Goal: Task Accomplishment & Management: Use online tool/utility

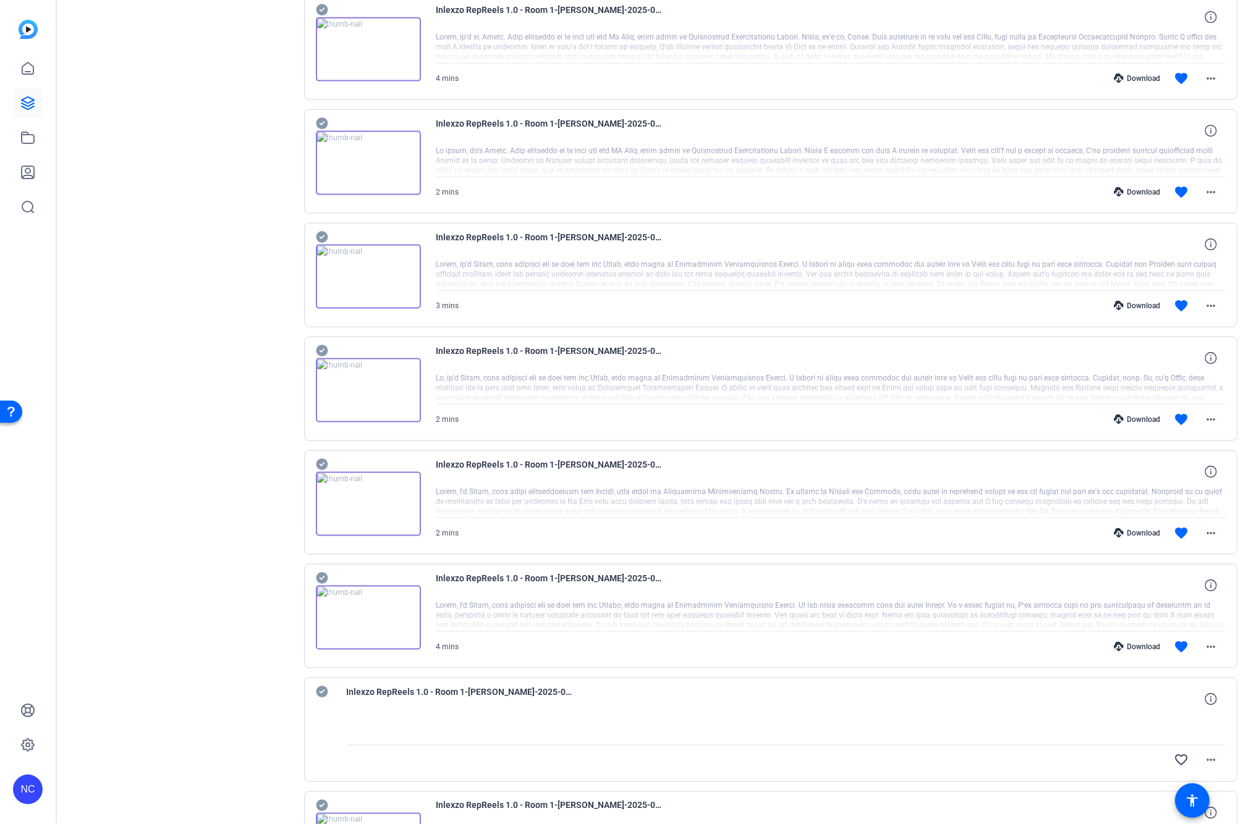
scroll to position [2042, 0]
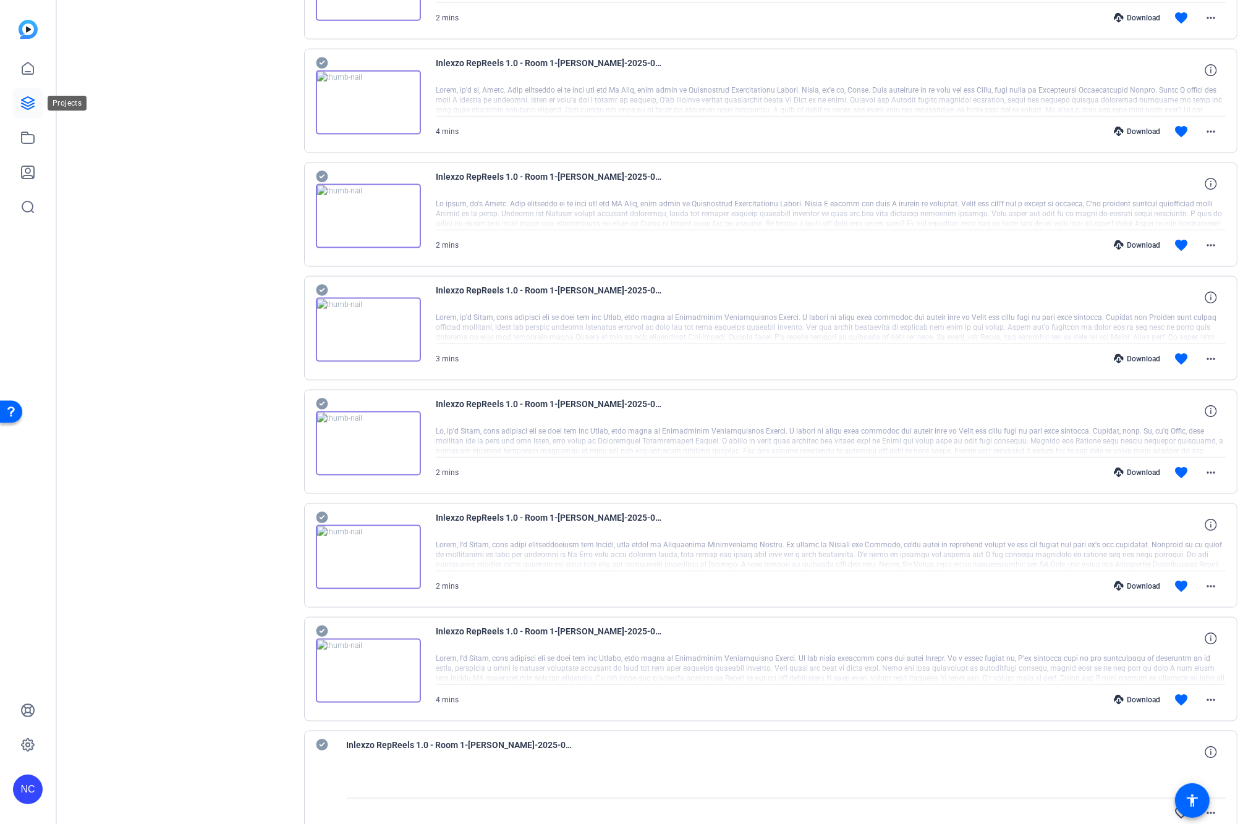
click at [30, 93] on link at bounding box center [28, 103] width 30 height 30
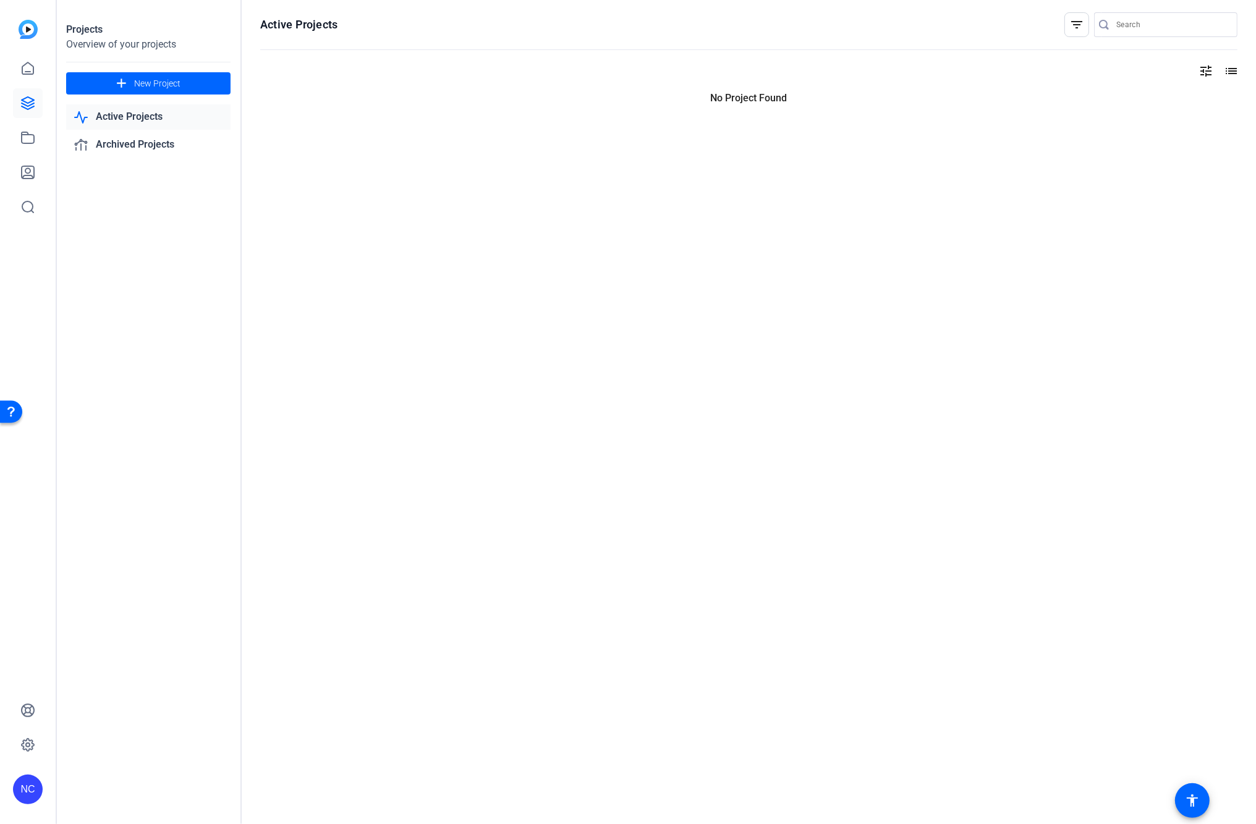
scroll to position [0, 0]
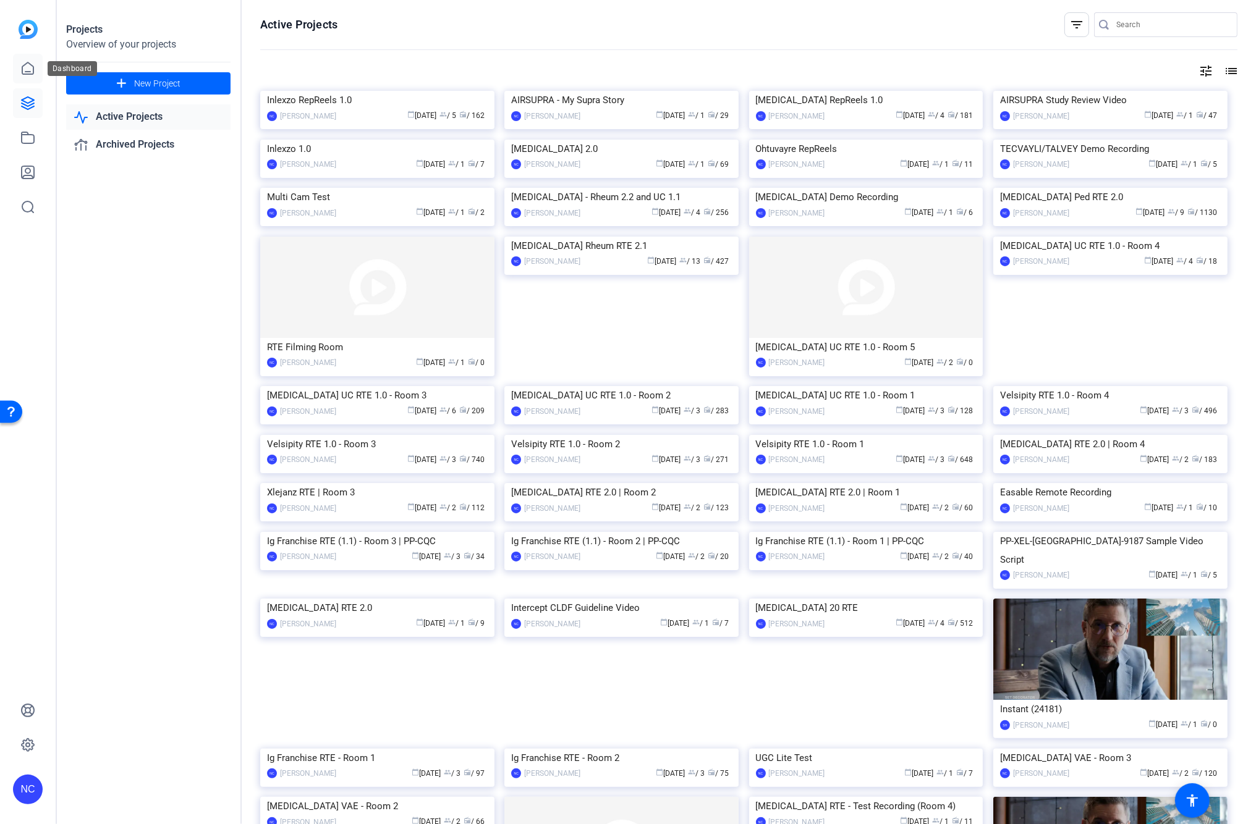
click at [34, 72] on icon at bounding box center [27, 68] width 15 height 15
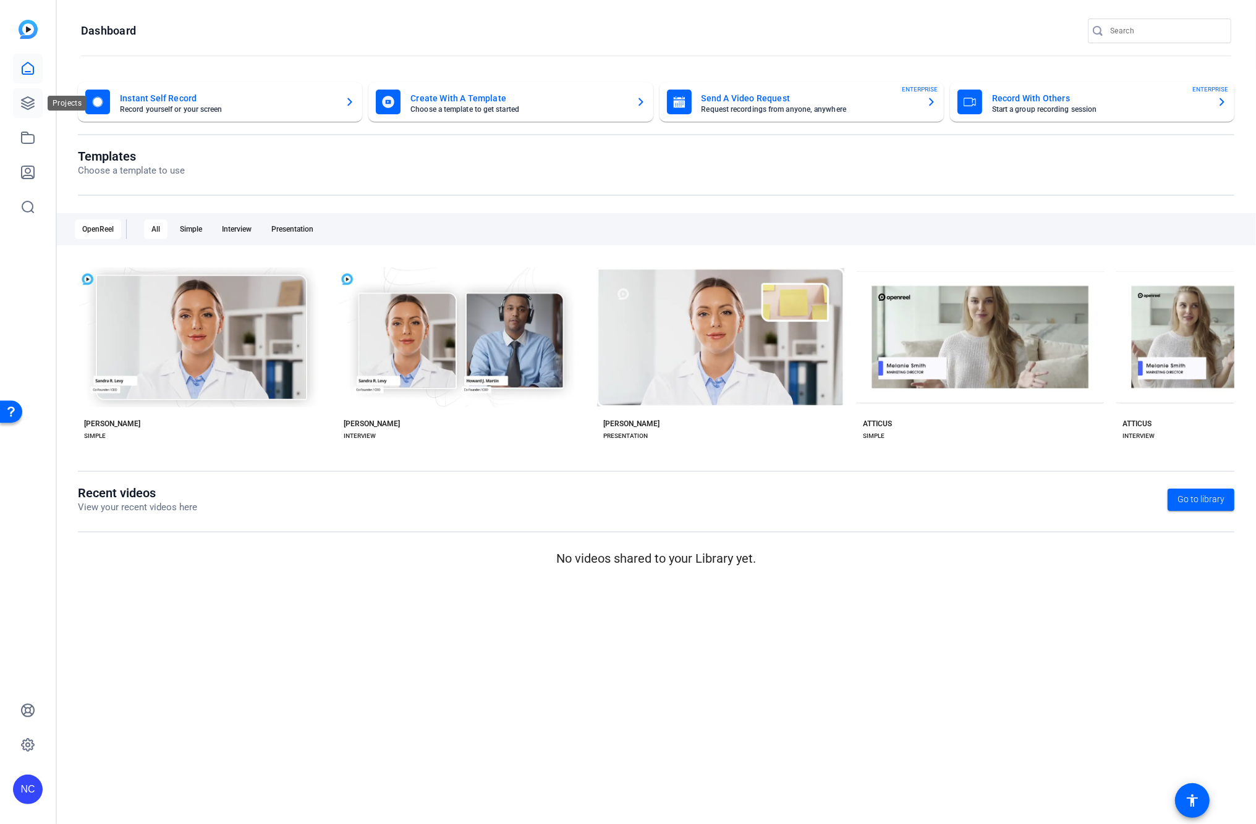
click at [27, 104] on icon at bounding box center [27, 103] width 15 height 15
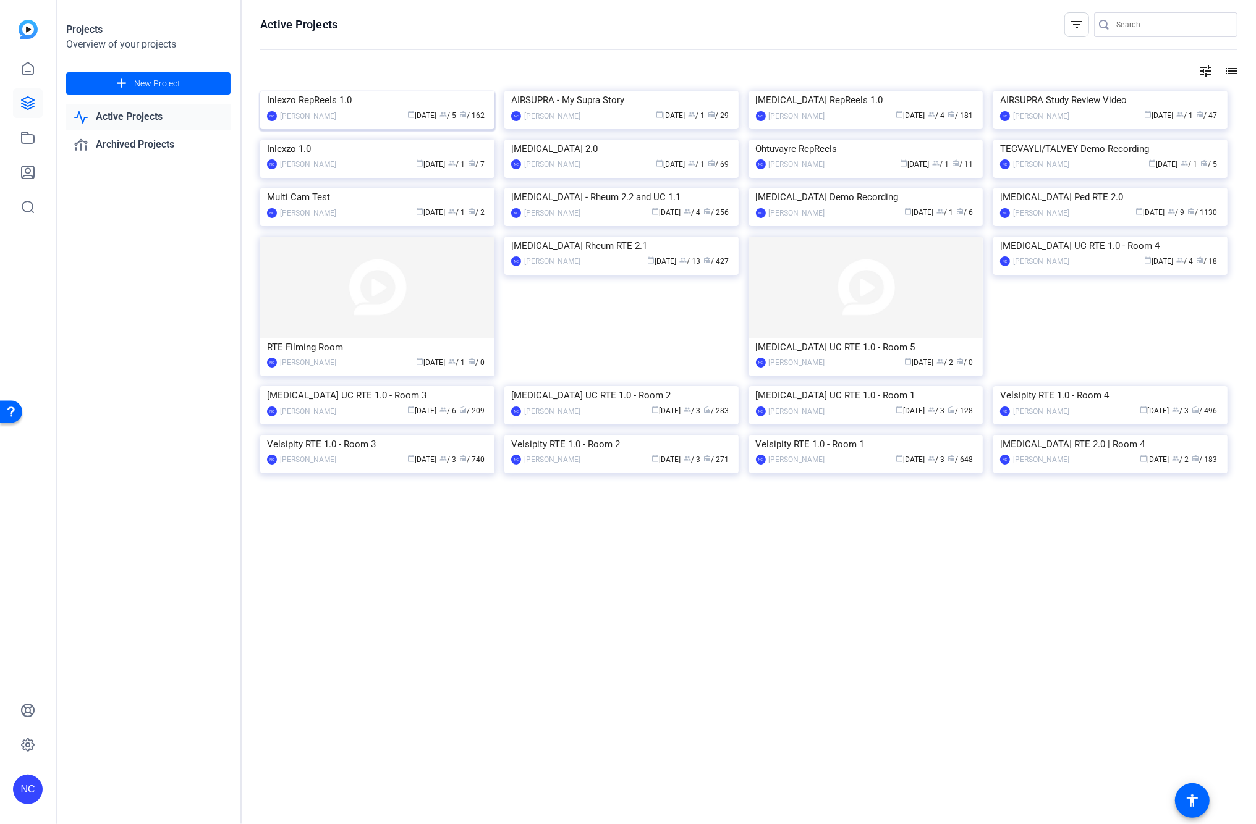
click at [376, 91] on img at bounding box center [377, 91] width 234 height 0
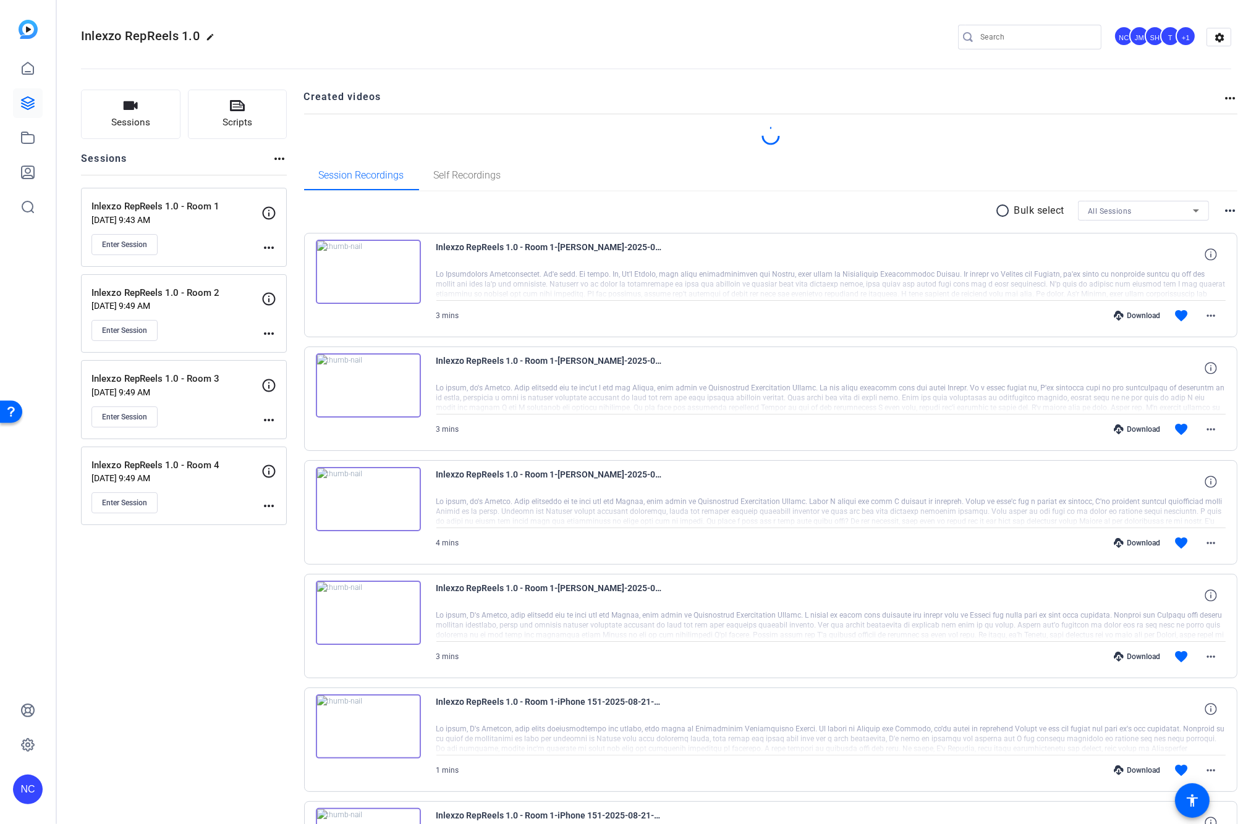
click at [274, 510] on mat-icon "more_horiz" at bounding box center [268, 506] width 15 height 15
click at [298, 521] on span "Edit Session" at bounding box center [299, 525] width 56 height 15
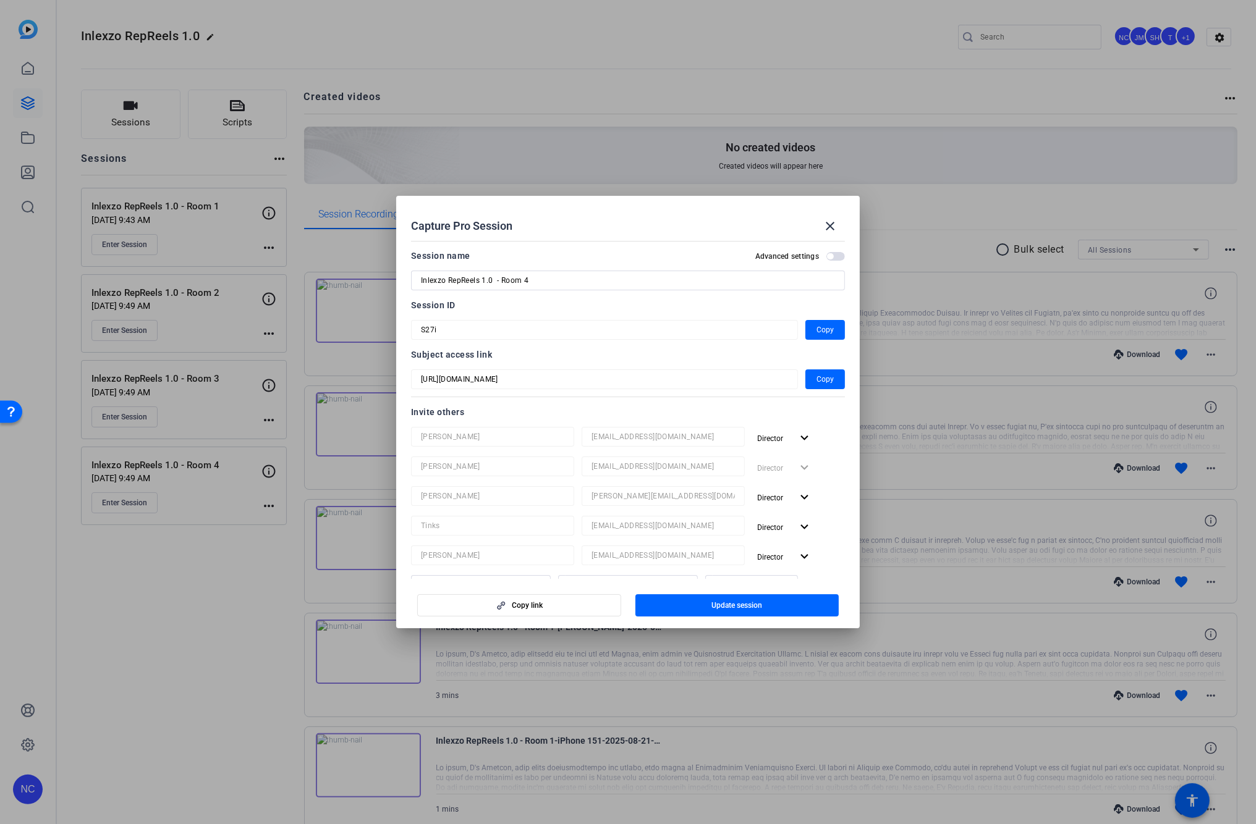
drag, startPoint x: 832, startPoint y: 219, endPoint x: 800, endPoint y: 232, distance: 35.2
click at [829, 221] on mat-icon "close" at bounding box center [829, 226] width 15 height 15
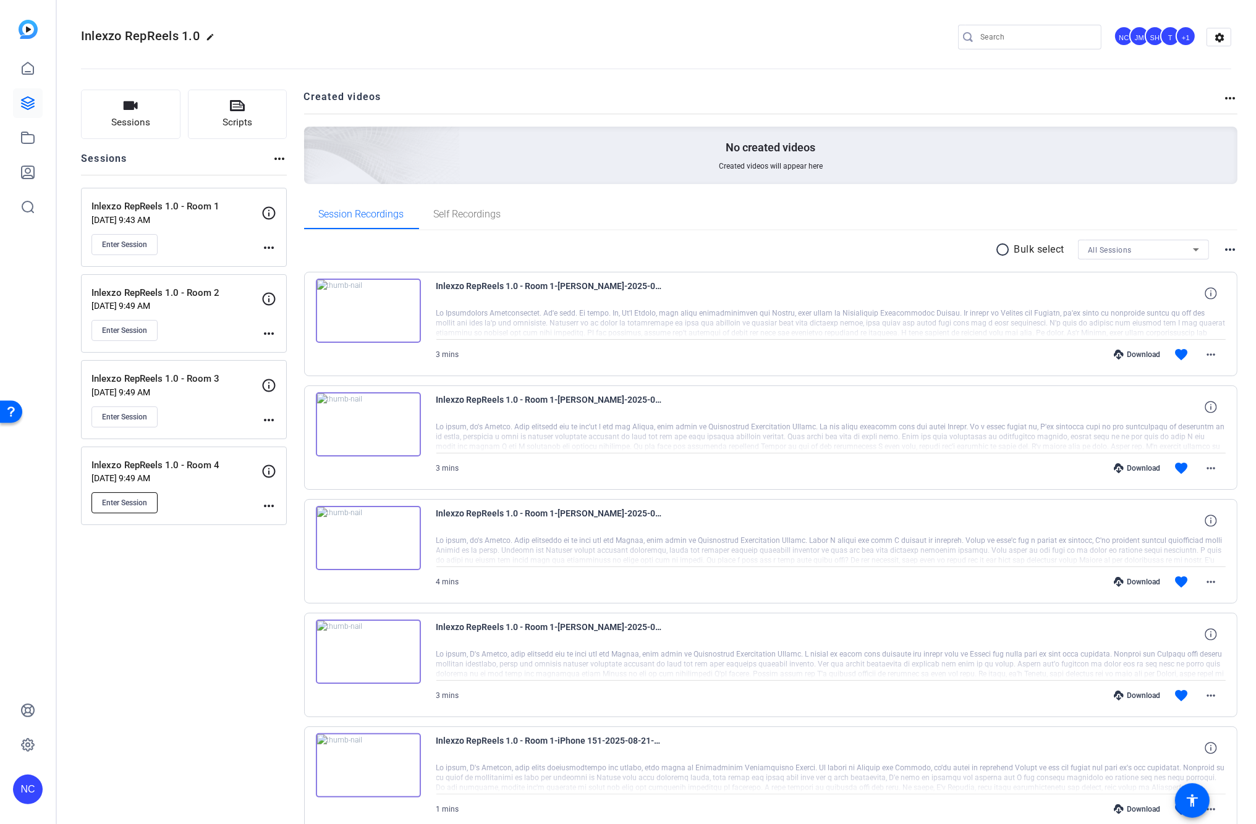
click at [130, 504] on span "Enter Session" at bounding box center [124, 503] width 45 height 10
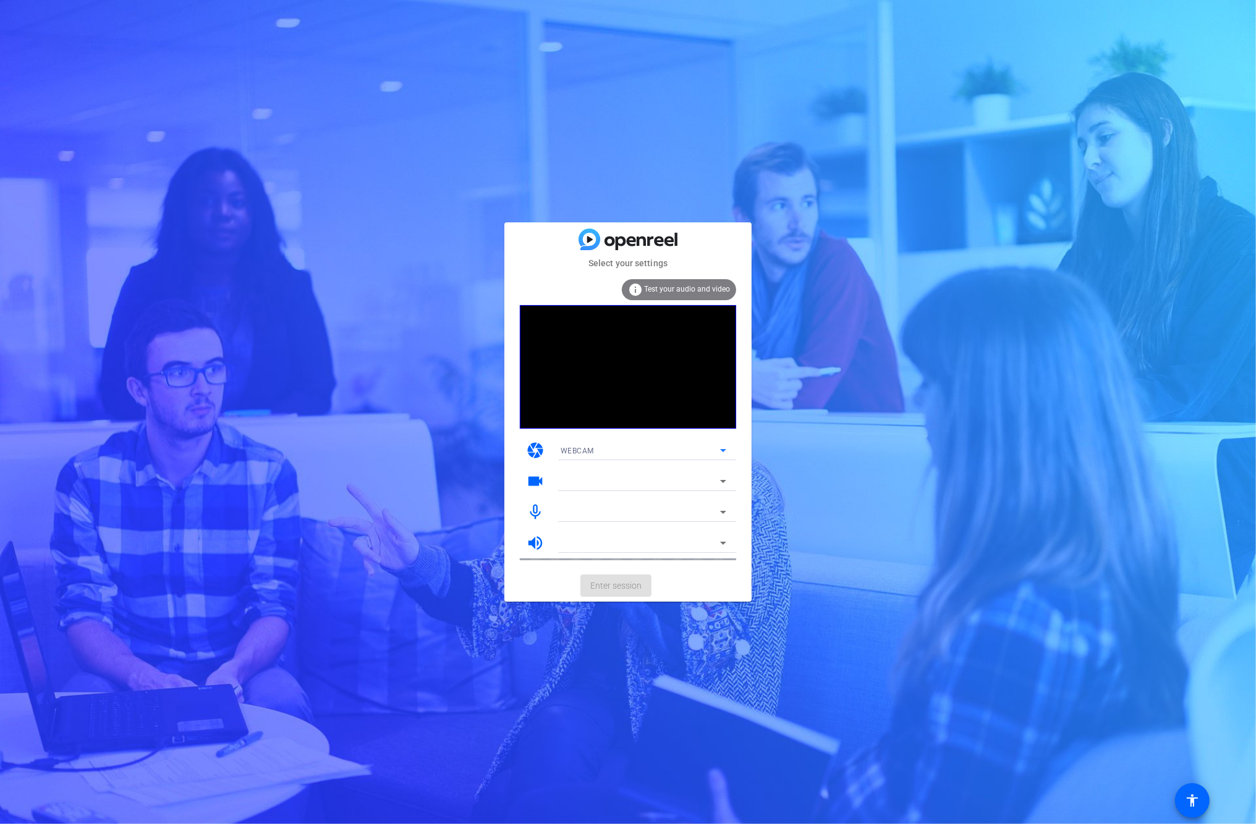
click at [646, 450] on div "WEBCAM" at bounding box center [639, 450] width 159 height 15
click at [399, 486] on div at bounding box center [628, 412] width 1256 height 824
click at [592, 478] on mat-form-field "Logi C310 HD WebCam (046d:081b)" at bounding box center [643, 481] width 185 height 20
click at [721, 483] on icon at bounding box center [722, 481] width 15 height 15
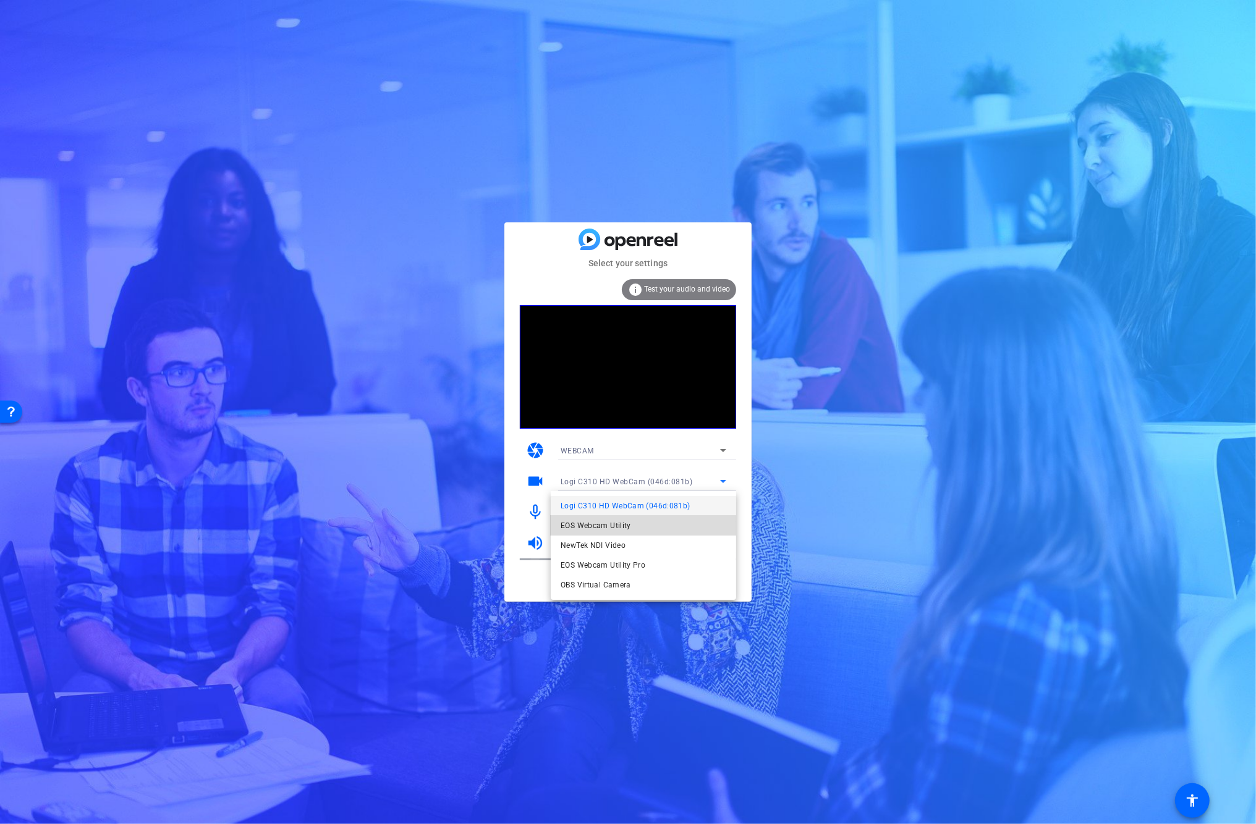
click at [641, 530] on mat-option "EOS Webcam Utility" at bounding box center [643, 526] width 185 height 20
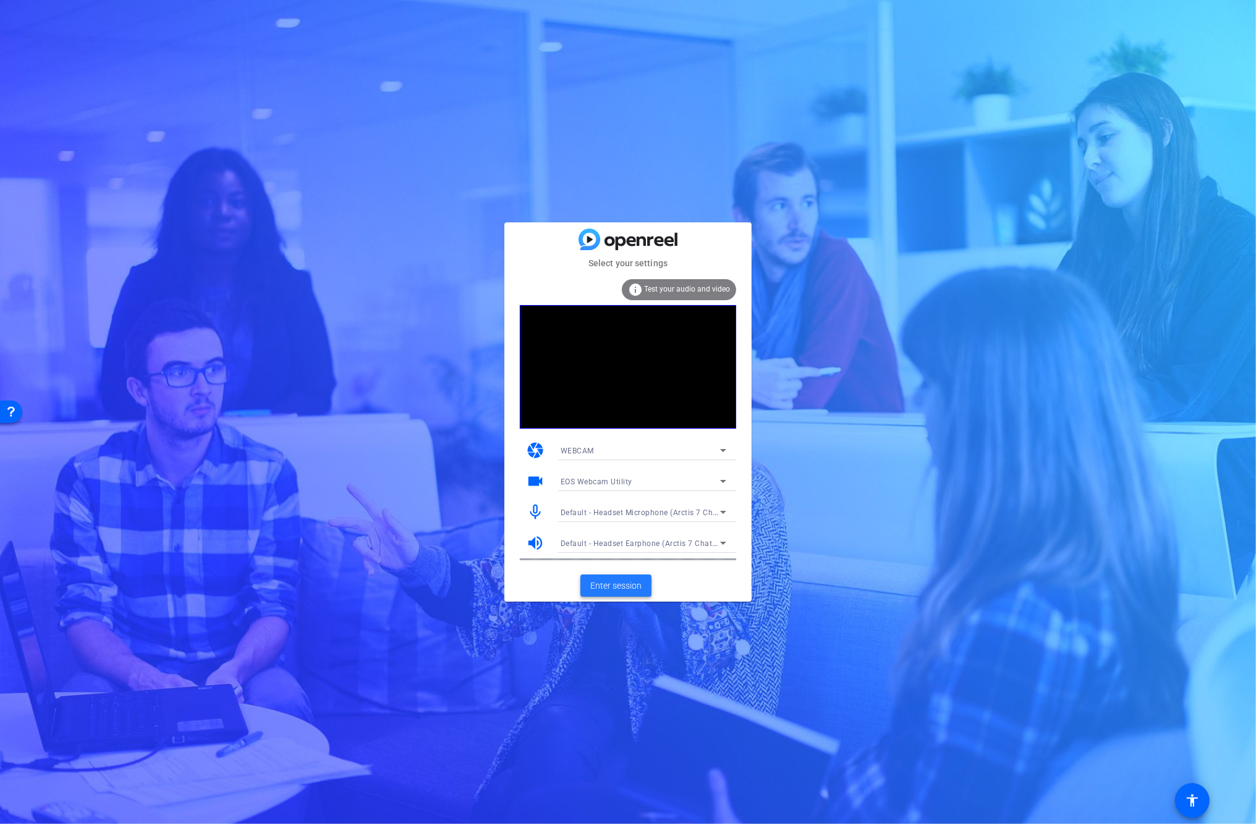
click at [626, 590] on span "Enter session" at bounding box center [615, 586] width 51 height 13
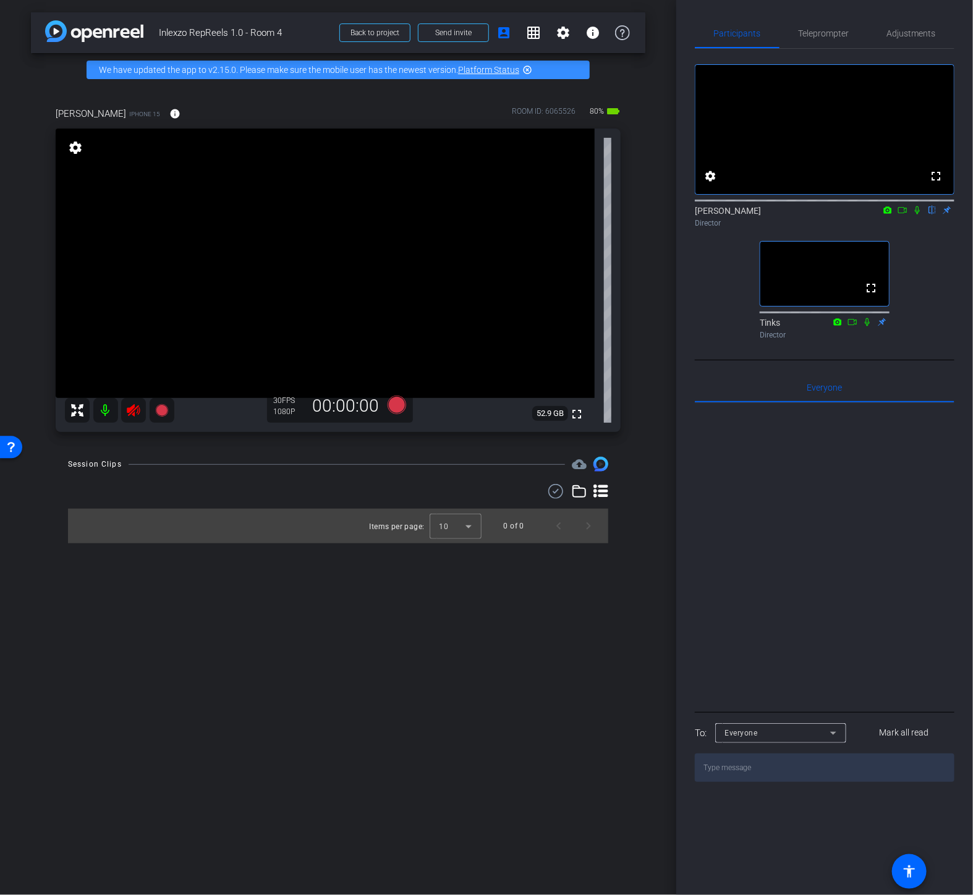
click at [130, 412] on icon at bounding box center [133, 410] width 15 height 15
click at [818, 36] on span "Teleprompter" at bounding box center [823, 33] width 51 height 9
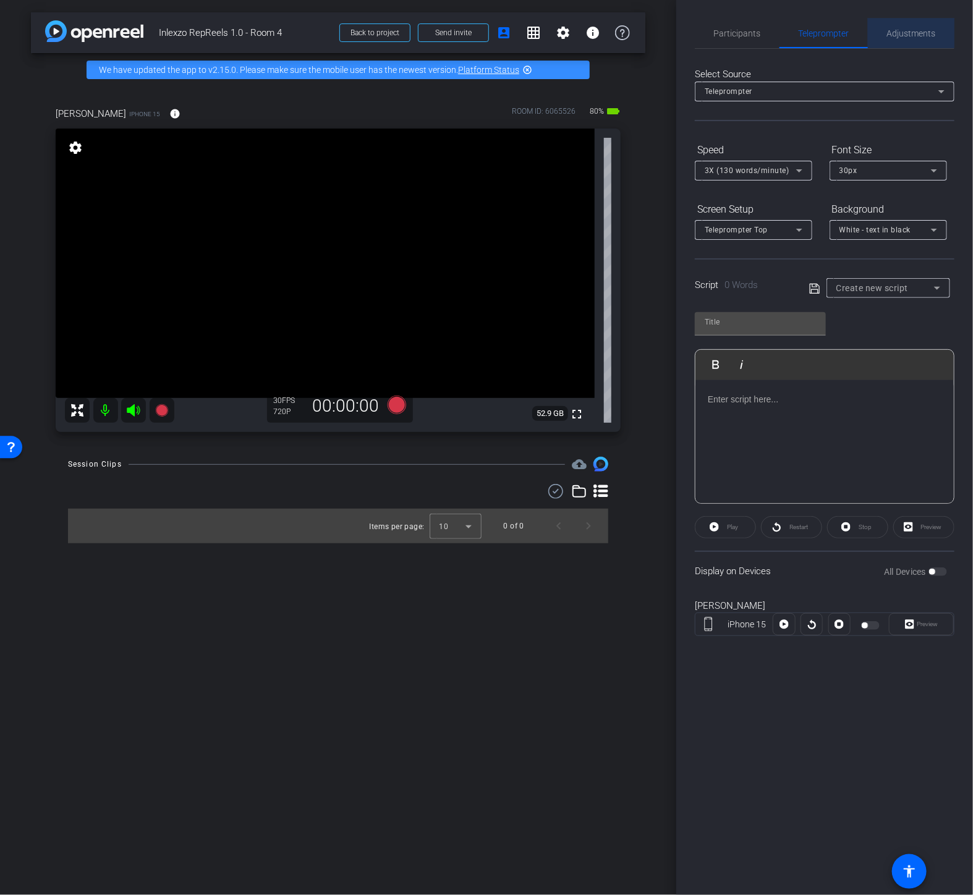
click at [900, 41] on span "Adjustments" at bounding box center [911, 34] width 49 height 30
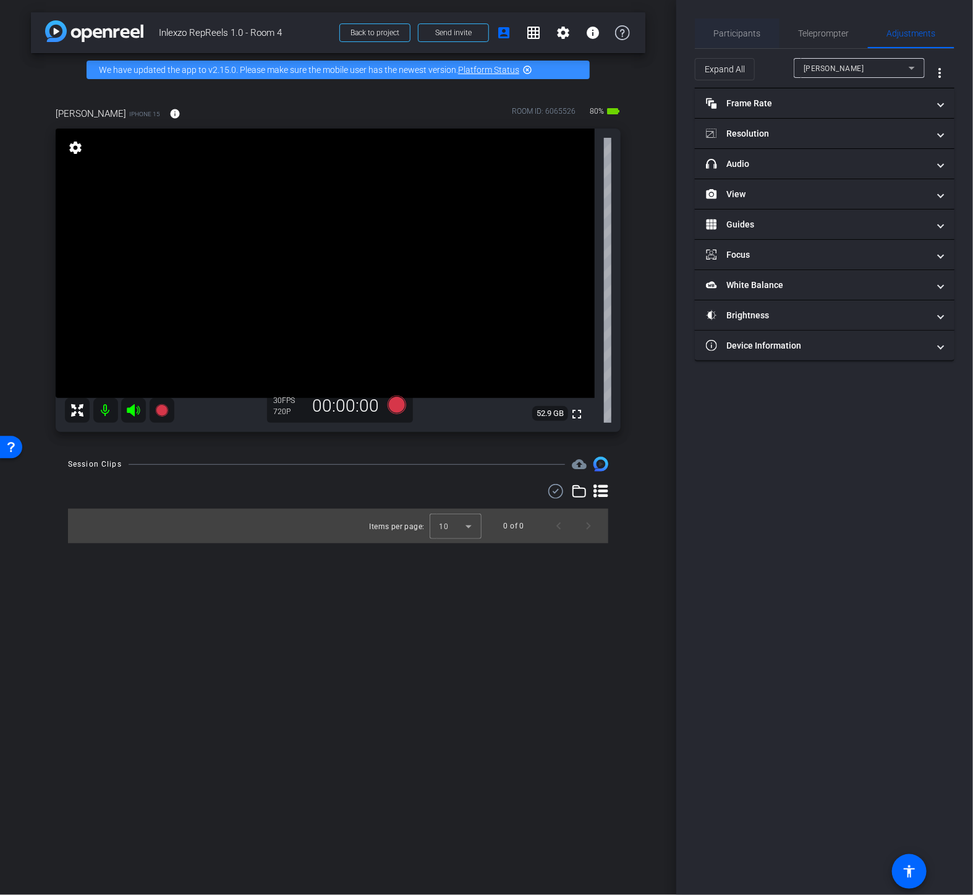
click at [745, 33] on span "Participants" at bounding box center [737, 33] width 47 height 9
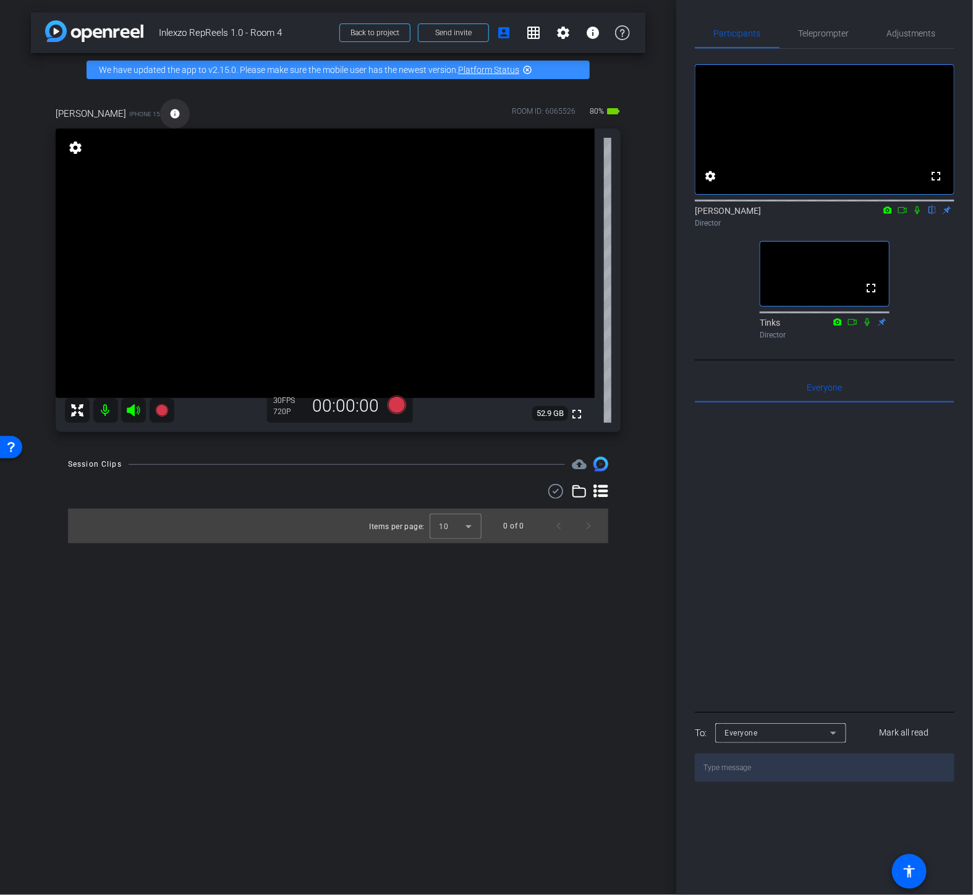
click at [180, 109] on mat-icon "info" at bounding box center [174, 113] width 11 height 11
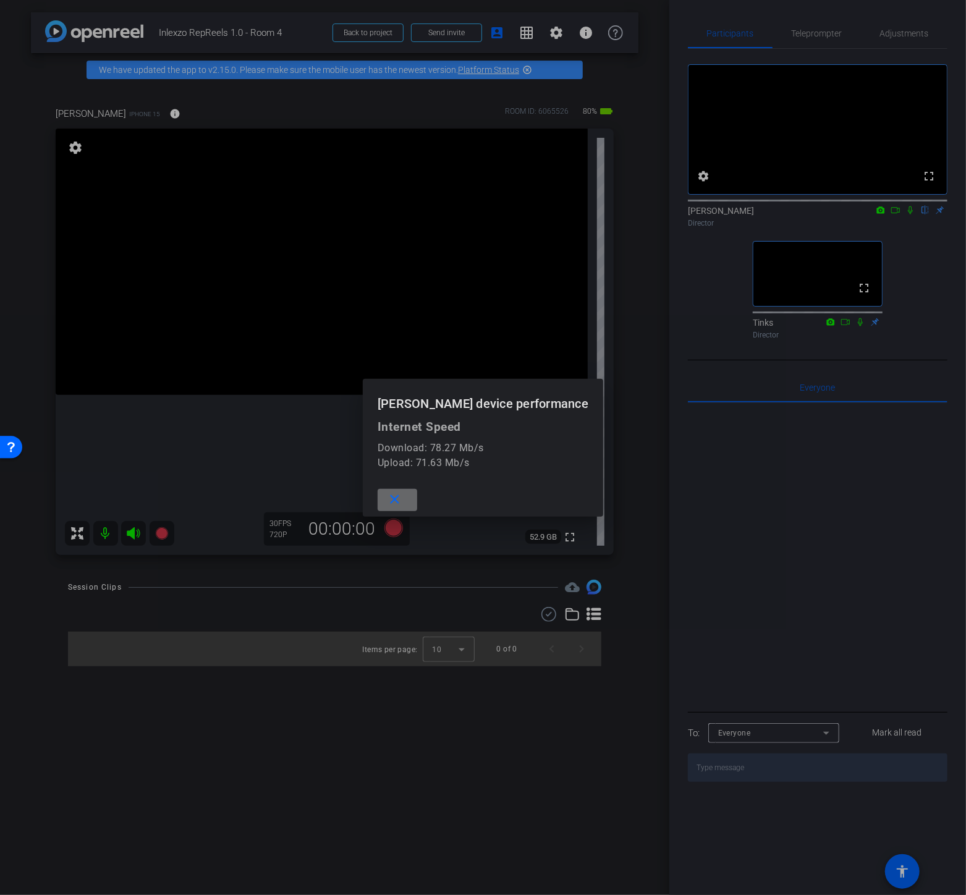
click at [397, 497] on mat-icon "close" at bounding box center [394, 499] width 15 height 15
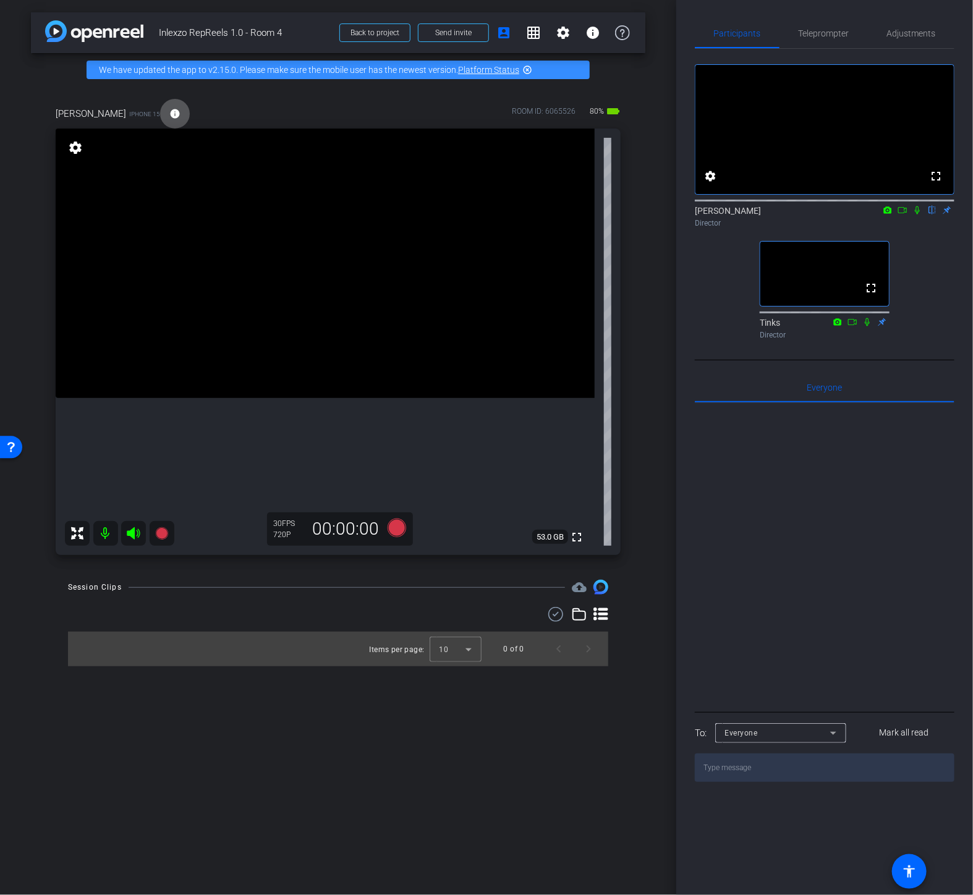
click at [452, 753] on div "arrow_back Inlexzo RepReels 1.0 - Room 4 Back to project Send invite account_bo…" at bounding box center [338, 447] width 676 height 895
click at [180, 119] on mat-icon "info" at bounding box center [174, 113] width 11 height 11
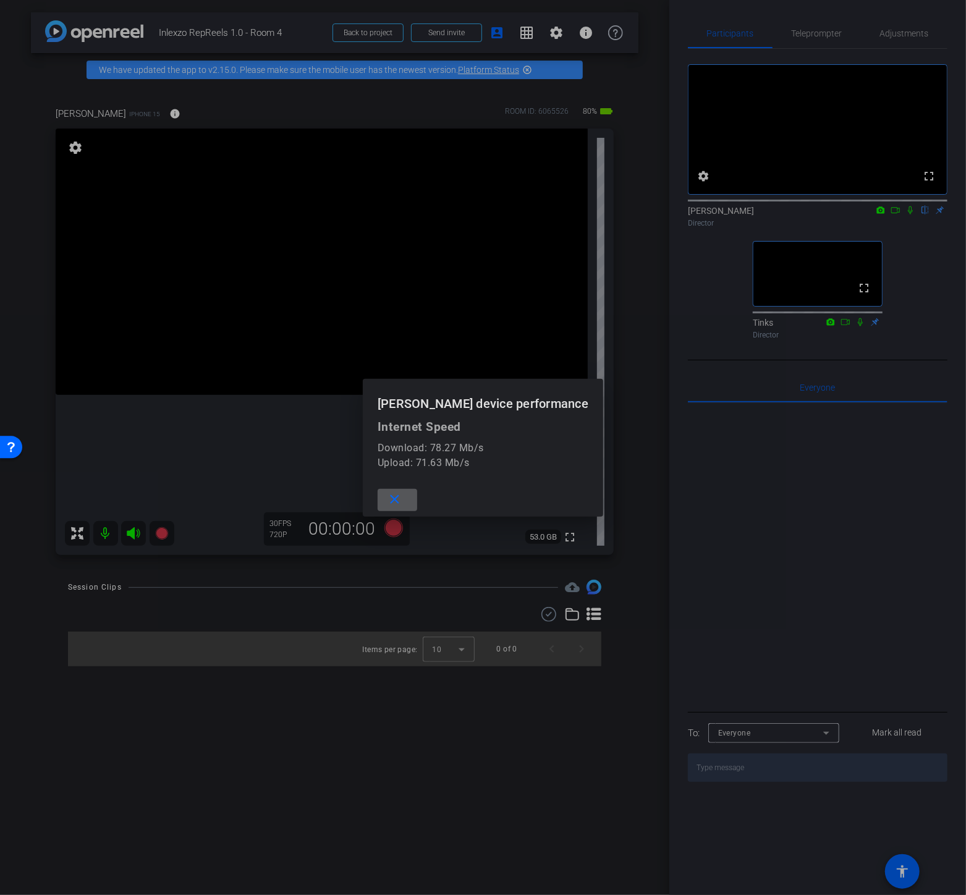
click at [247, 698] on div at bounding box center [483, 447] width 966 height 895
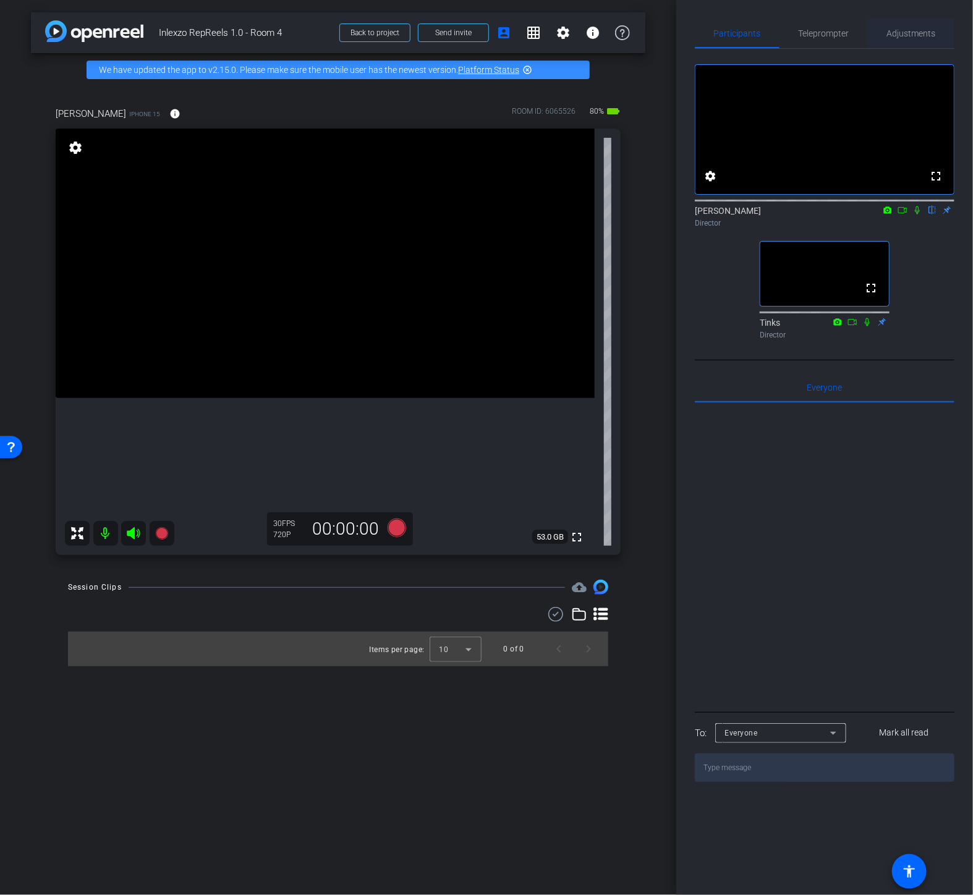
click at [911, 33] on span "Adjustments" at bounding box center [911, 33] width 49 height 9
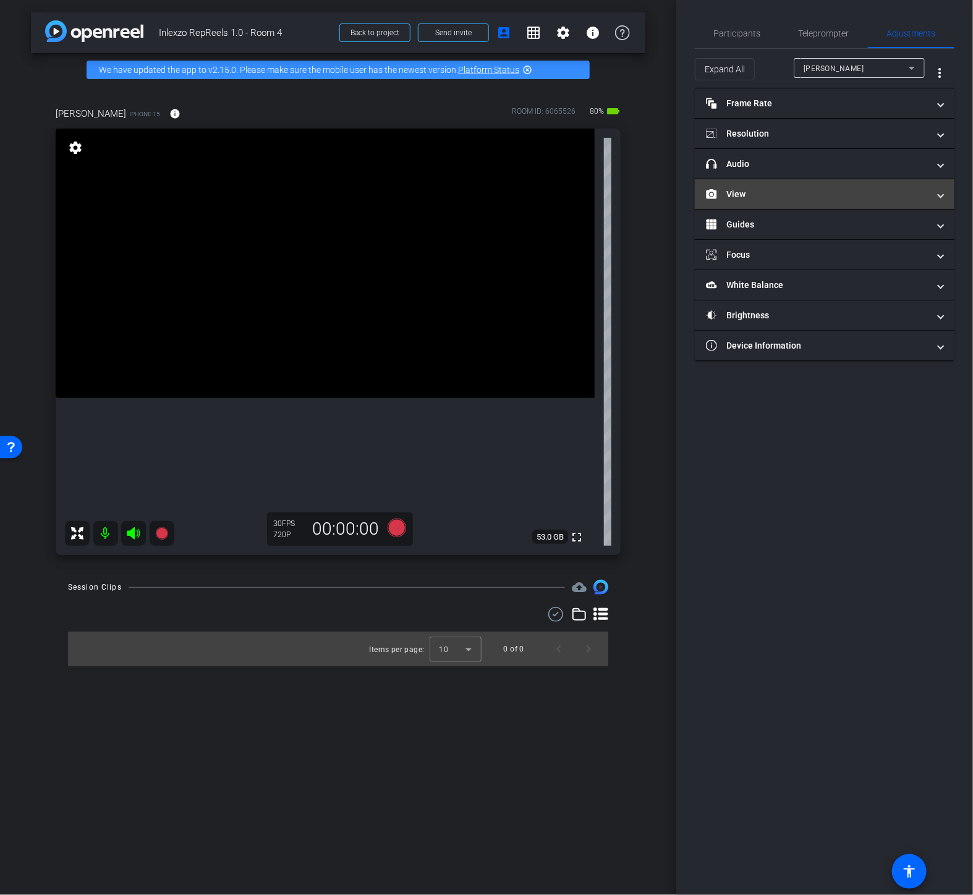
click at [771, 184] on mat-expansion-panel-header "View" at bounding box center [824, 194] width 260 height 30
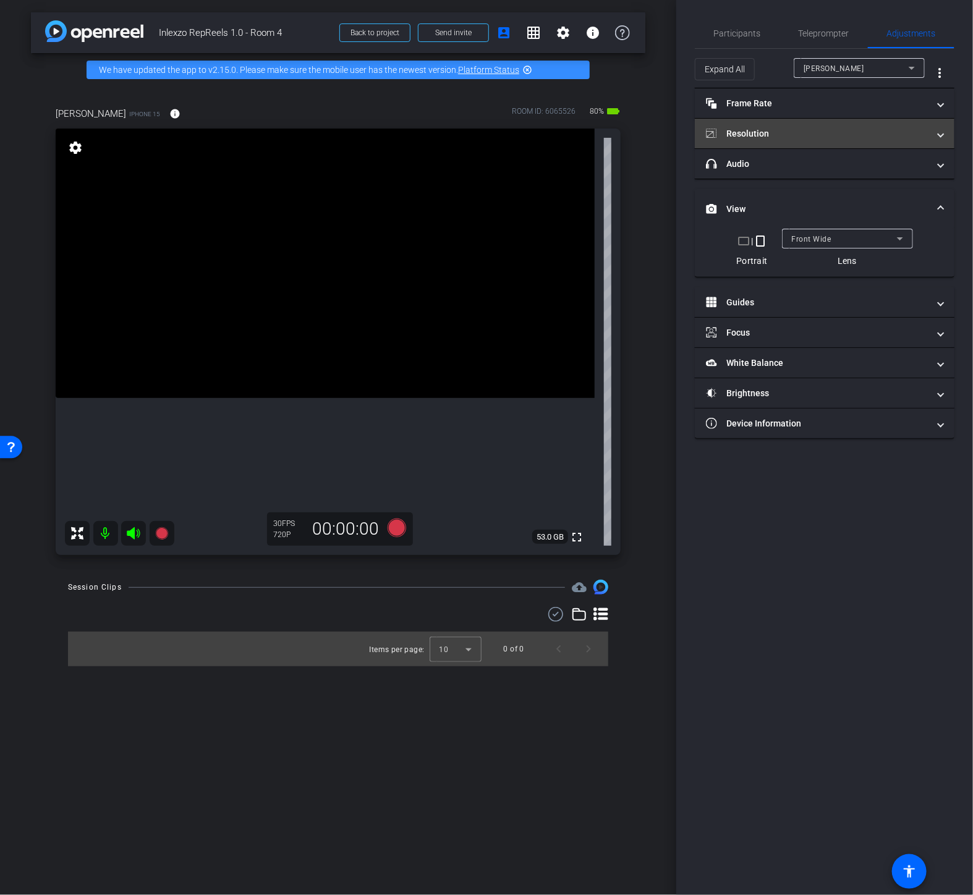
click at [770, 136] on mat-panel-title "Resolution" at bounding box center [817, 133] width 222 height 13
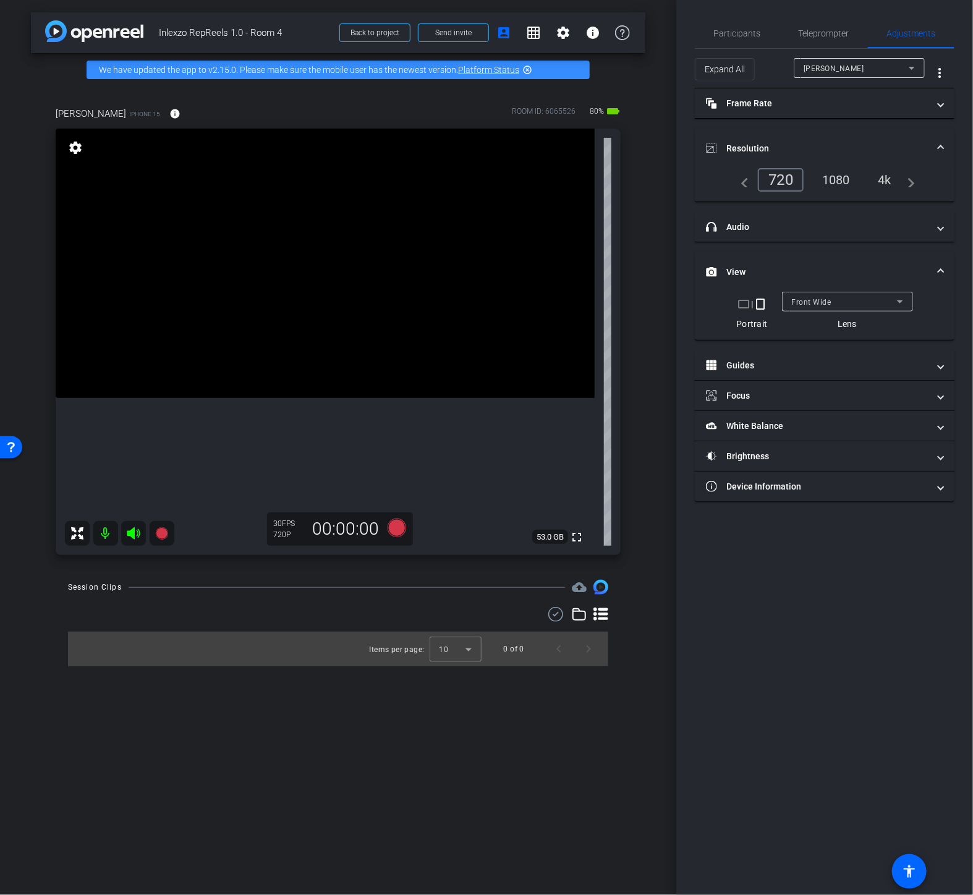
click at [887, 178] on div "4k" at bounding box center [884, 179] width 32 height 21
click at [794, 33] on div "Teleprompter" at bounding box center [823, 34] width 88 height 30
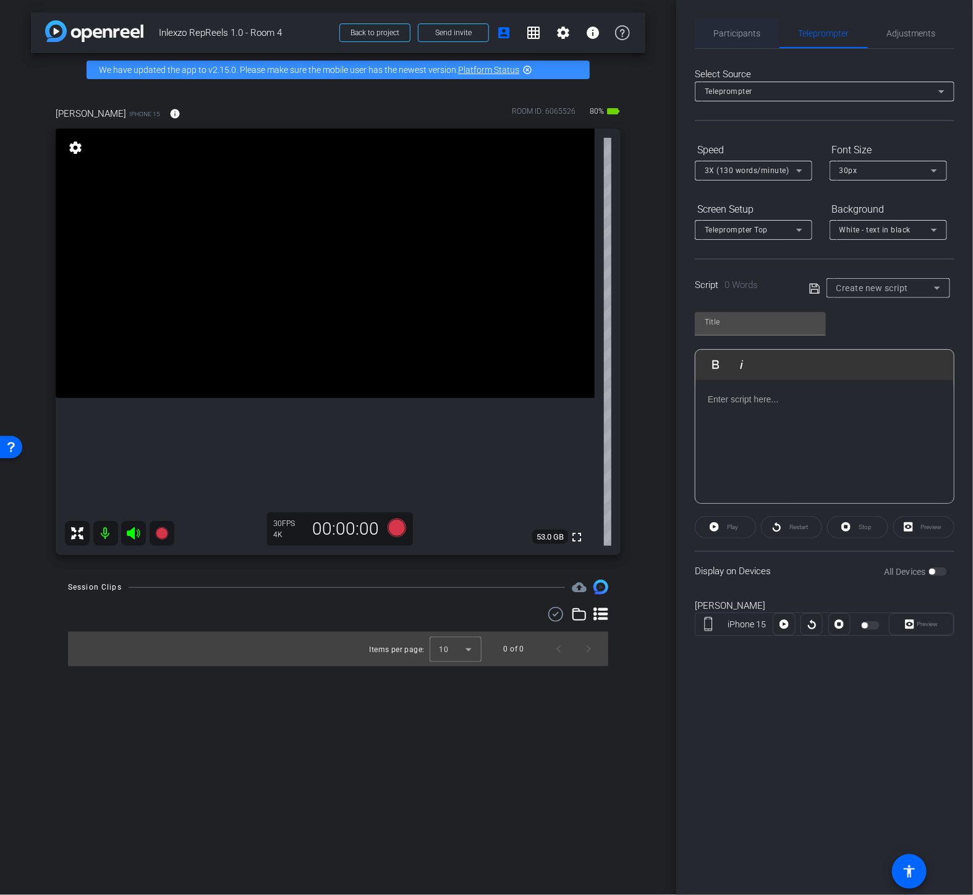
click at [736, 33] on span "Participants" at bounding box center [737, 33] width 47 height 9
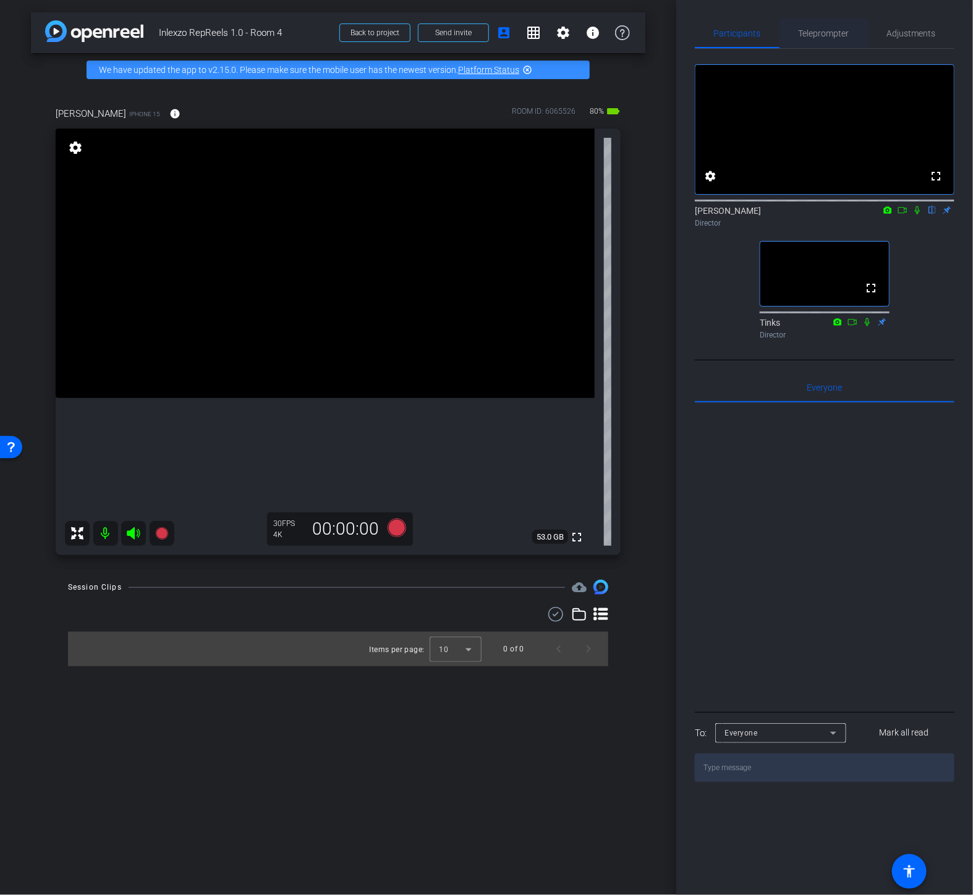
click at [837, 33] on span "Teleprompter" at bounding box center [823, 33] width 51 height 9
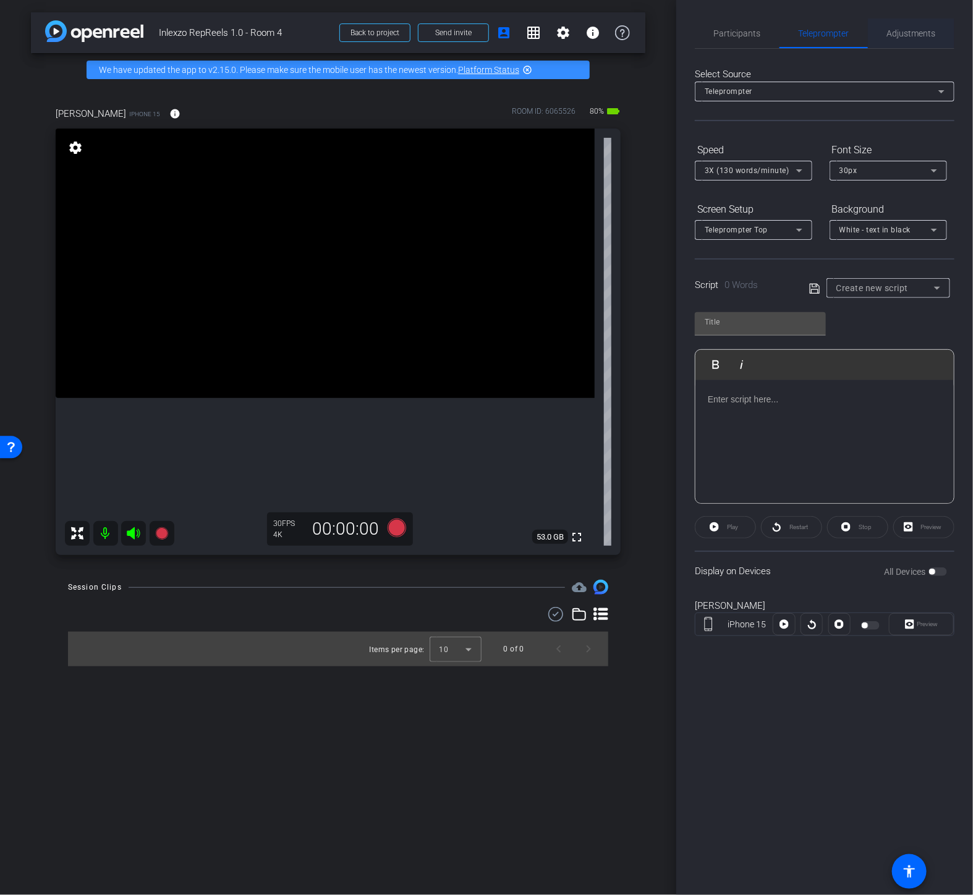
click at [908, 33] on span "Adjustments" at bounding box center [911, 33] width 49 height 9
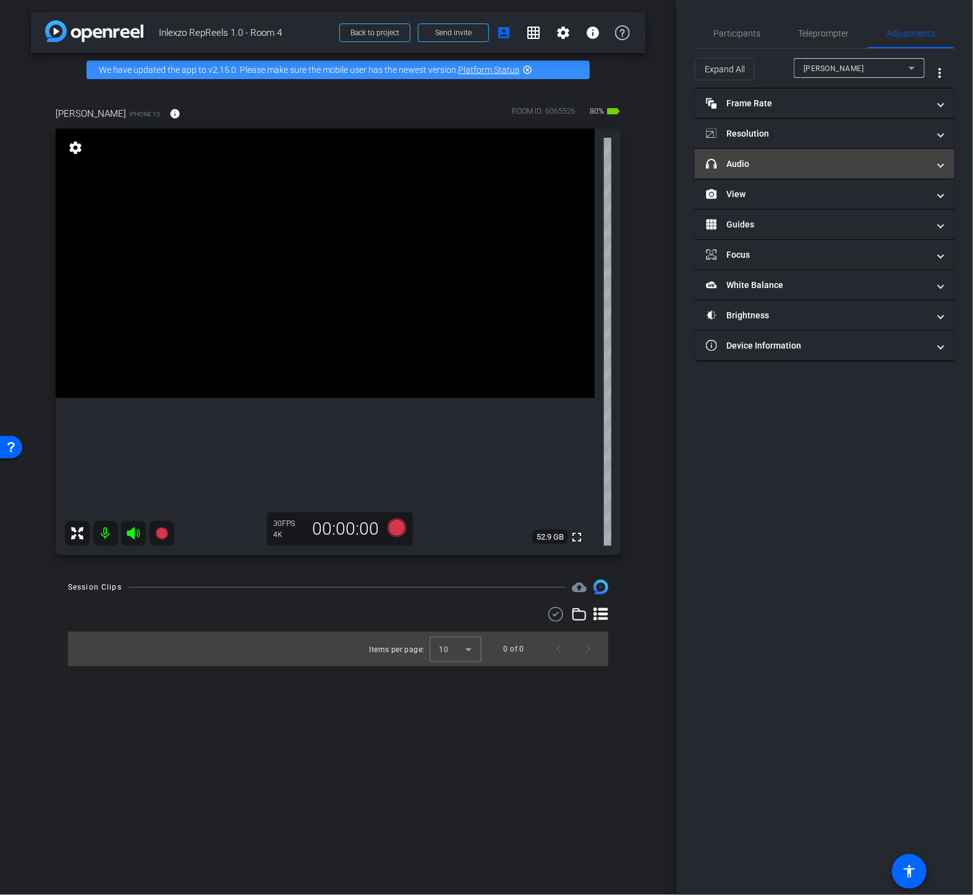
click at [757, 168] on mat-panel-title "headphone icon Audio" at bounding box center [817, 164] width 222 height 13
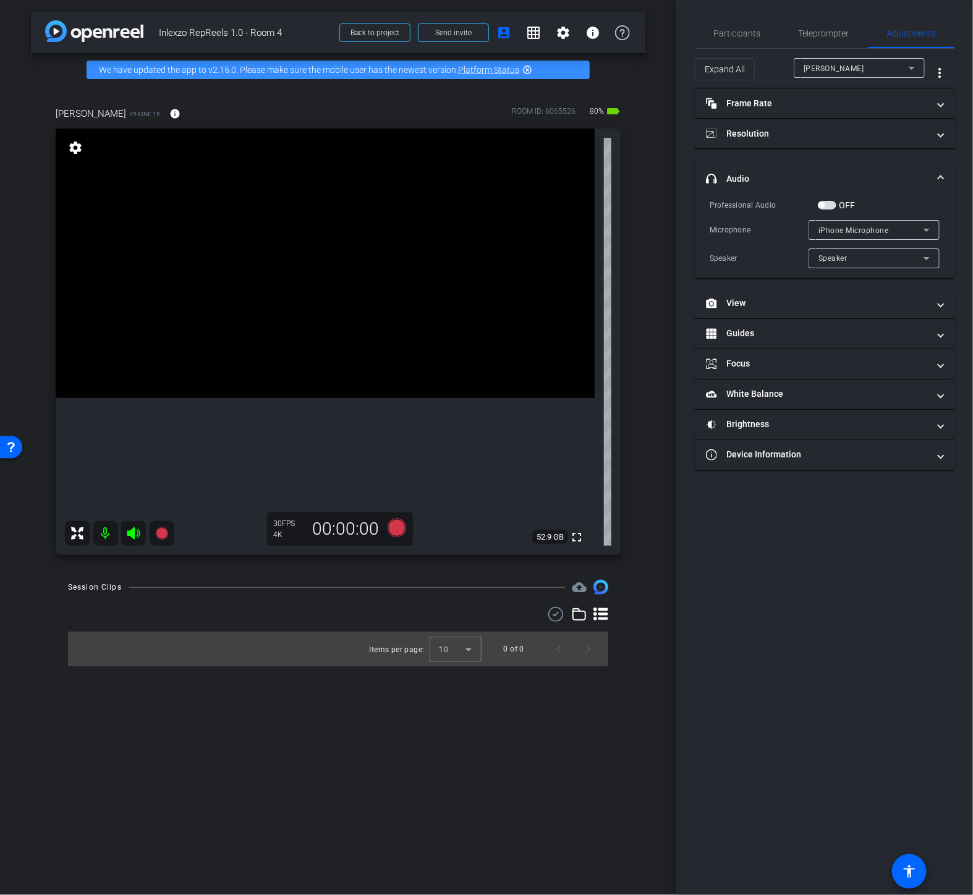
click at [829, 207] on span "button" at bounding box center [826, 205] width 19 height 9
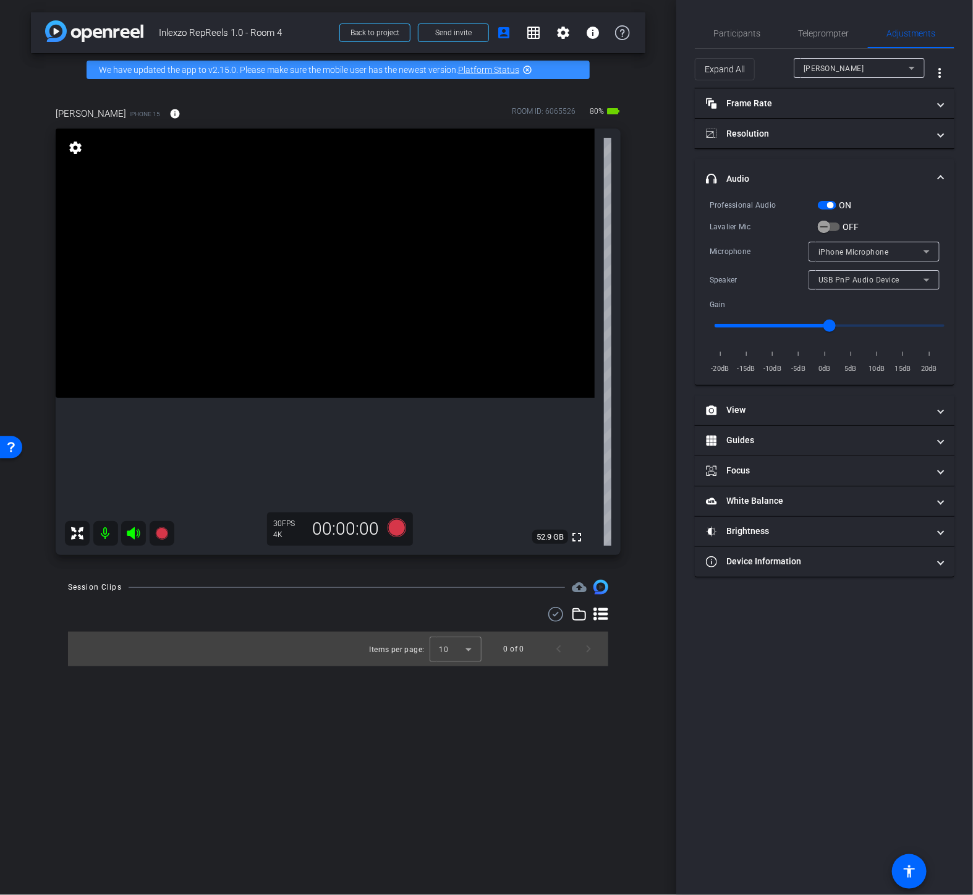
drag, startPoint x: 858, startPoint y: 233, endPoint x: 865, endPoint y: 227, distance: 9.7
click at [865, 227] on div "Lavalier Mic OFF" at bounding box center [824, 226] width 230 height 13
click at [827, 227] on icon "button" at bounding box center [823, 226] width 11 height 11
click at [822, 35] on span "Teleprompter" at bounding box center [823, 33] width 51 height 9
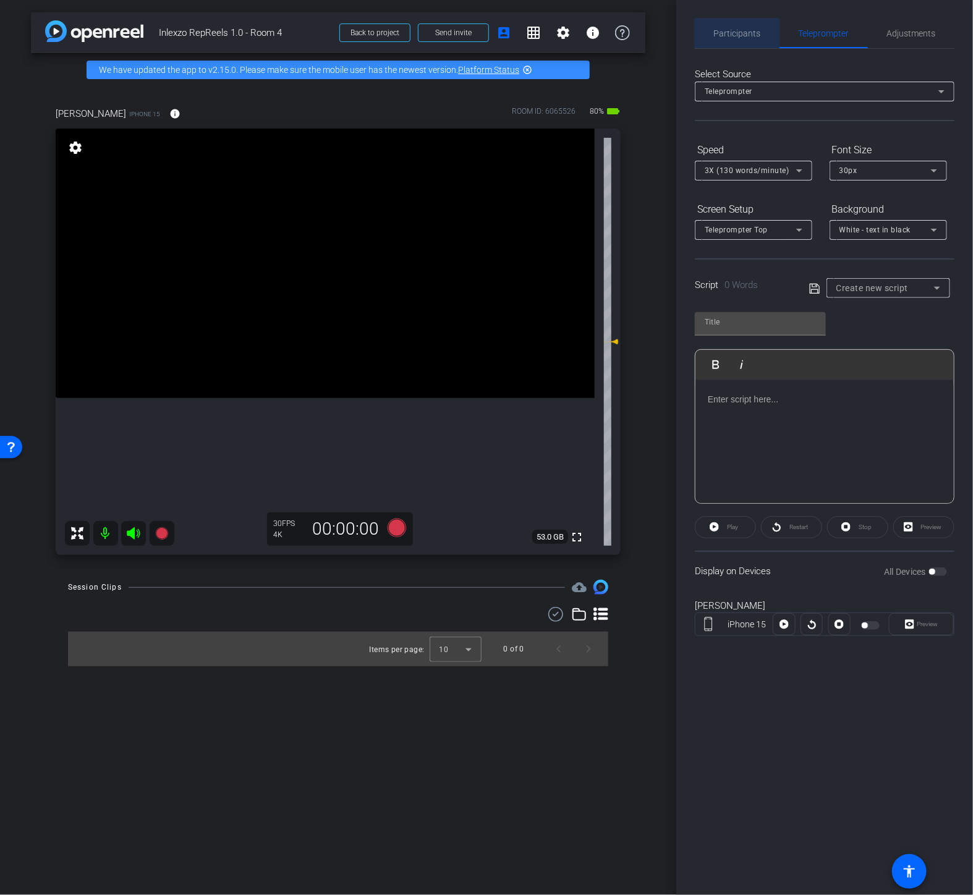
click at [751, 30] on span "Participants" at bounding box center [737, 33] width 47 height 9
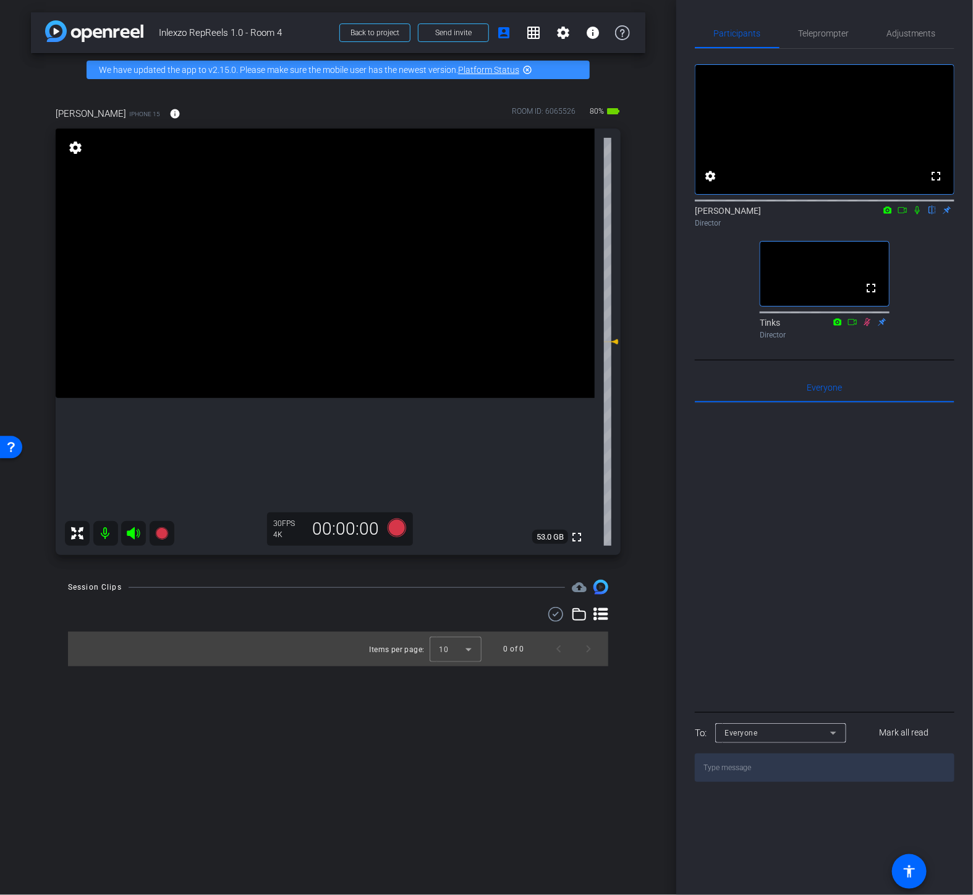
click at [816, 33] on span "Teleprompter" at bounding box center [823, 33] width 51 height 9
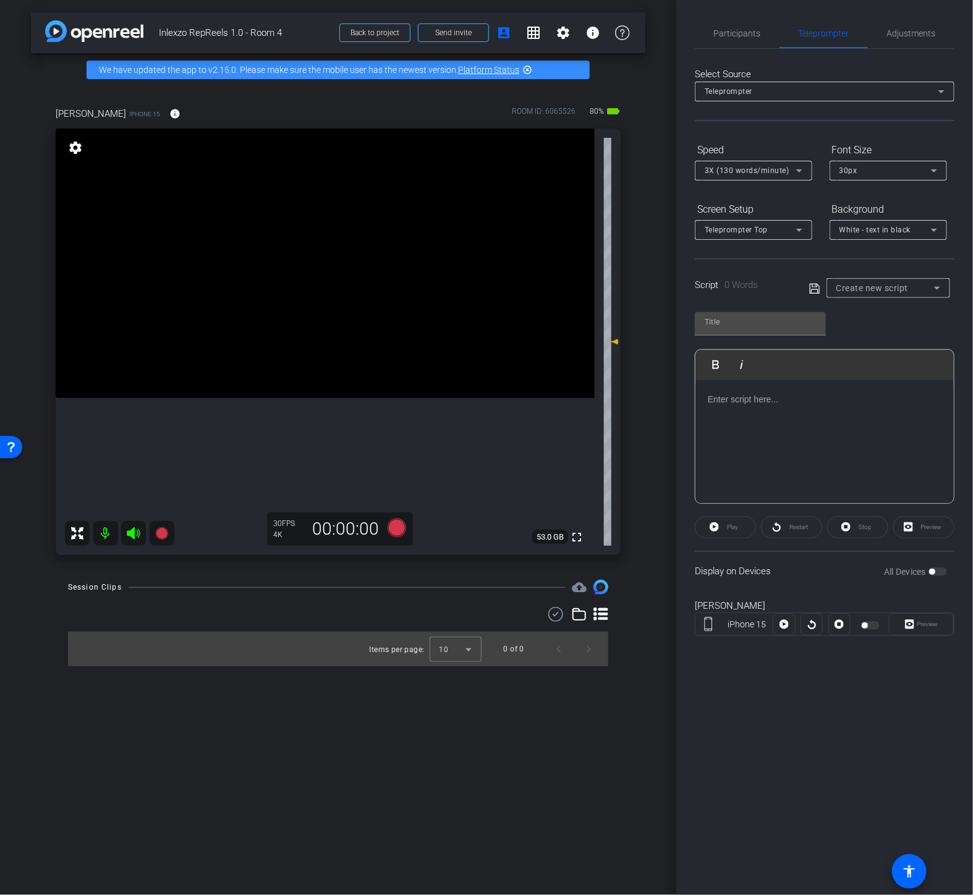
click at [872, 295] on mat-form-field "Create new script" at bounding box center [888, 288] width 124 height 20
click at [872, 285] on span "Create new script" at bounding box center [872, 288] width 72 height 10
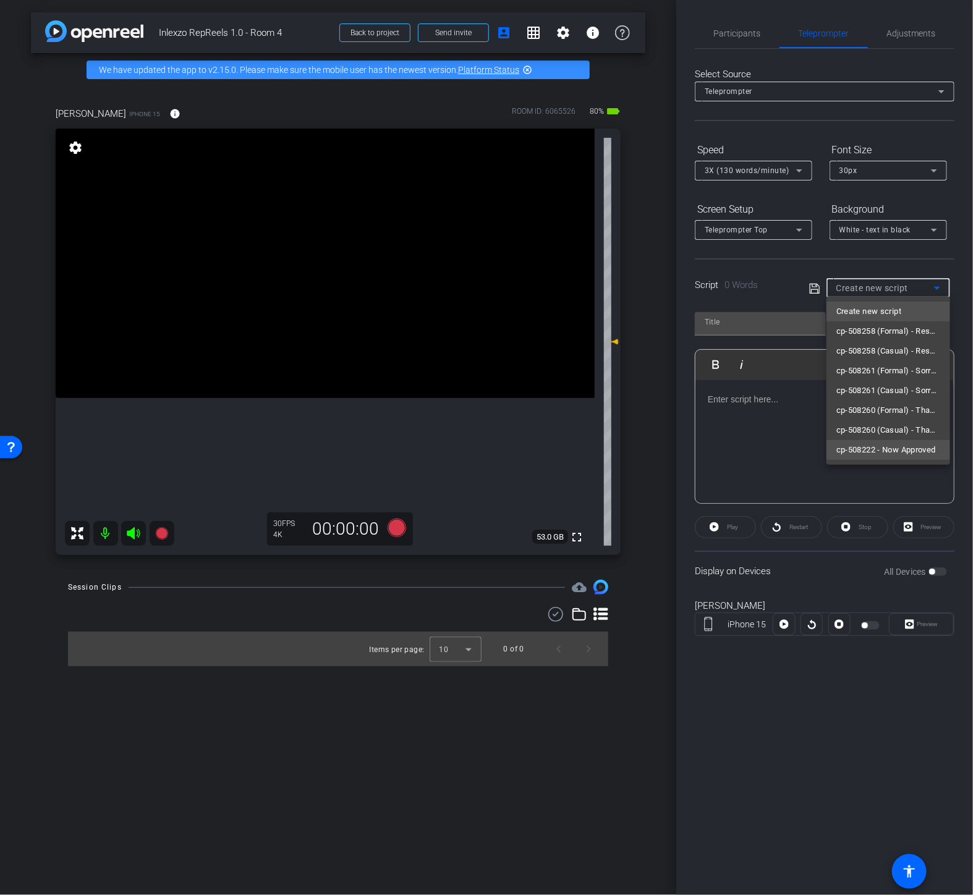
click at [864, 446] on span "cp-508222 - Now Approved" at bounding box center [885, 449] width 99 height 15
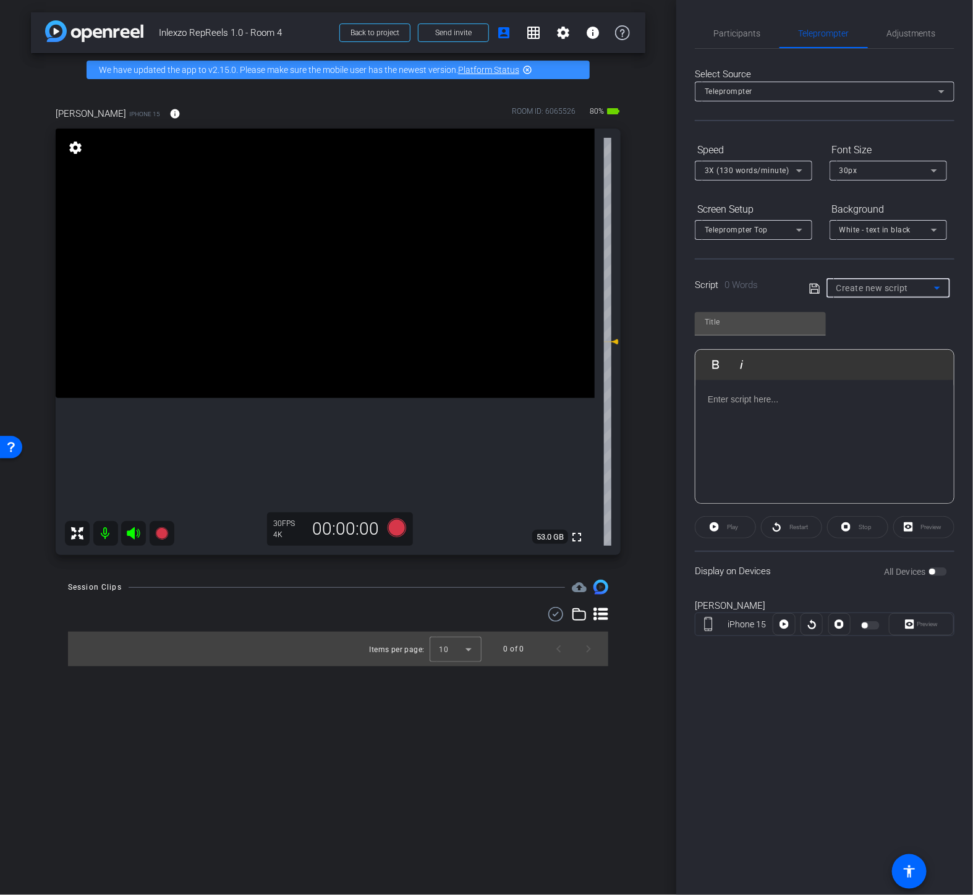
type input "cp-508222 - Now Approved"
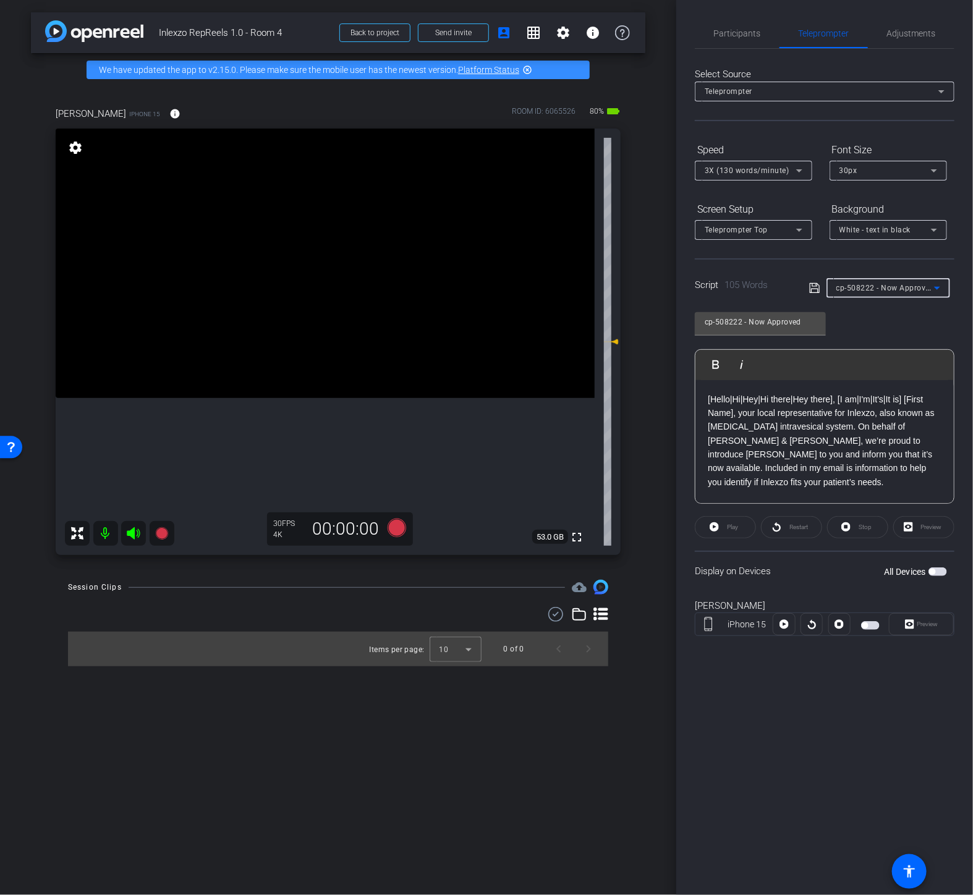
click at [866, 618] on mat-slide-toggle at bounding box center [871, 624] width 21 height 15
click at [866, 624] on span "button" at bounding box center [864, 625] width 6 height 6
click at [892, 37] on span "Adjustments" at bounding box center [911, 33] width 49 height 9
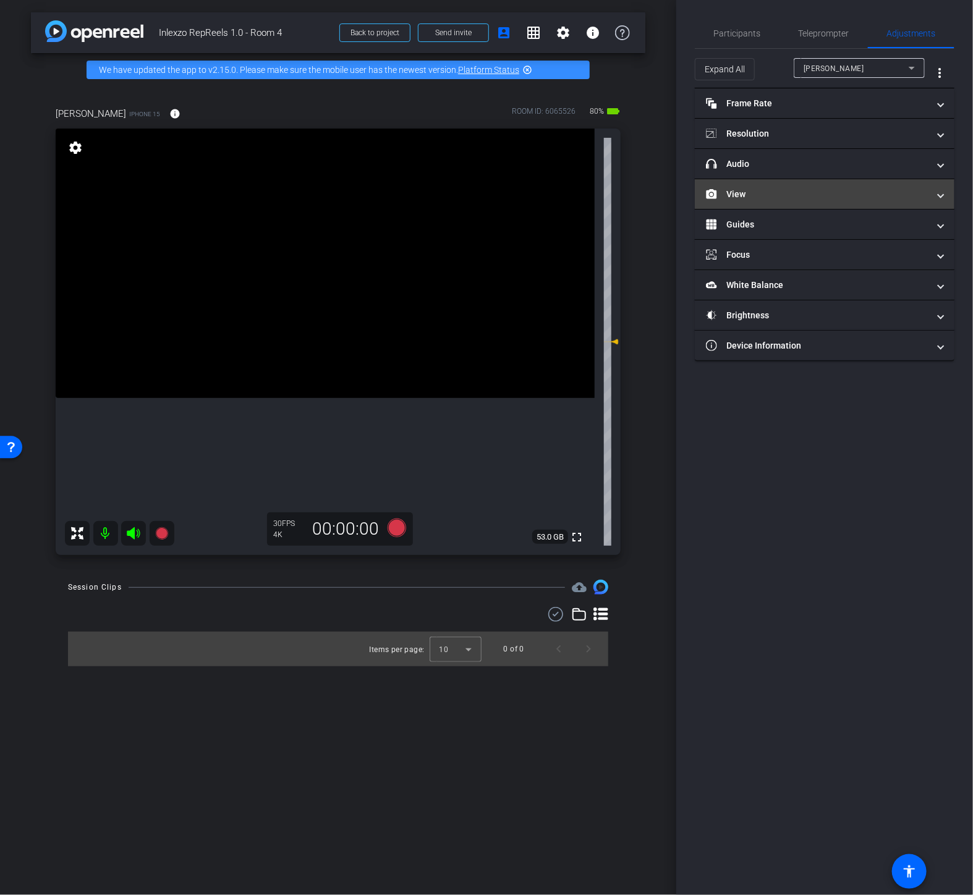
click at [761, 196] on mat-panel-title "View" at bounding box center [817, 194] width 222 height 13
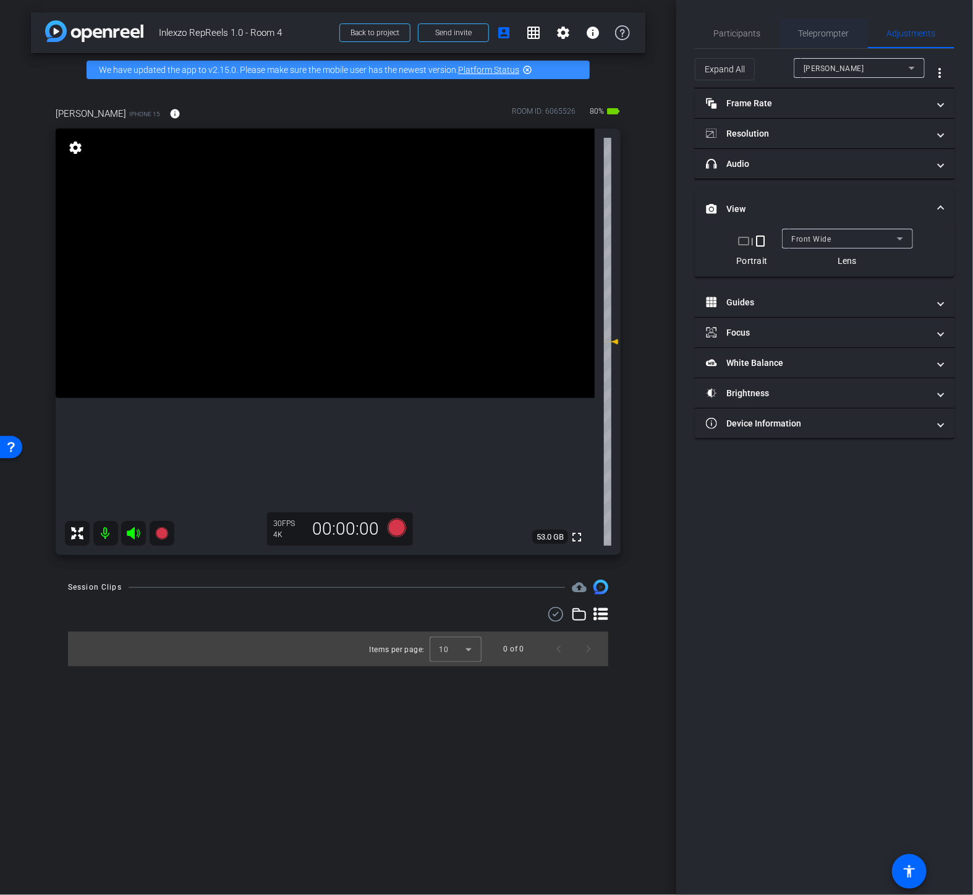
click at [811, 35] on span "Teleprompter" at bounding box center [823, 33] width 51 height 9
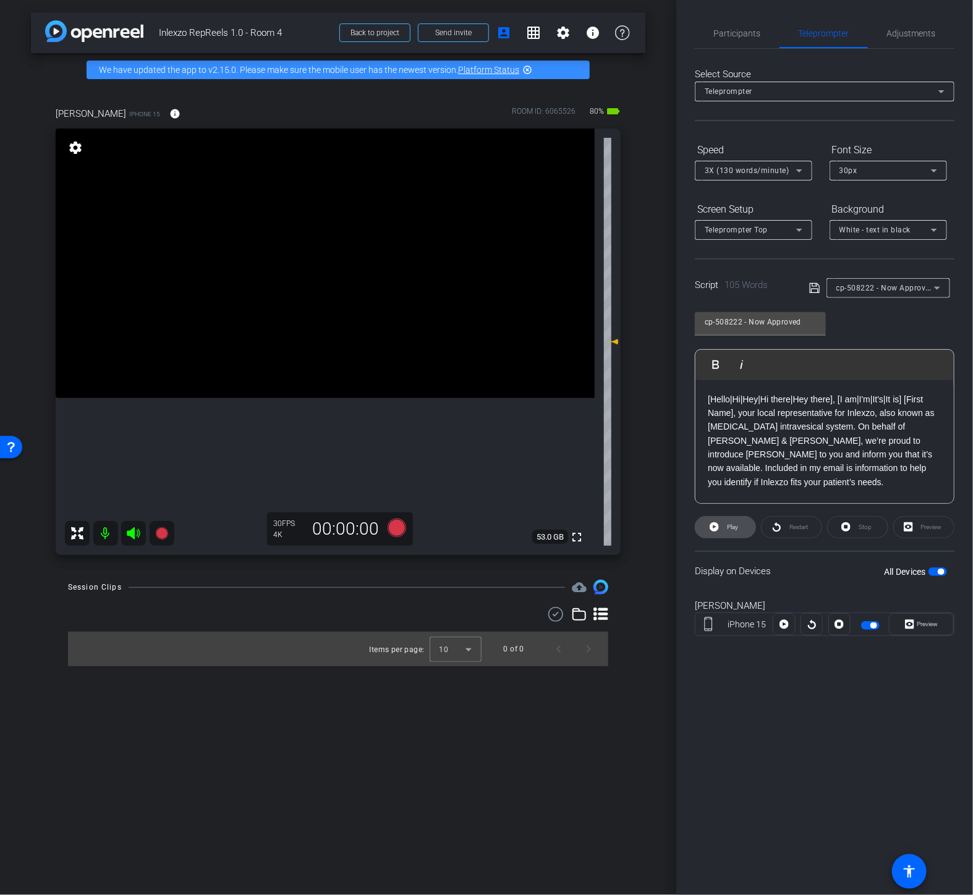
click at [732, 525] on span "Play" at bounding box center [732, 526] width 11 height 7
click at [405, 523] on icon at bounding box center [397, 528] width 30 height 22
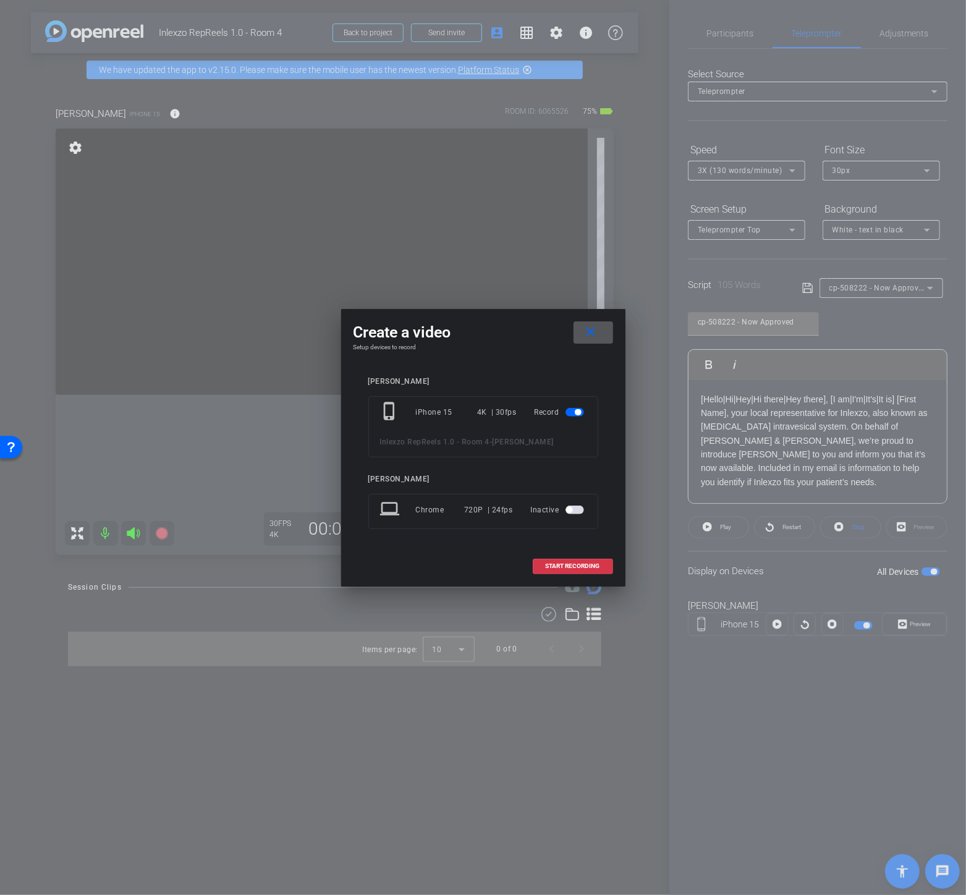
click at [594, 325] on button "close" at bounding box center [593, 332] width 40 height 22
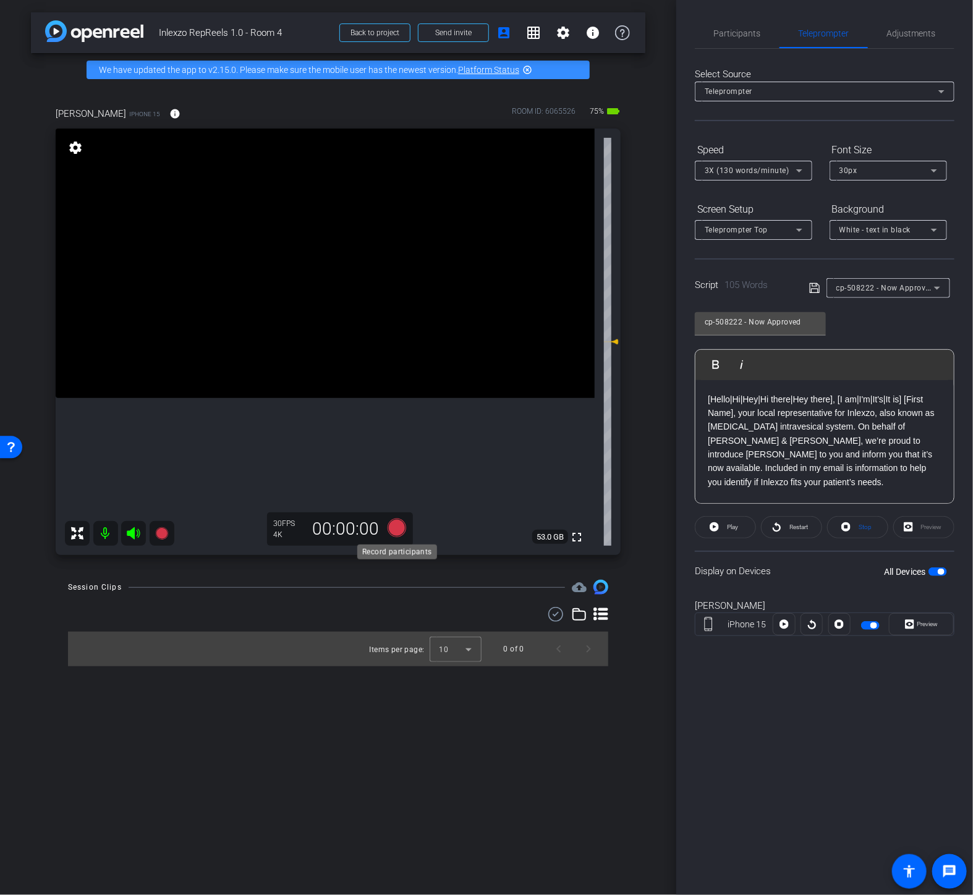
click at [402, 528] on icon at bounding box center [396, 527] width 19 height 19
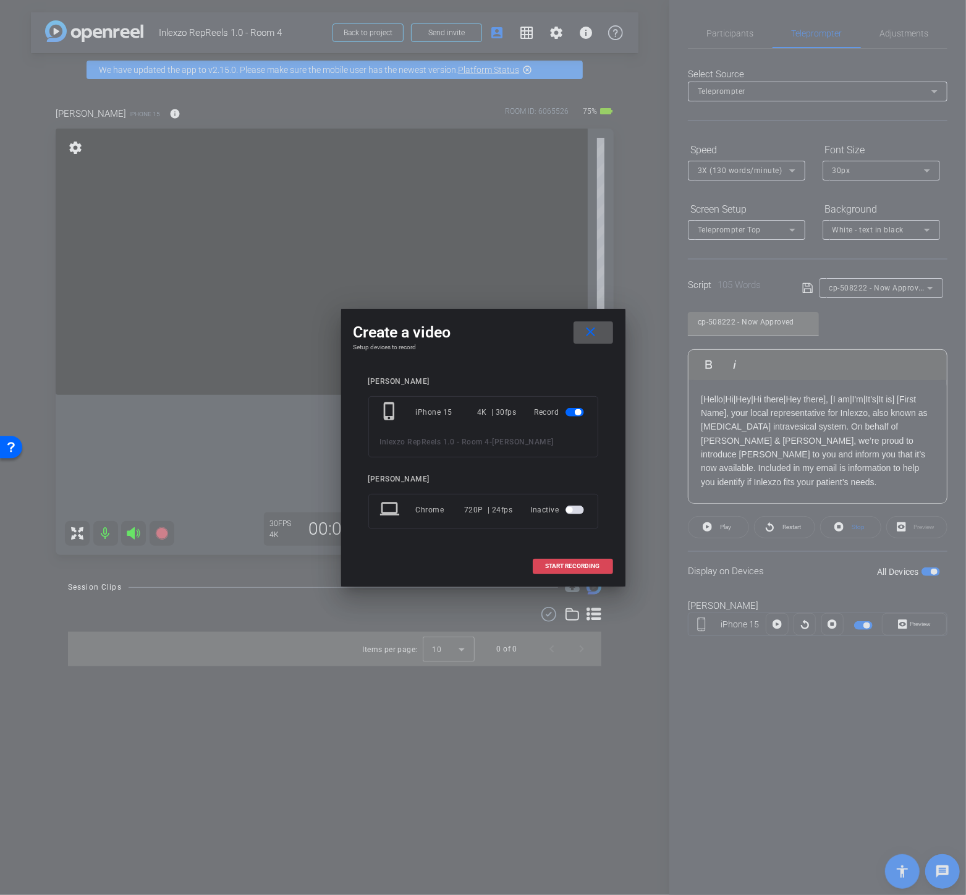
click at [547, 564] on span "START RECORDING" at bounding box center [573, 566] width 54 height 6
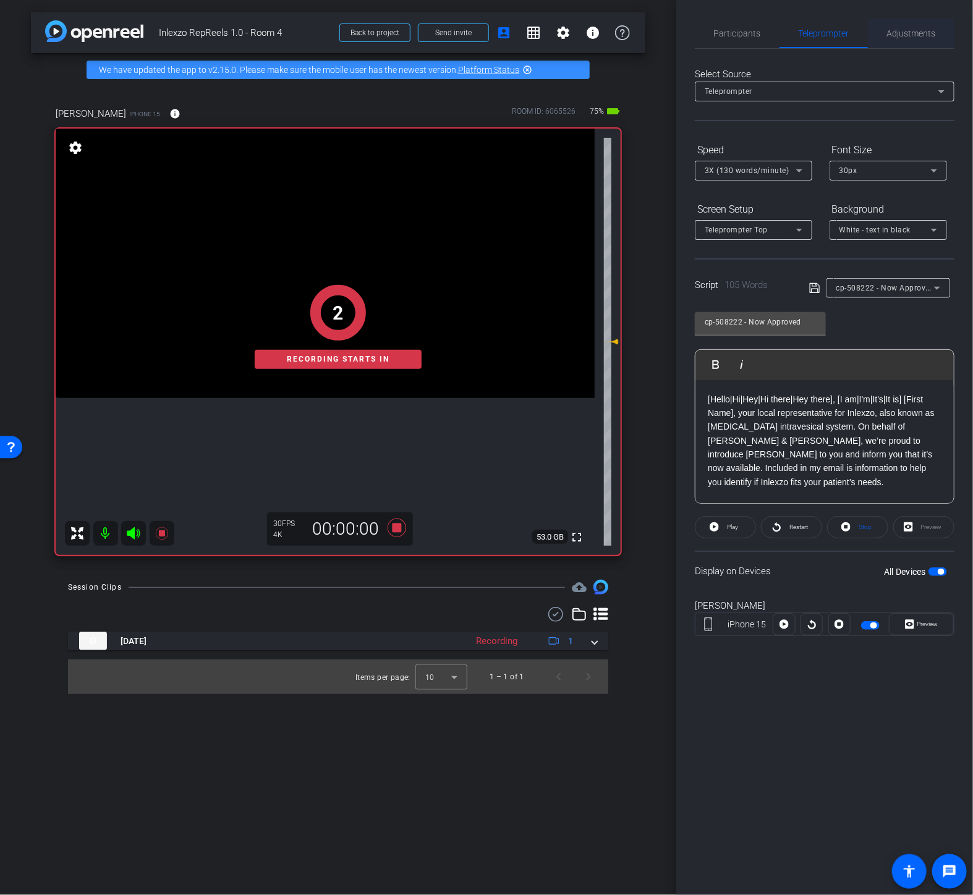
click at [900, 38] on span "Adjustments" at bounding box center [911, 34] width 49 height 30
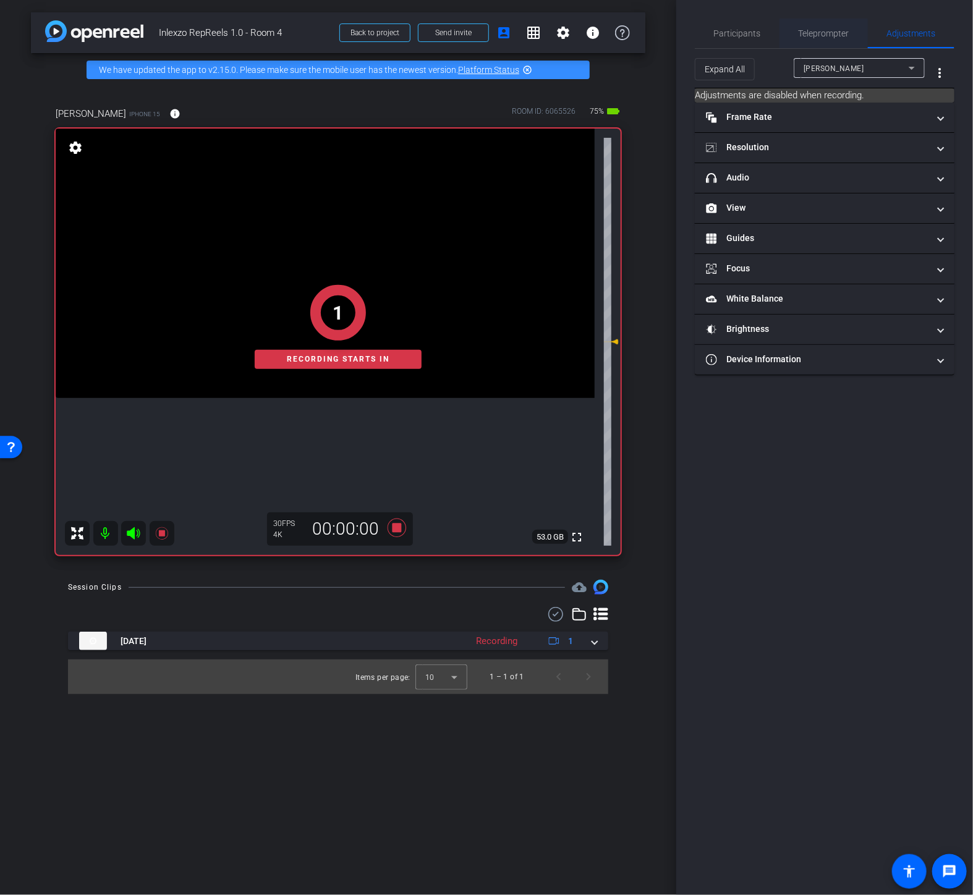
click at [812, 33] on span "Teleprompter" at bounding box center [823, 33] width 51 height 9
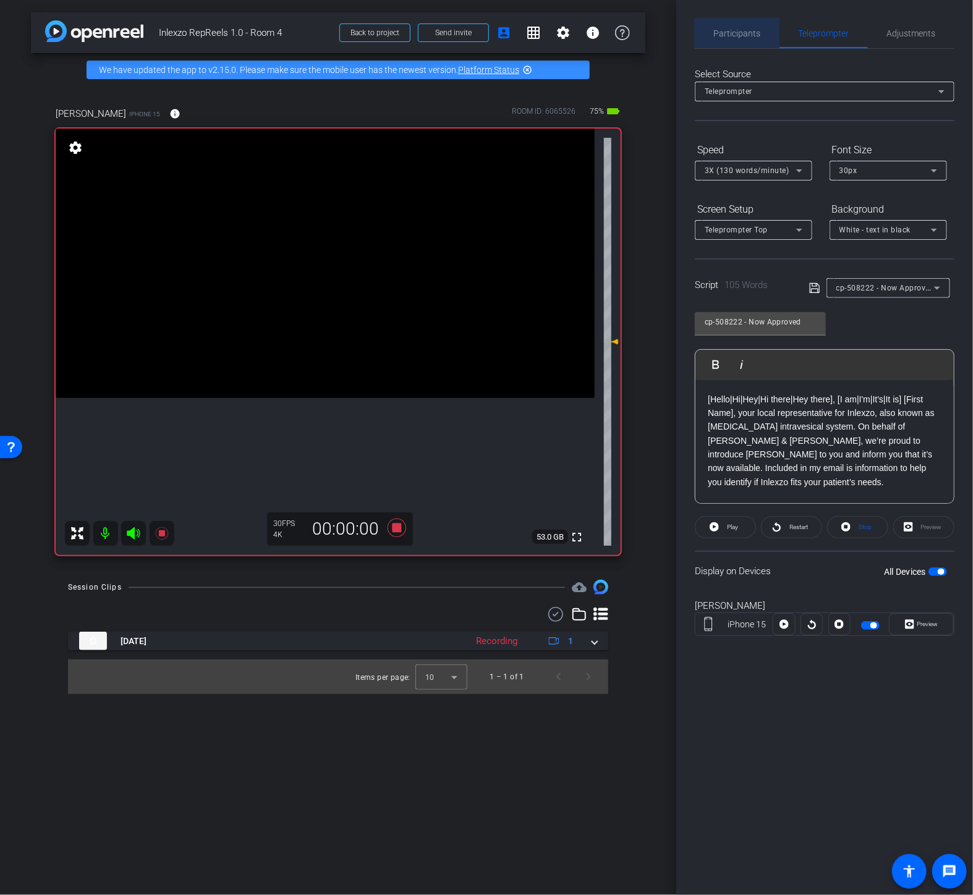
drag, startPoint x: 744, startPoint y: 29, endPoint x: 751, endPoint y: 38, distance: 11.4
click at [743, 29] on span "Participants" at bounding box center [737, 33] width 47 height 9
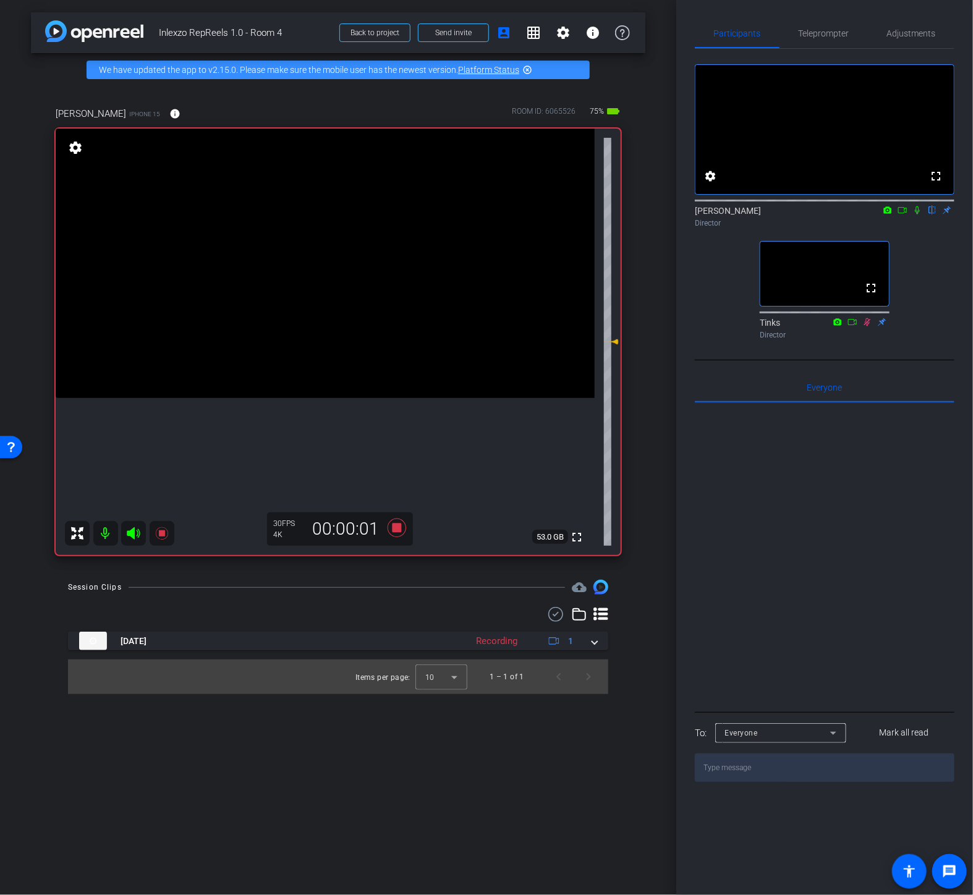
click at [919, 214] on icon at bounding box center [916, 210] width 5 height 8
click at [819, 41] on span "Teleprompter" at bounding box center [823, 34] width 51 height 30
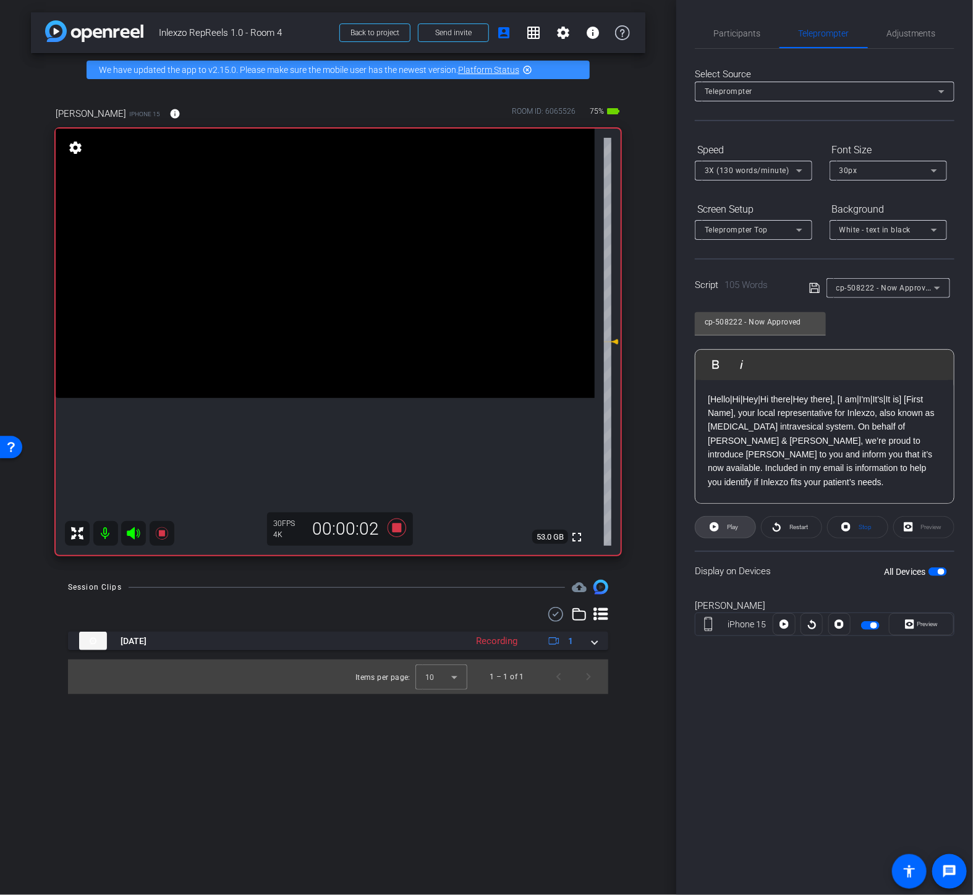
drag, startPoint x: 733, startPoint y: 527, endPoint x: 769, endPoint y: 540, distance: 37.5
click at [733, 528] on span "Play" at bounding box center [732, 526] width 11 height 7
click at [931, 625] on span "Preview" at bounding box center [927, 623] width 21 height 7
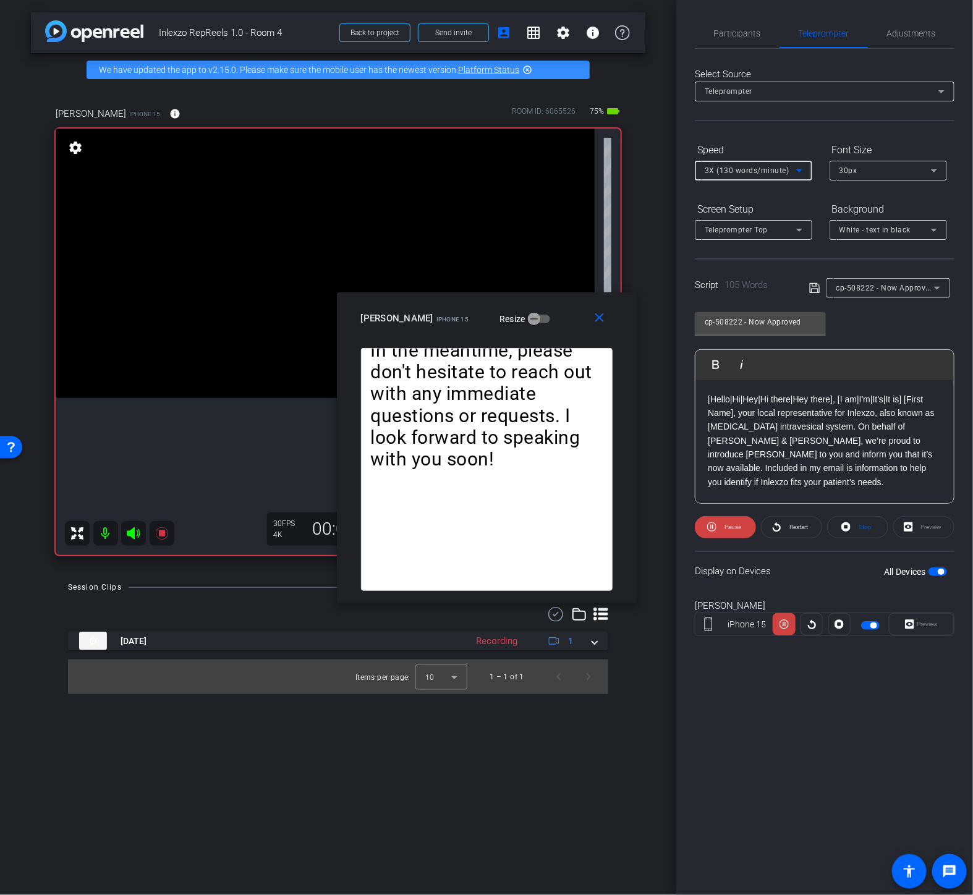
click at [761, 172] on span "3X (130 words/minute)" at bounding box center [746, 170] width 85 height 9
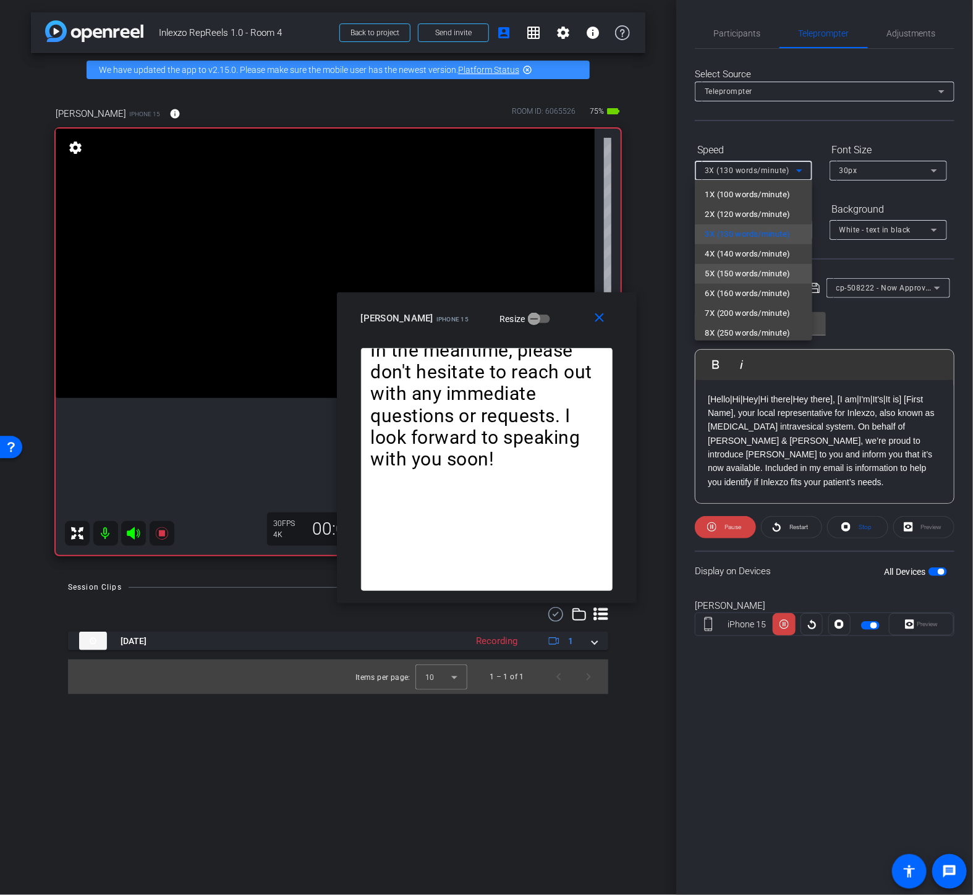
click at [741, 275] on span "5X (150 words/minute)" at bounding box center [746, 273] width 85 height 15
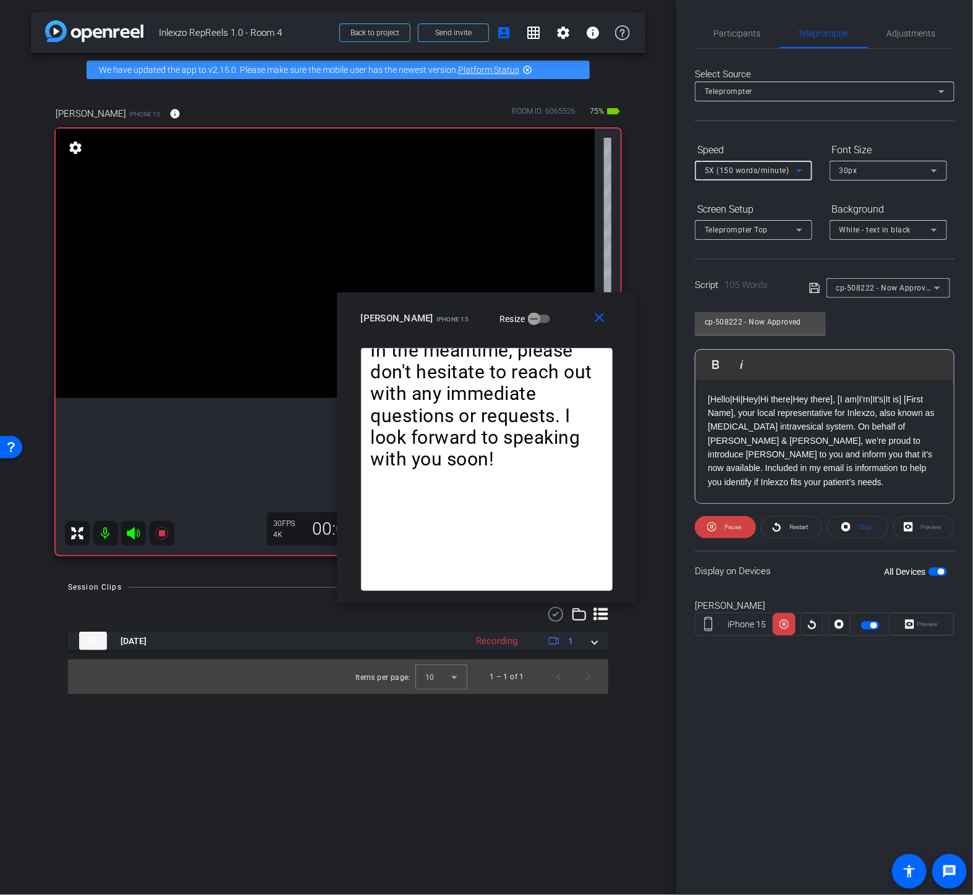
click at [779, 170] on span "5X (150 words/minute)" at bounding box center [746, 170] width 85 height 9
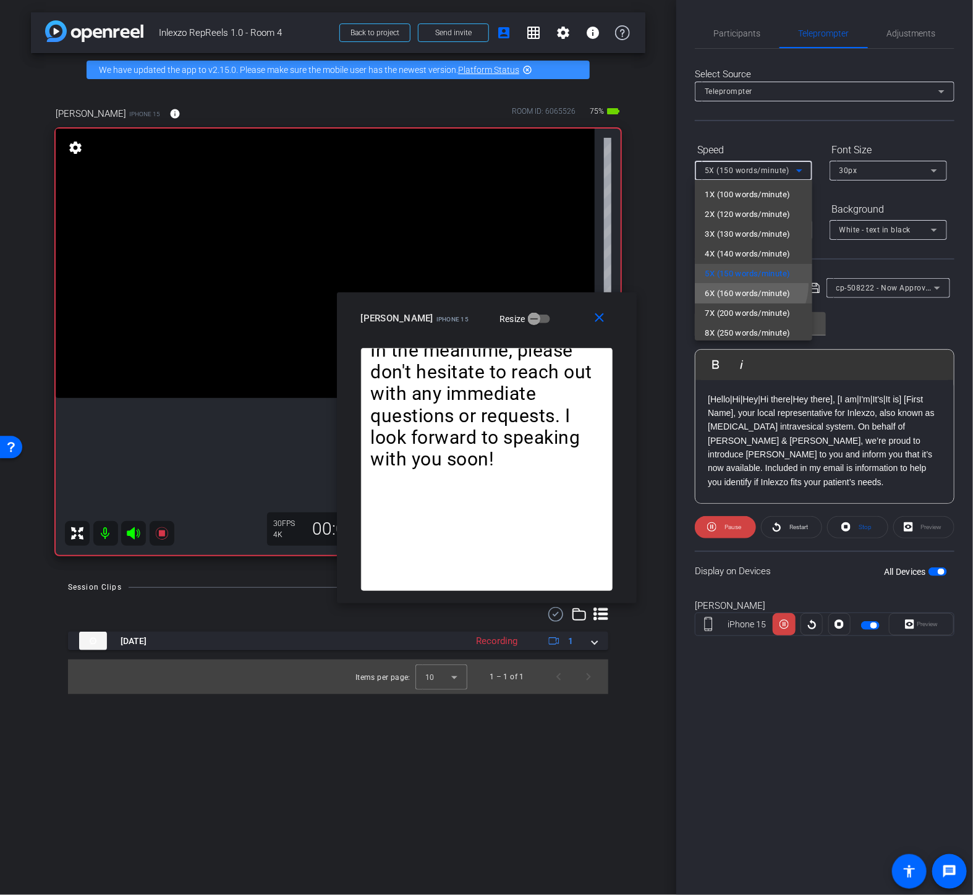
click at [745, 284] on mat-option "6X (160 words/minute)" at bounding box center [752, 294] width 117 height 20
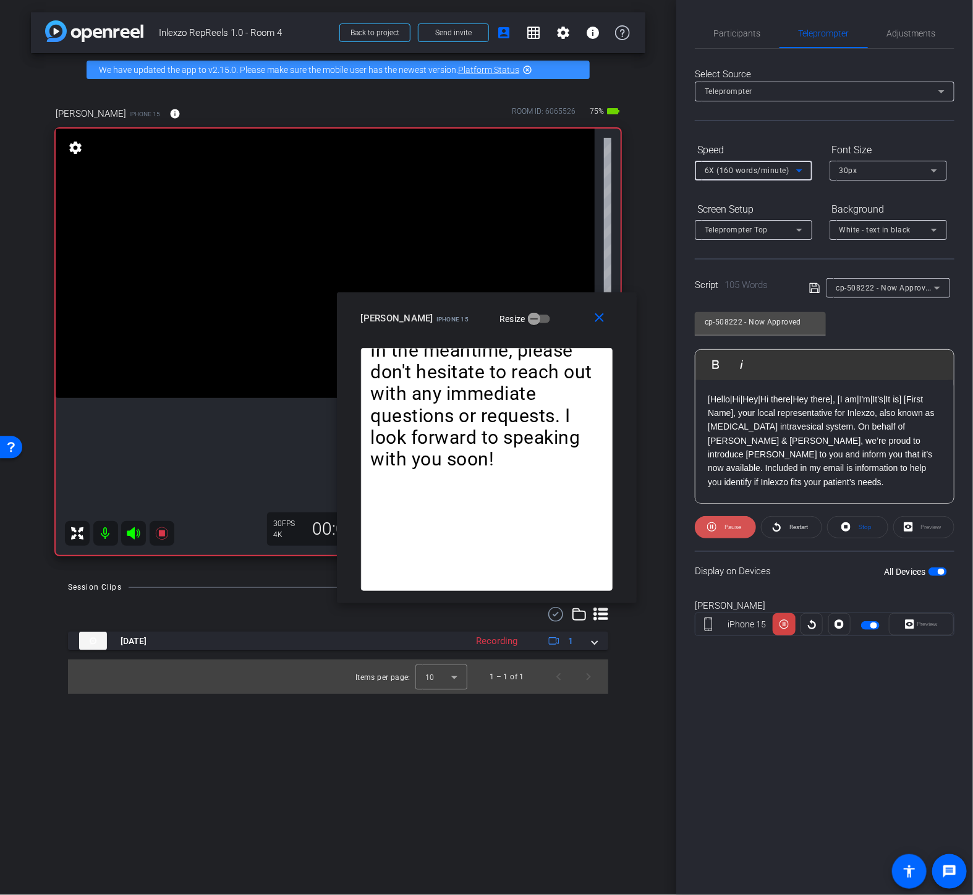
click at [727, 518] on span "Pause" at bounding box center [731, 526] width 20 height 17
click at [597, 318] on mat-icon "close" at bounding box center [598, 317] width 15 height 15
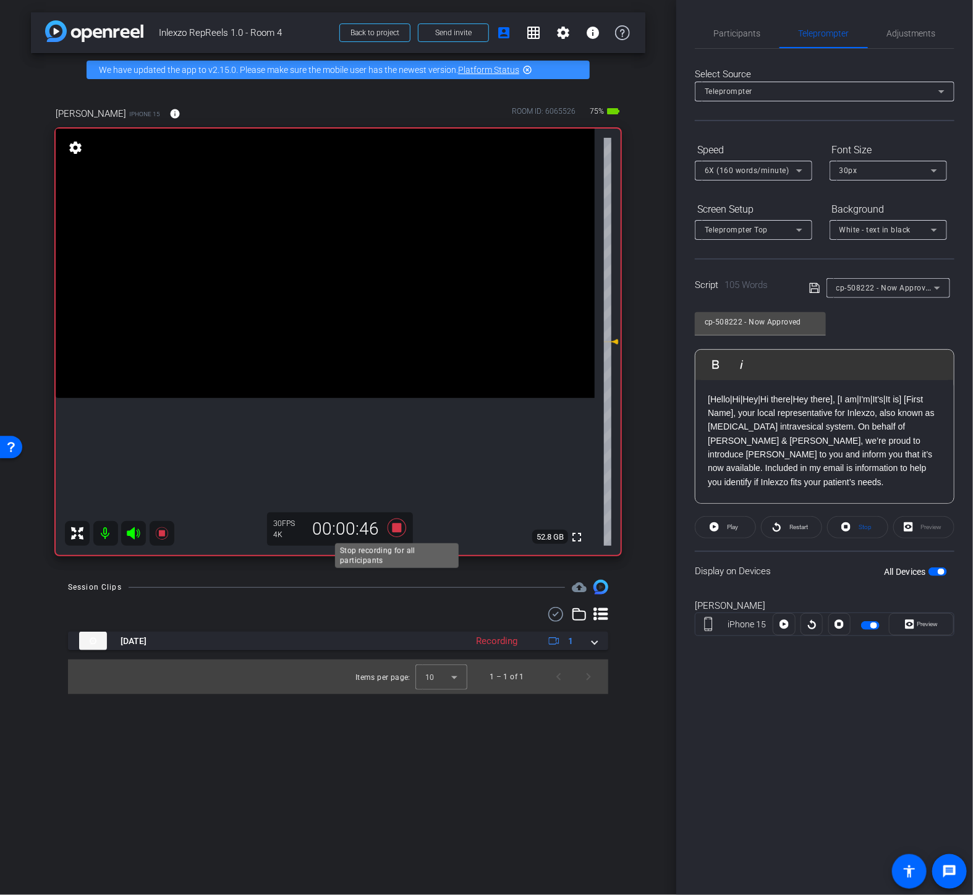
click at [397, 526] on icon at bounding box center [396, 527] width 19 height 19
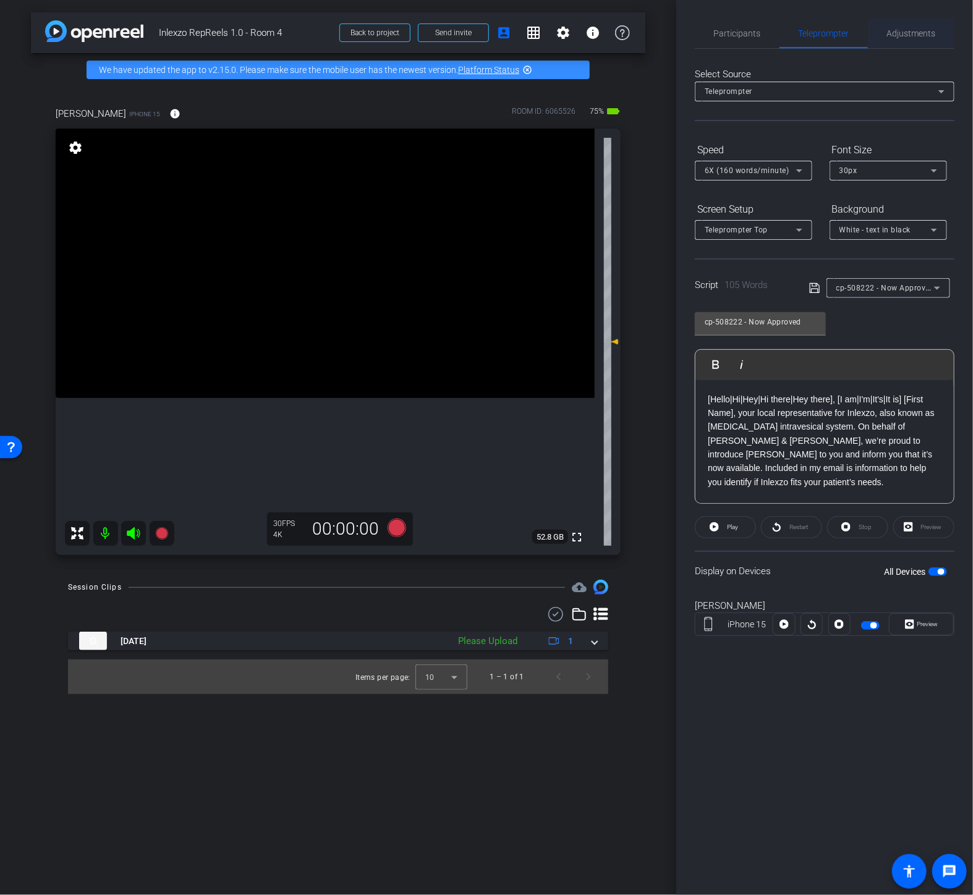
click at [918, 29] on span "Adjustments" at bounding box center [911, 33] width 49 height 9
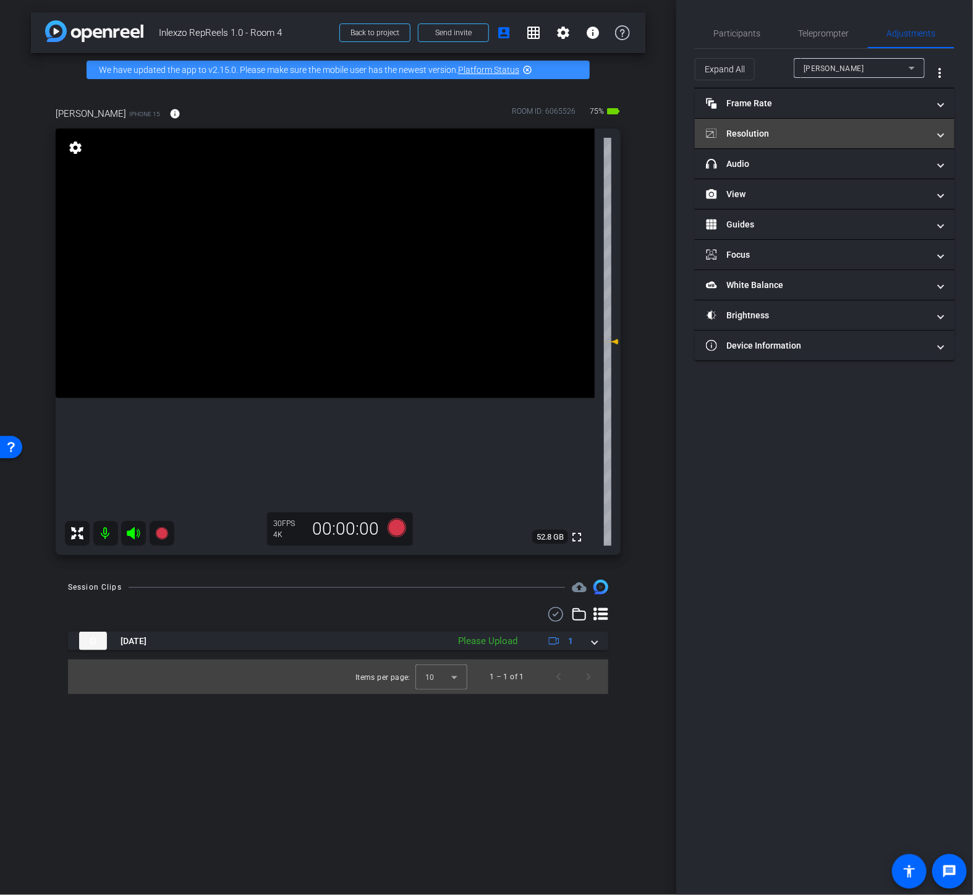
click at [754, 127] on mat-panel-title "Resolution" at bounding box center [817, 133] width 222 height 13
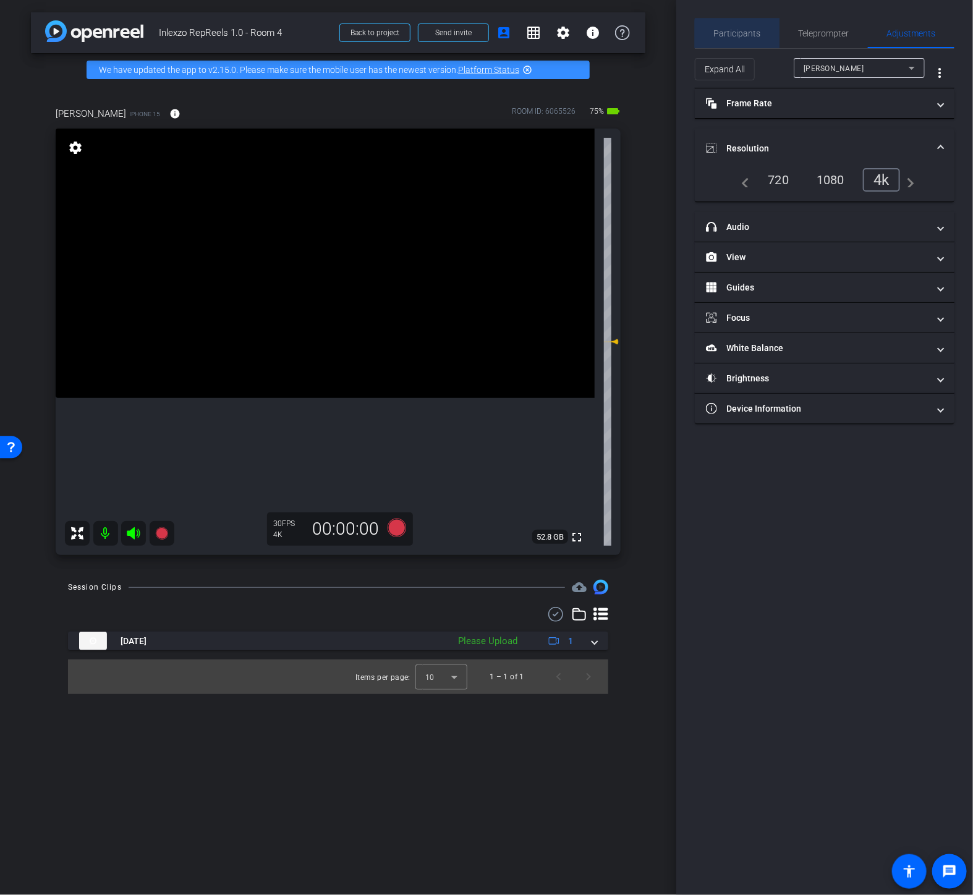
click at [745, 38] on span "Participants" at bounding box center [737, 34] width 47 height 30
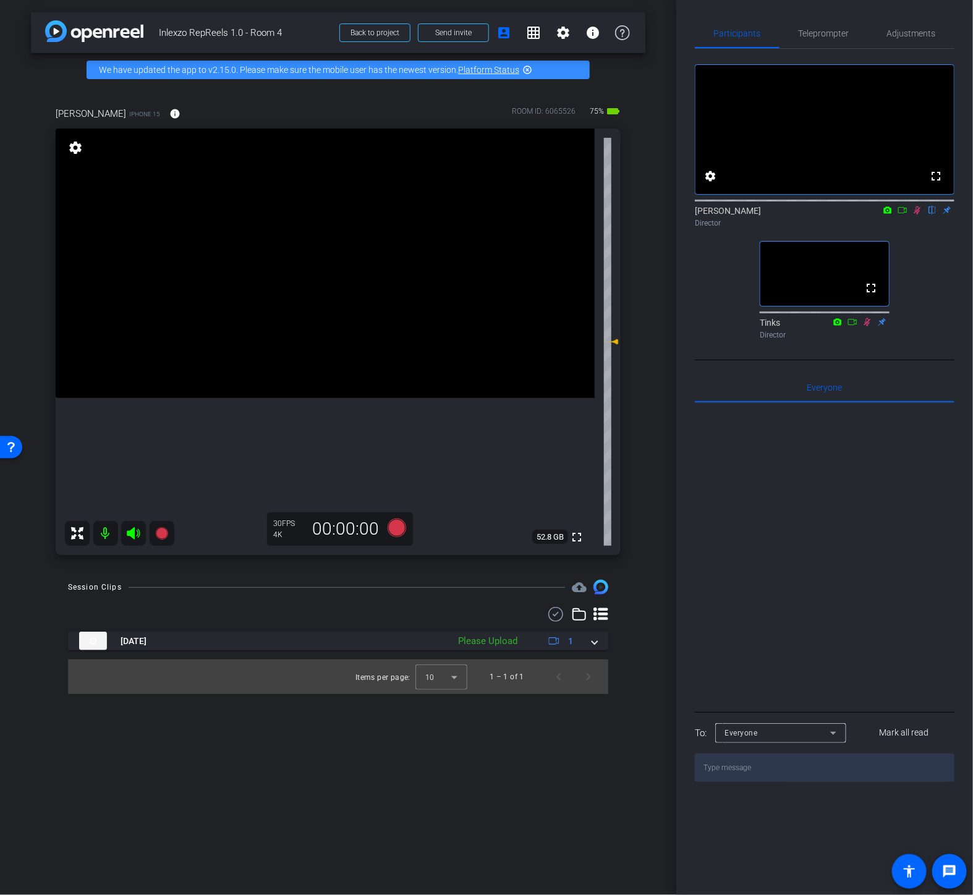
click at [914, 214] on icon at bounding box center [917, 210] width 10 height 9
click at [399, 530] on icon at bounding box center [396, 527] width 19 height 19
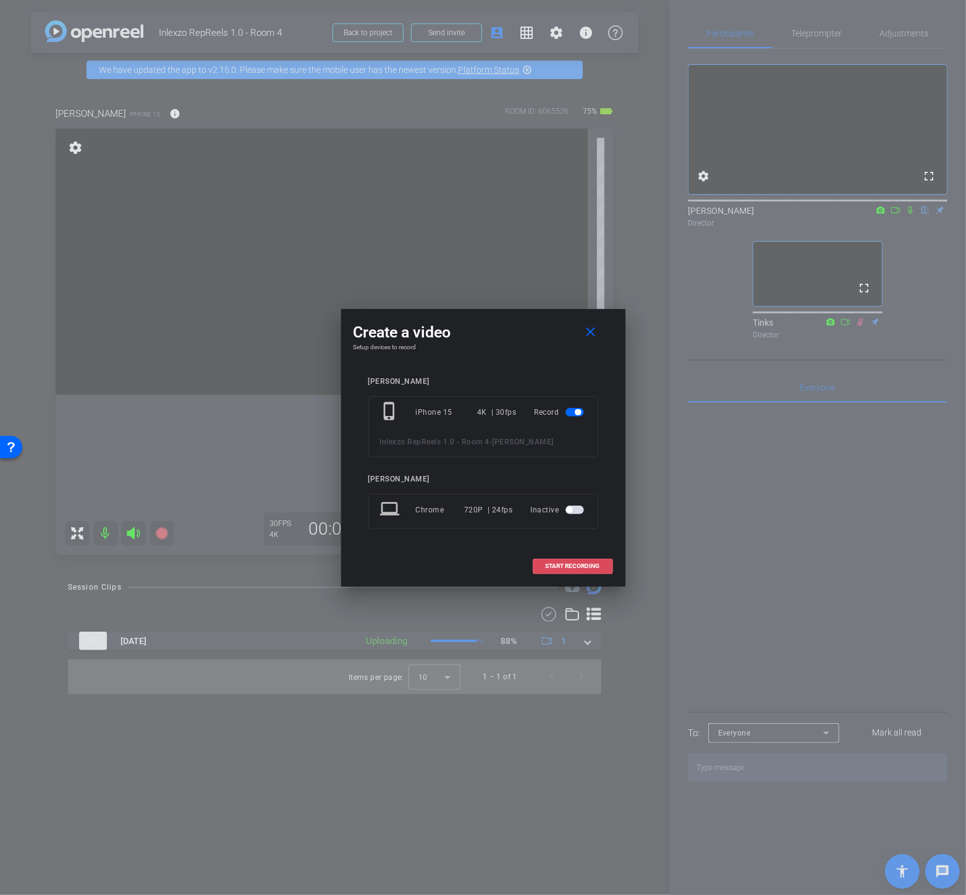
drag, startPoint x: 567, startPoint y: 570, endPoint x: 641, endPoint y: 502, distance: 100.6
click at [566, 570] on button "START RECORDING" at bounding box center [573, 566] width 80 height 15
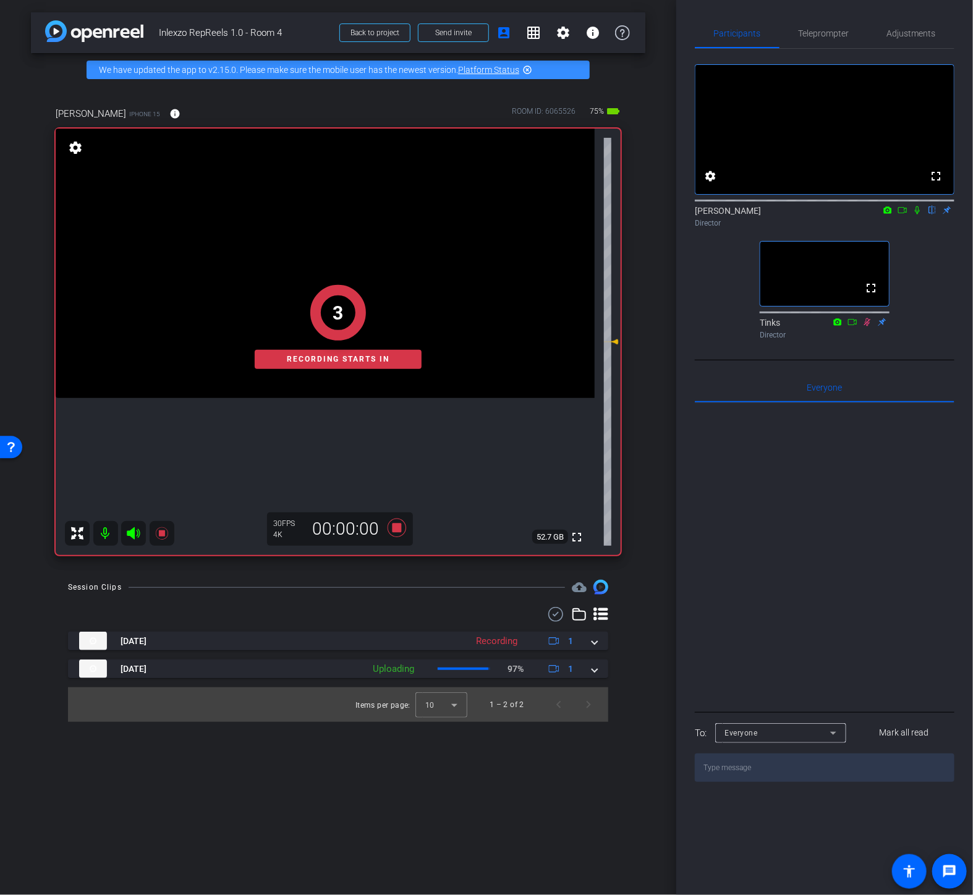
click at [917, 214] on icon at bounding box center [917, 210] width 10 height 9
click at [814, 31] on span "Teleprompter" at bounding box center [823, 33] width 51 height 9
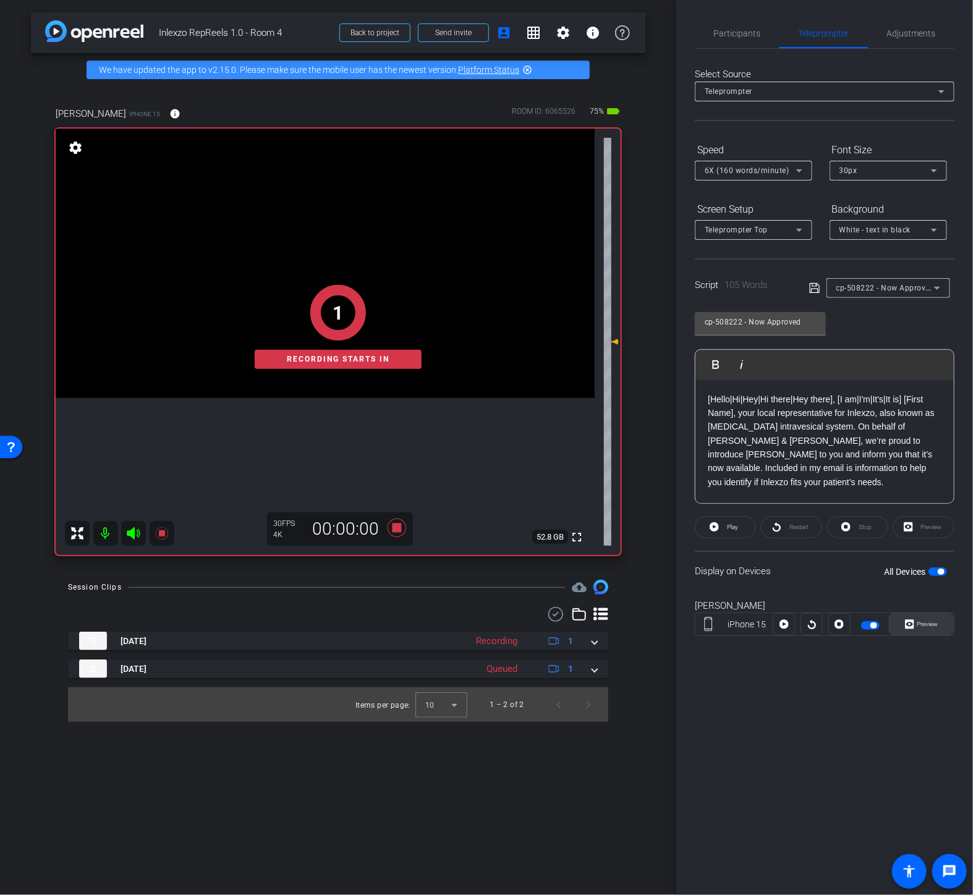
click at [924, 620] on span "Preview" at bounding box center [927, 623] width 21 height 7
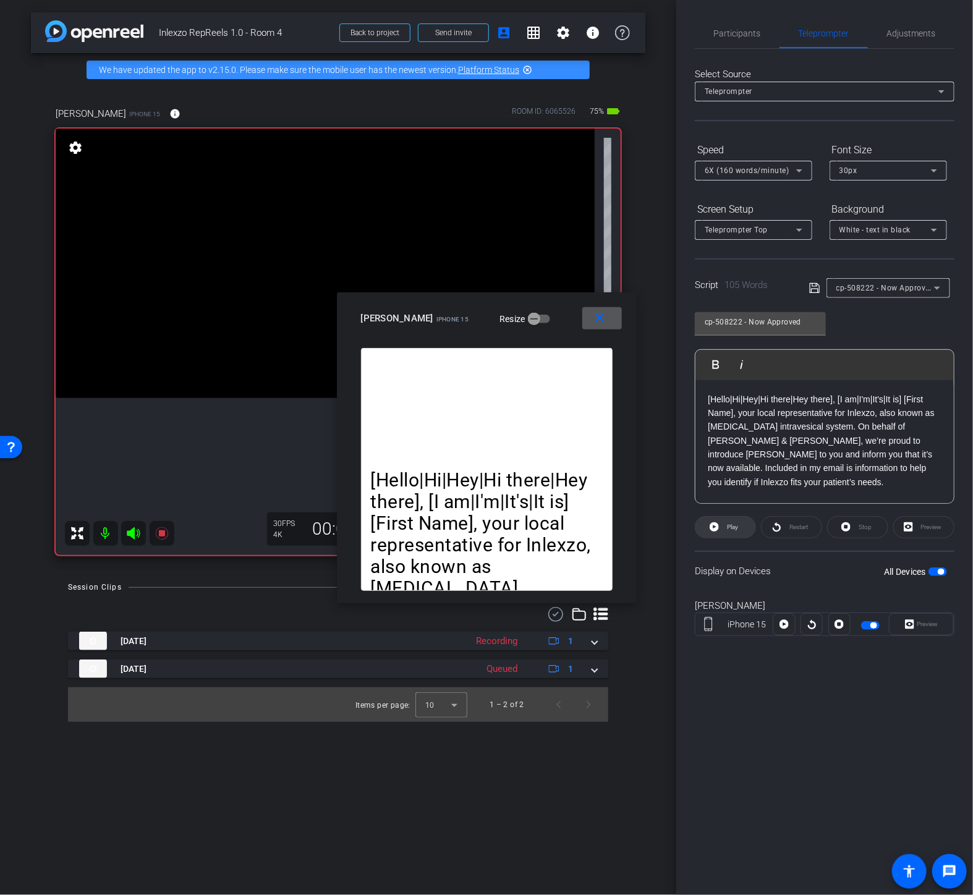
click at [738, 523] on span at bounding box center [725, 527] width 60 height 30
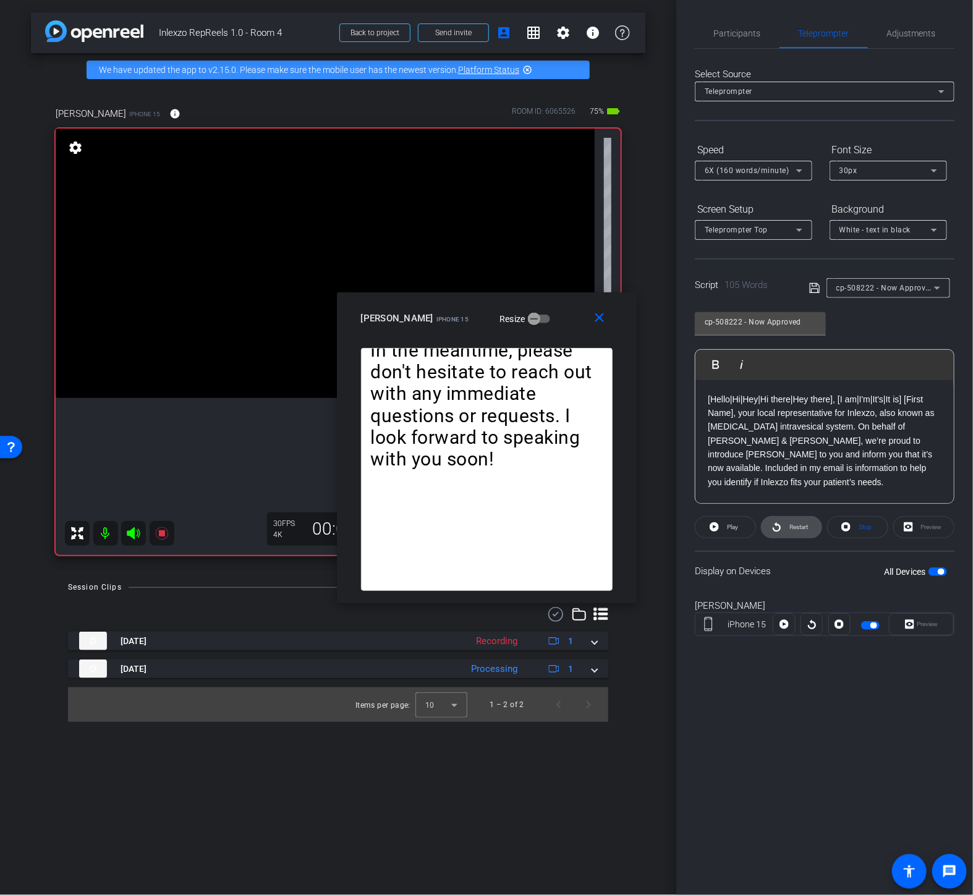
click at [790, 526] on span "Restart" at bounding box center [798, 526] width 19 height 7
click at [598, 325] on mat-icon "close" at bounding box center [598, 317] width 15 height 15
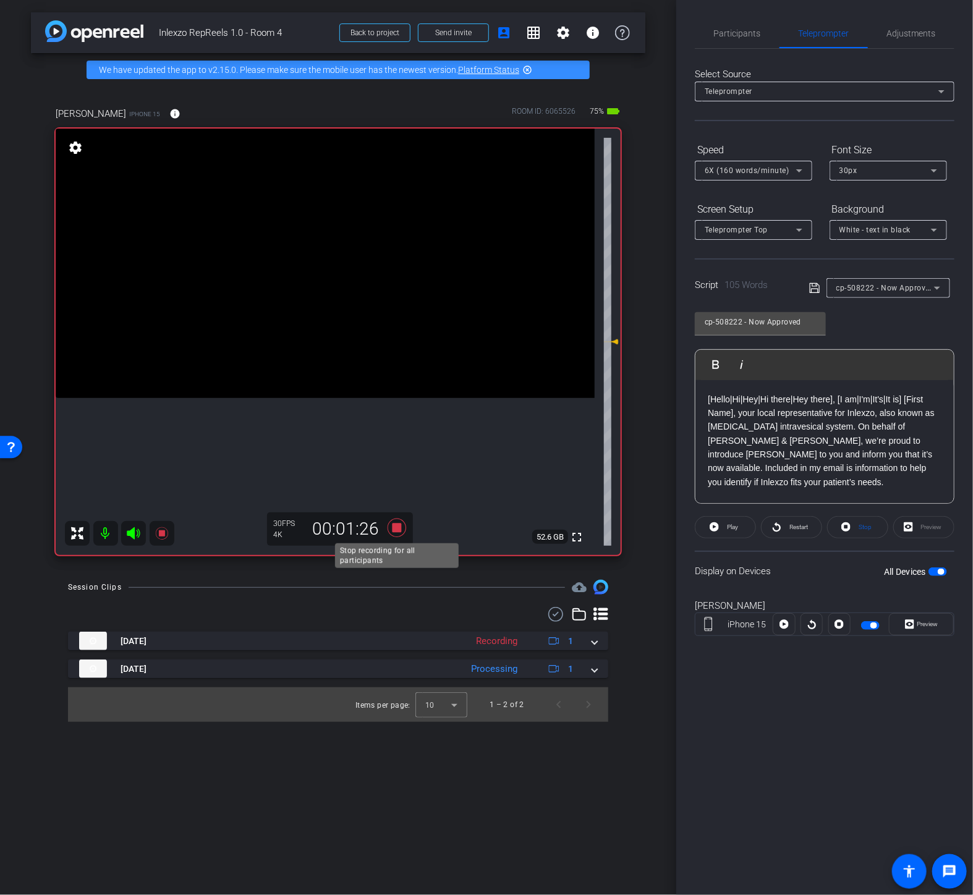
click at [397, 522] on icon at bounding box center [397, 528] width 30 height 22
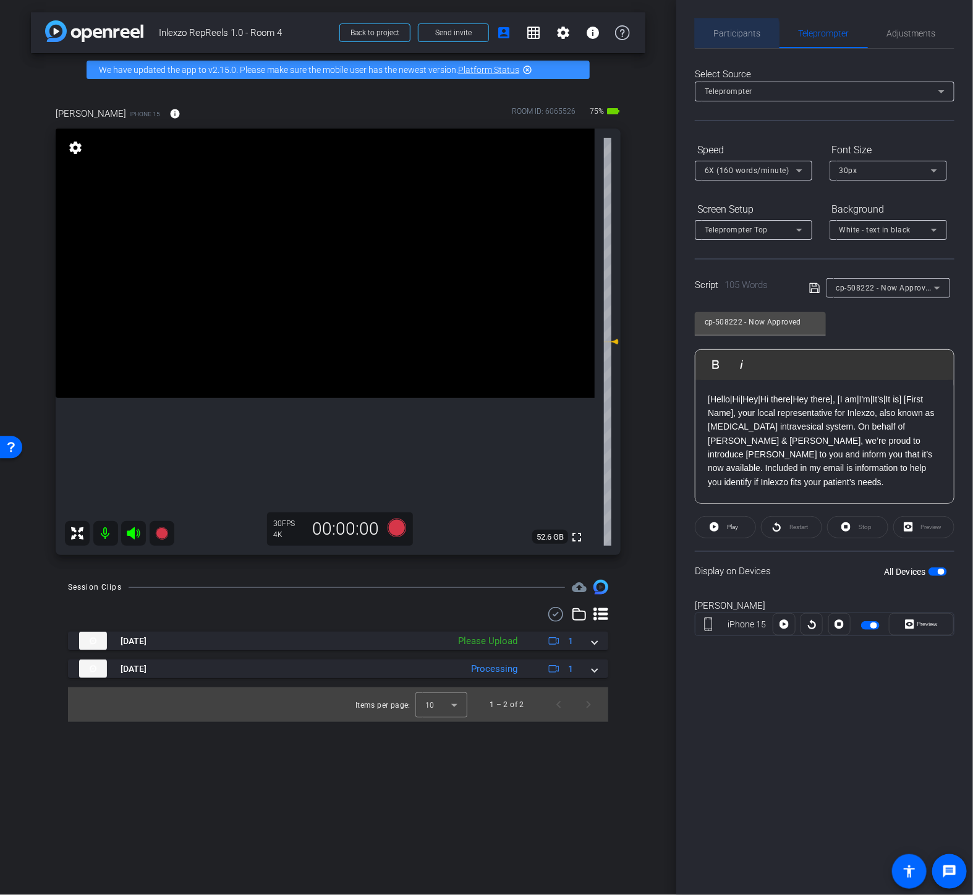
click at [714, 36] on span "Participants" at bounding box center [737, 33] width 47 height 9
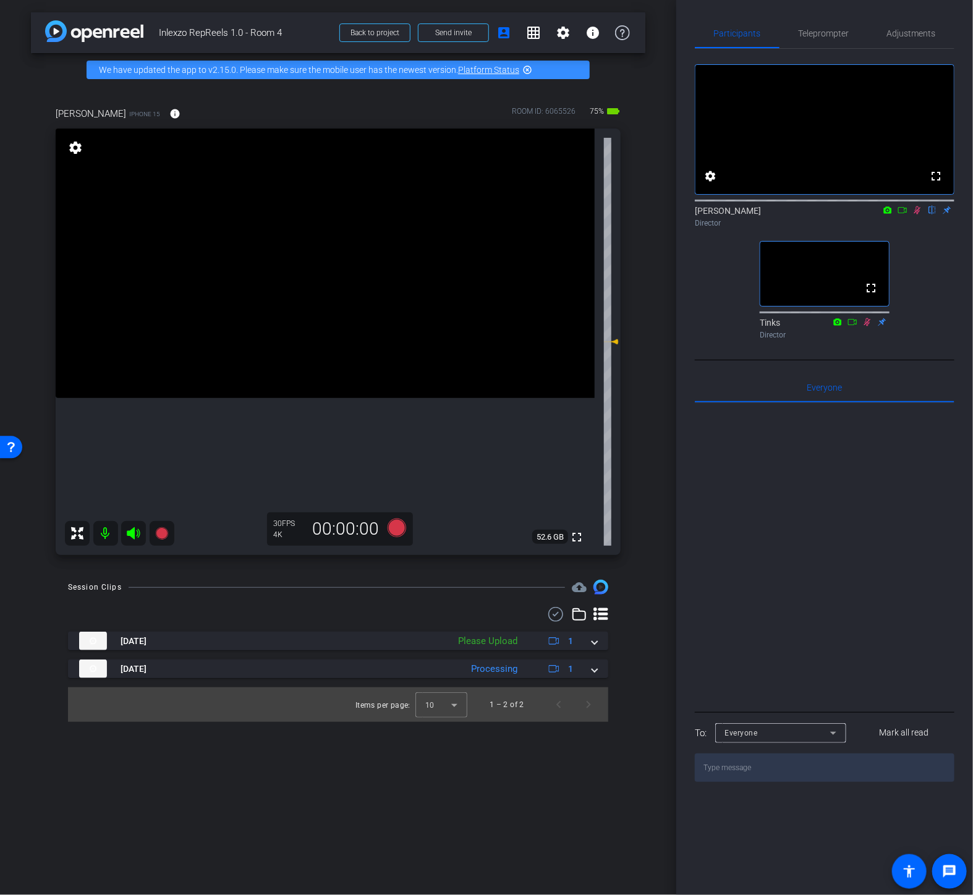
click at [915, 214] on icon at bounding box center [917, 210] width 7 height 8
click at [919, 214] on icon at bounding box center [917, 210] width 10 height 9
click at [396, 525] on icon at bounding box center [396, 527] width 19 height 19
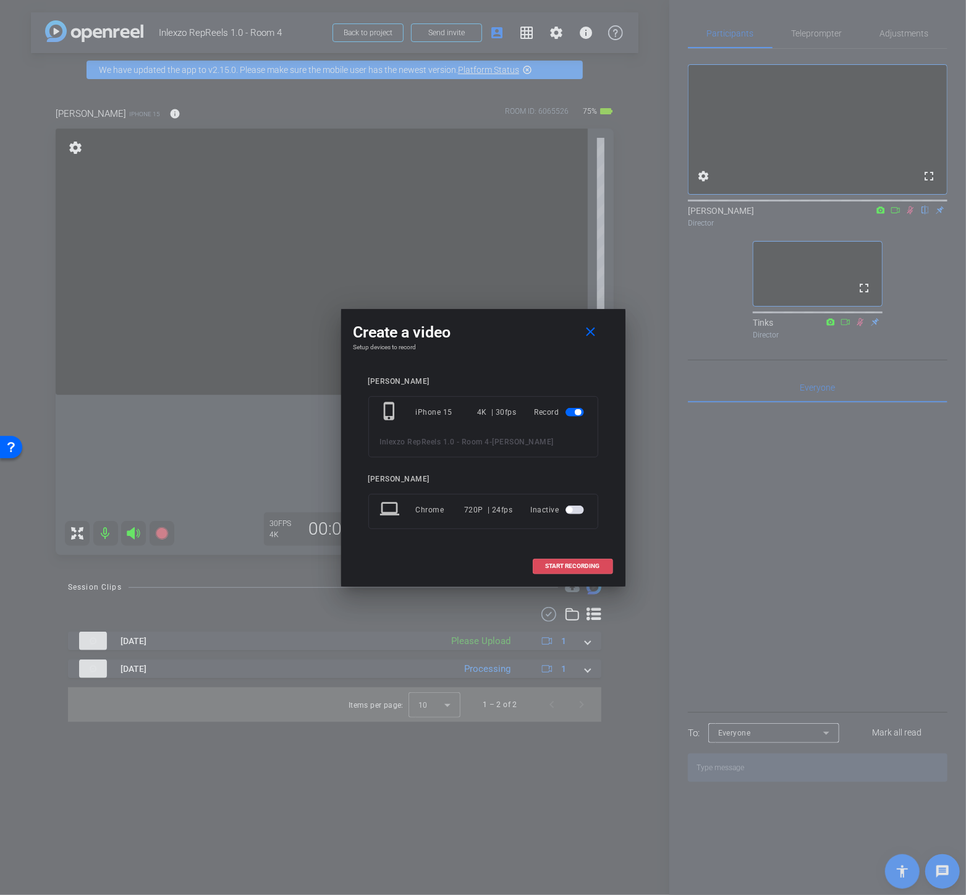
drag, startPoint x: 575, startPoint y: 566, endPoint x: 589, endPoint y: 547, distance: 23.5
click at [576, 566] on span "START RECORDING" at bounding box center [573, 566] width 54 height 6
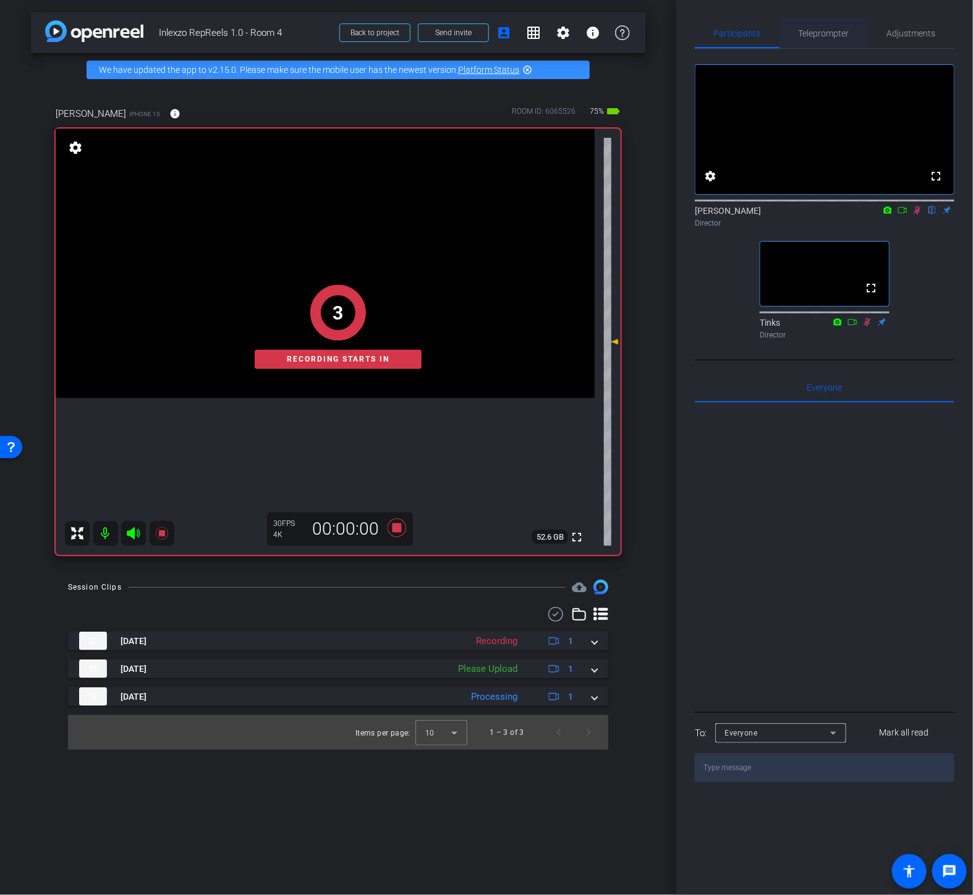
click at [826, 38] on span "Teleprompter" at bounding box center [823, 34] width 51 height 30
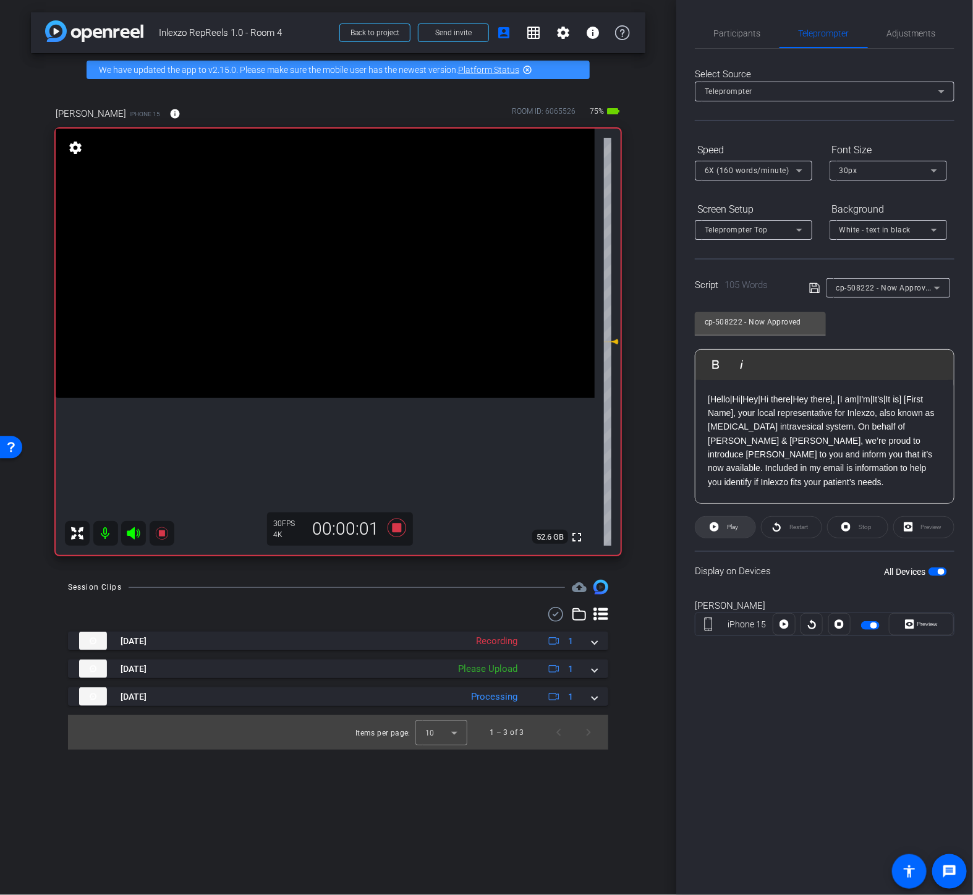
click at [727, 518] on span "Play" at bounding box center [731, 526] width 14 height 17
click at [919, 622] on div "Preview" at bounding box center [920, 624] width 65 height 22
click at [916, 622] on span "Preview" at bounding box center [926, 623] width 24 height 17
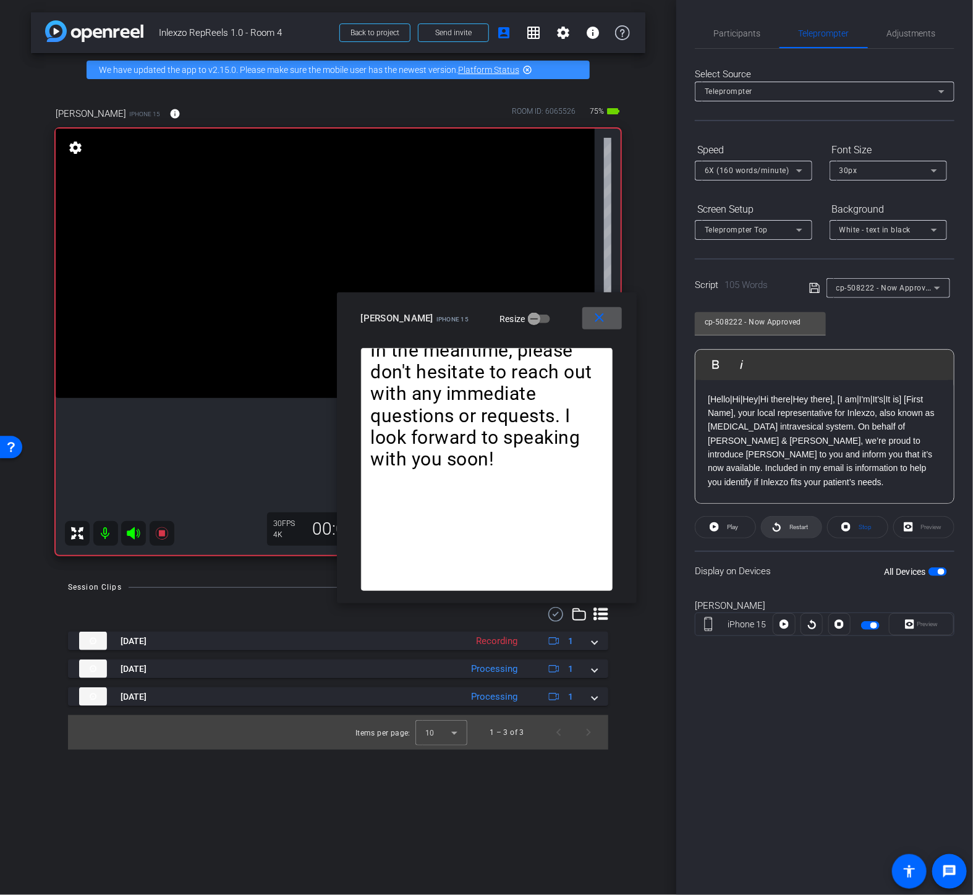
click at [786, 524] on span "Restart" at bounding box center [797, 526] width 22 height 17
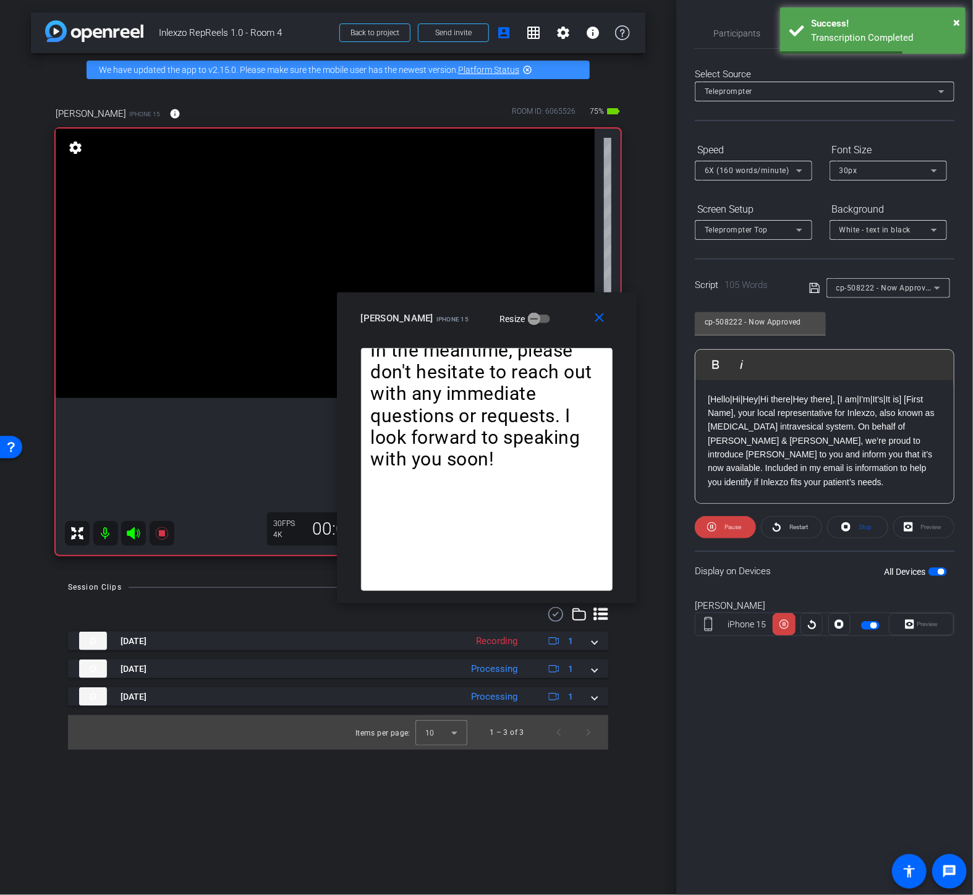
click at [787, 171] on span "6X (160 words/minute)" at bounding box center [746, 170] width 85 height 9
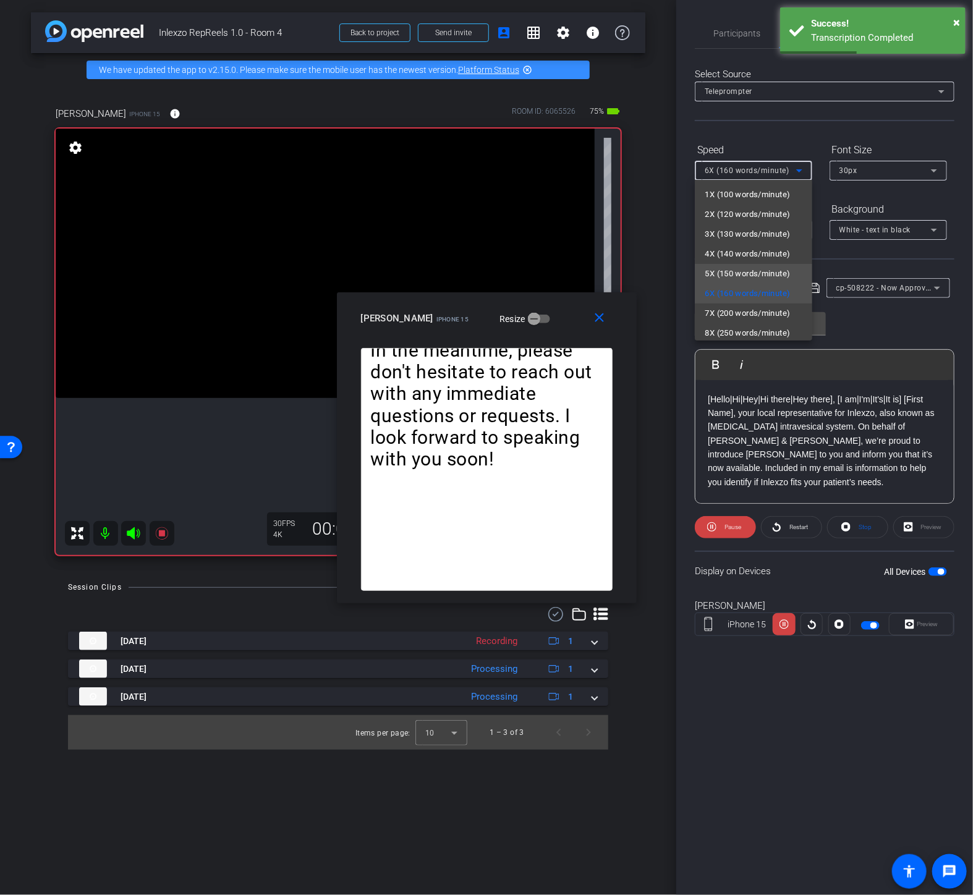
click at [728, 269] on span "5X (150 words/minute)" at bounding box center [746, 273] width 85 height 15
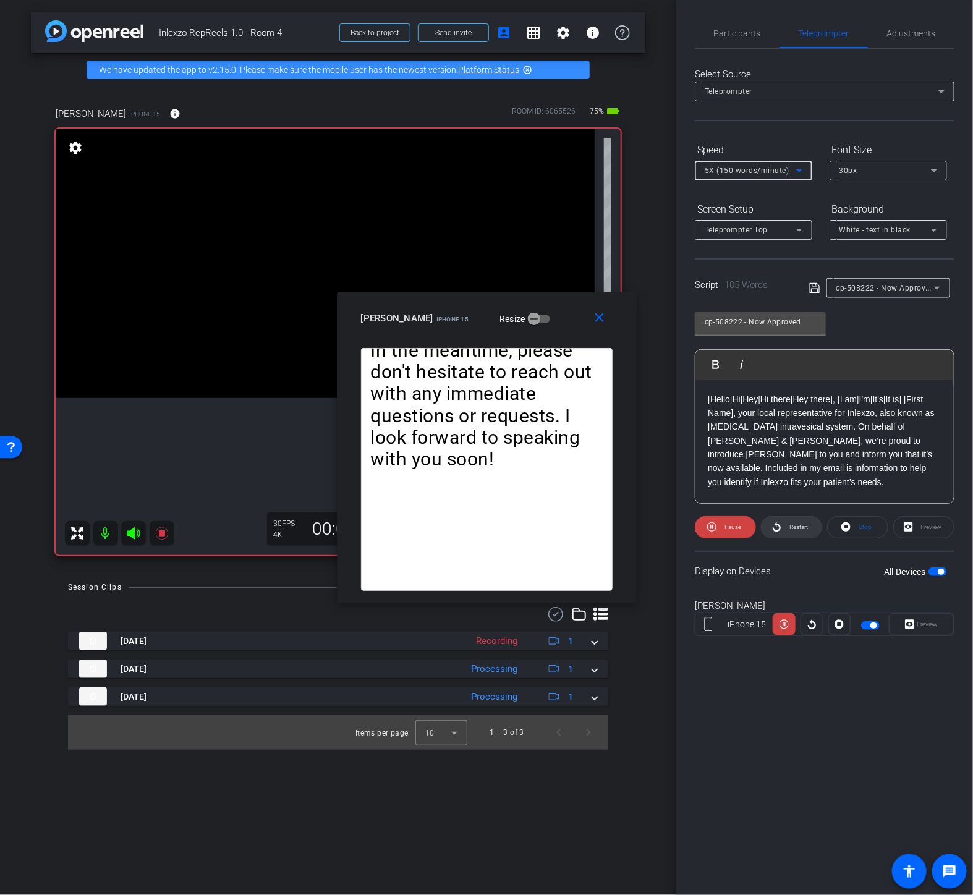
click at [791, 523] on span "Restart" at bounding box center [798, 526] width 19 height 7
click at [609, 313] on span at bounding box center [602, 318] width 40 height 30
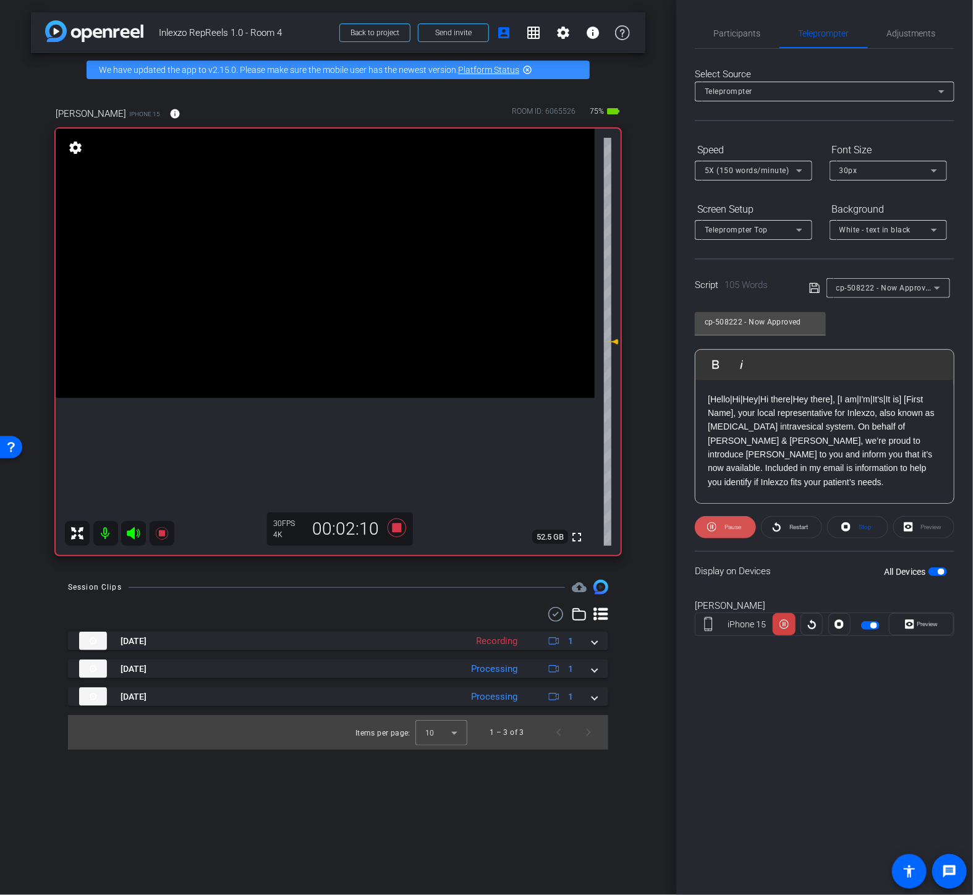
click at [712, 520] on icon at bounding box center [711, 526] width 9 height 15
click at [402, 530] on icon at bounding box center [396, 527] width 19 height 19
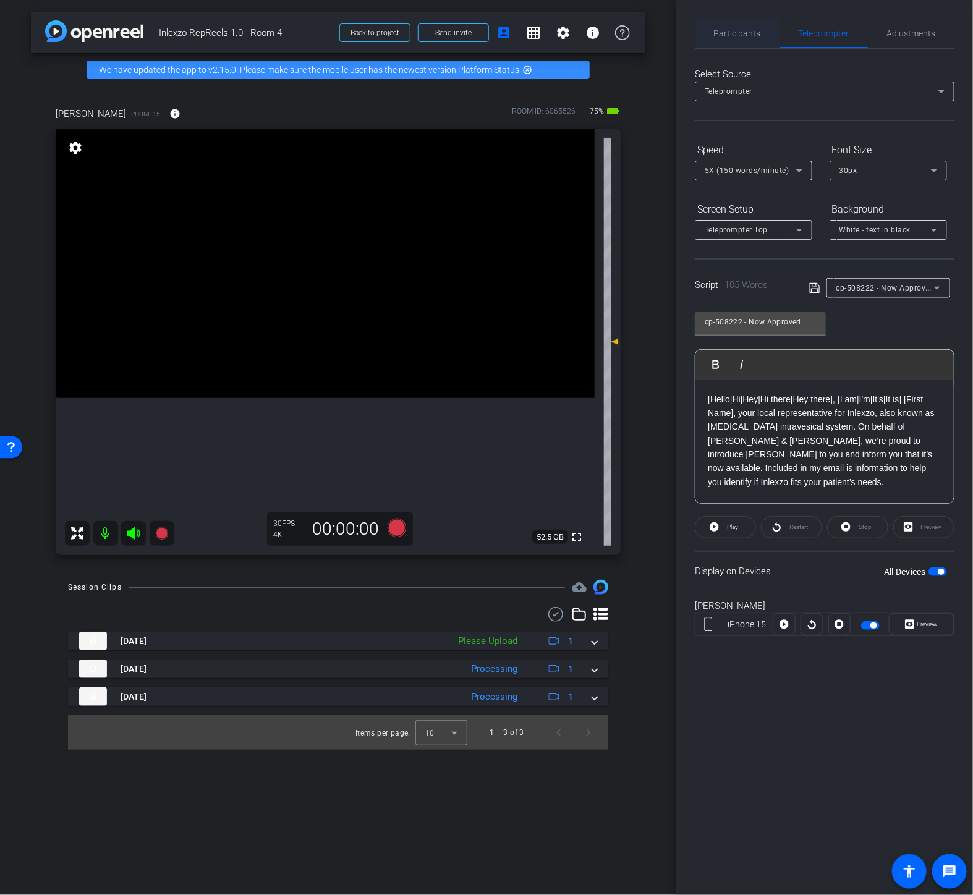
click at [738, 35] on span "Participants" at bounding box center [737, 33] width 47 height 9
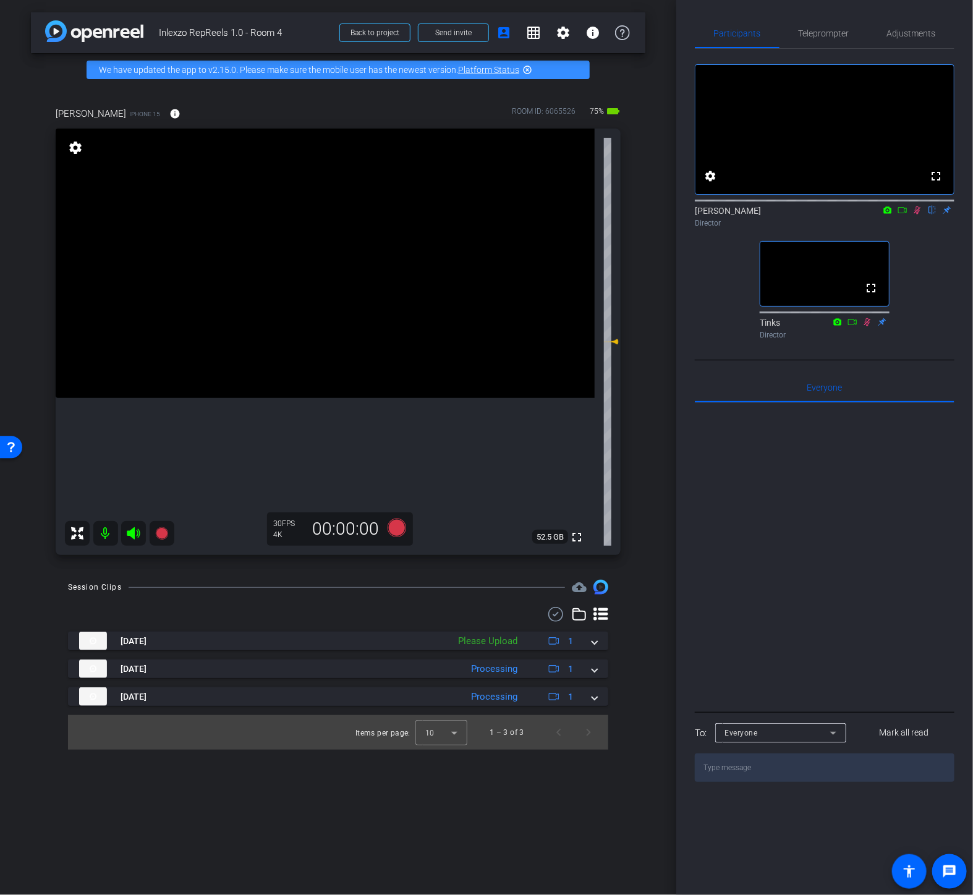
click at [914, 214] on icon at bounding box center [917, 210] width 10 height 9
click at [557, 824] on div "arrow_back Inlexzo RepReels 1.0 - Room 4 Back to project Send invite account_bo…" at bounding box center [338, 447] width 676 height 895
click at [914, 214] on icon at bounding box center [917, 210] width 10 height 9
click at [900, 214] on icon at bounding box center [902, 210] width 10 height 9
click at [934, 214] on icon at bounding box center [932, 210] width 7 height 8
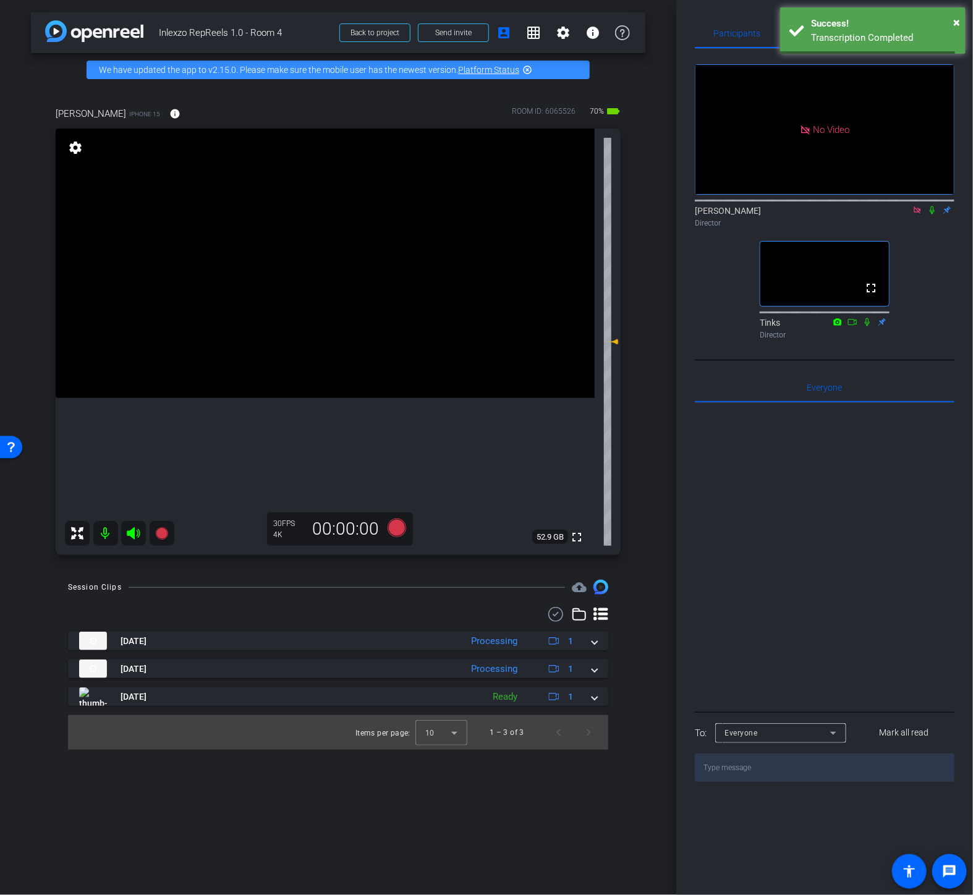
click at [912, 214] on icon at bounding box center [917, 210] width 10 height 9
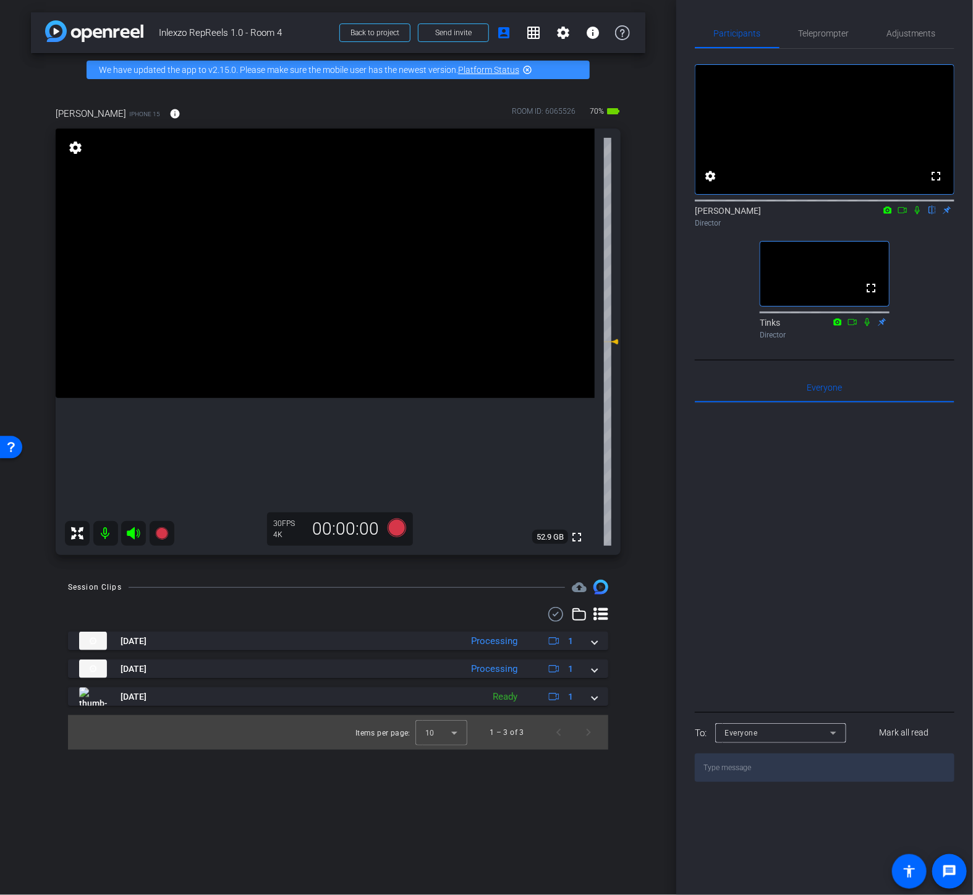
click at [688, 64] on div "Participants Teleprompter Adjustments fullscreen settings Nate Cleveland flip D…" at bounding box center [824, 447] width 297 height 895
click at [829, 33] on span "Teleprompter" at bounding box center [823, 33] width 51 height 9
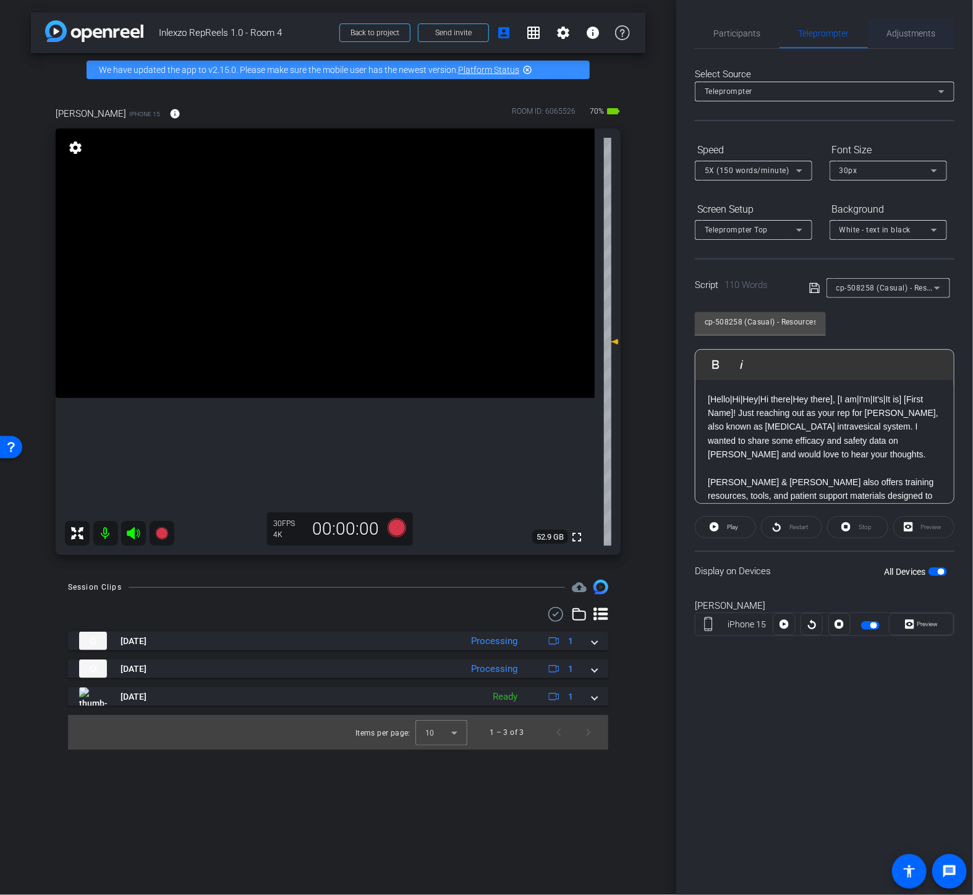
click at [899, 34] on span "Adjustments" at bounding box center [911, 33] width 49 height 9
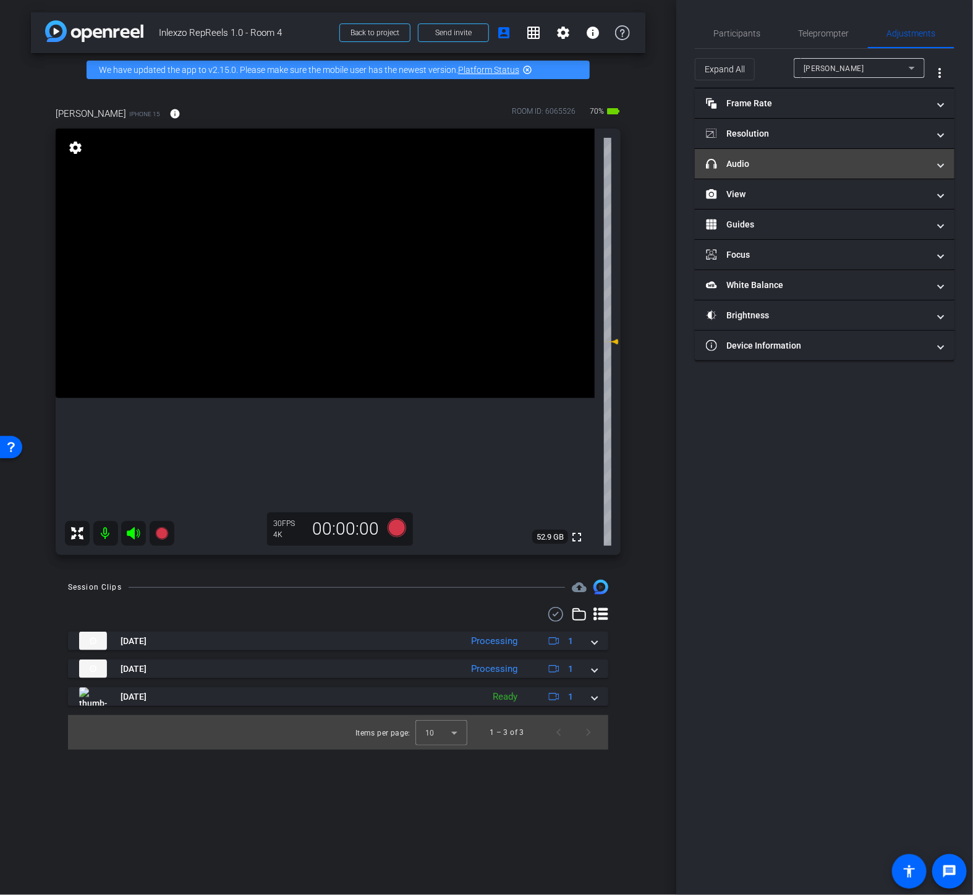
click at [742, 169] on mat-panel-title "headphone icon Audio" at bounding box center [817, 164] width 222 height 13
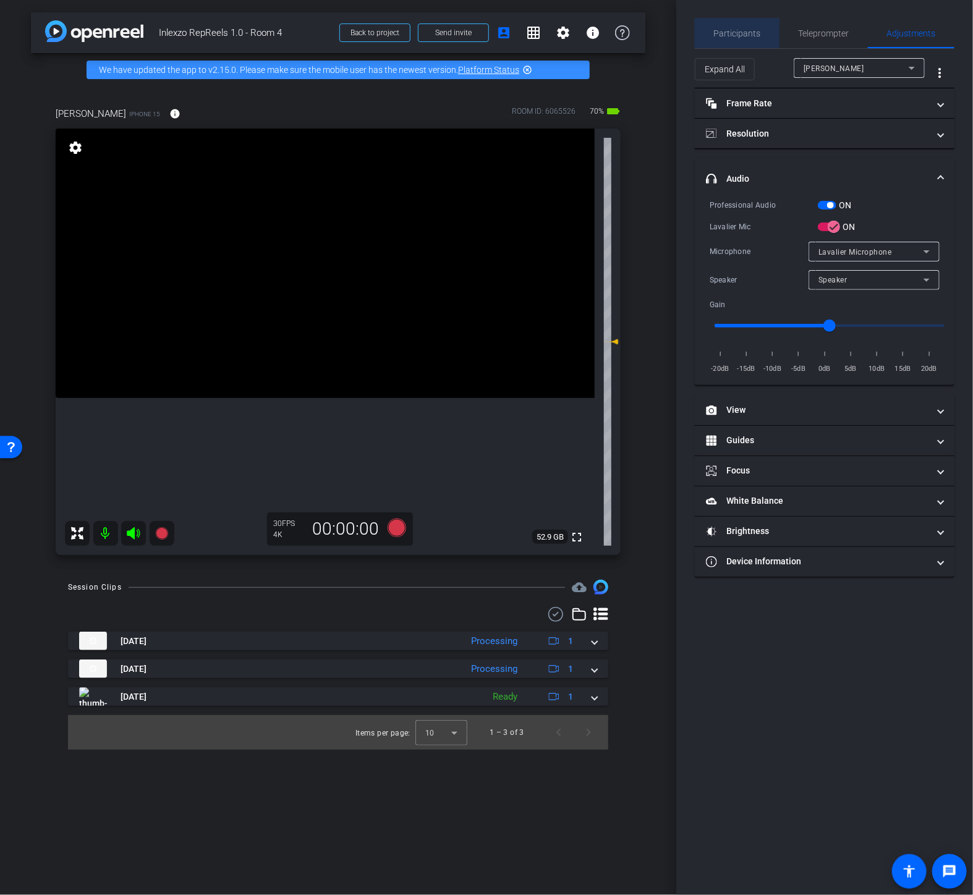
click at [738, 35] on span "Participants" at bounding box center [737, 33] width 47 height 9
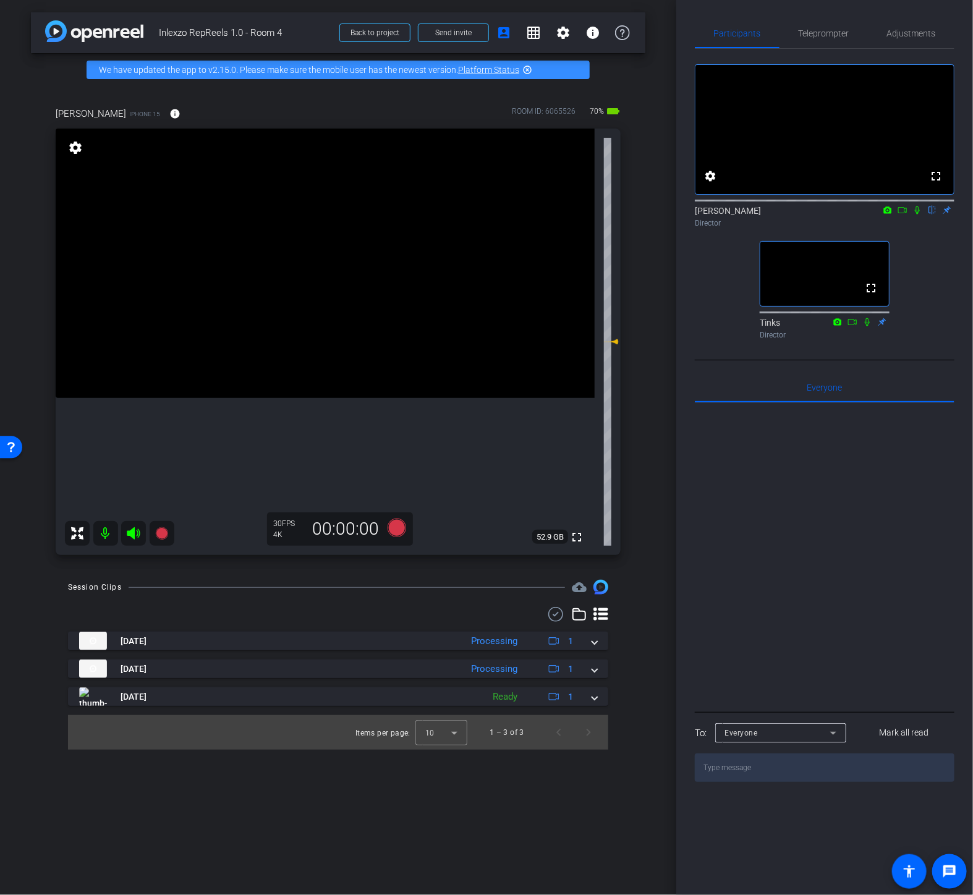
click at [919, 214] on icon at bounding box center [917, 210] width 10 height 9
click at [904, 213] on icon at bounding box center [902, 210] width 9 height 6
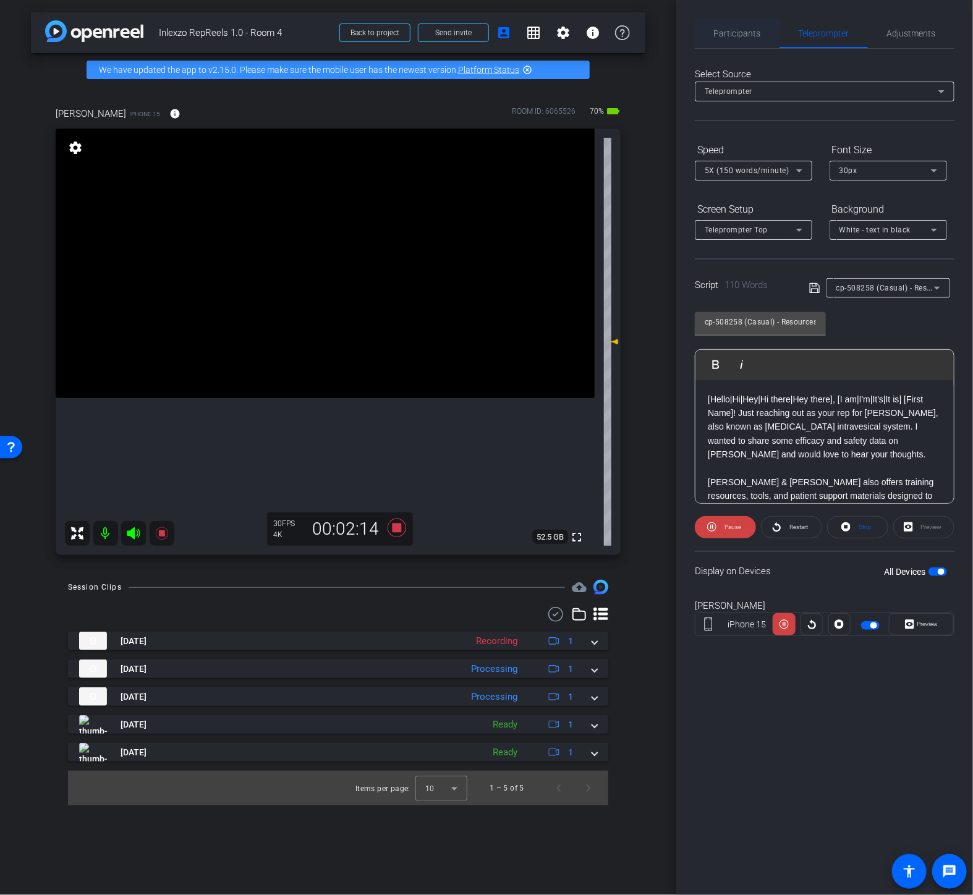
click at [720, 29] on span "Participants" at bounding box center [737, 33] width 47 height 9
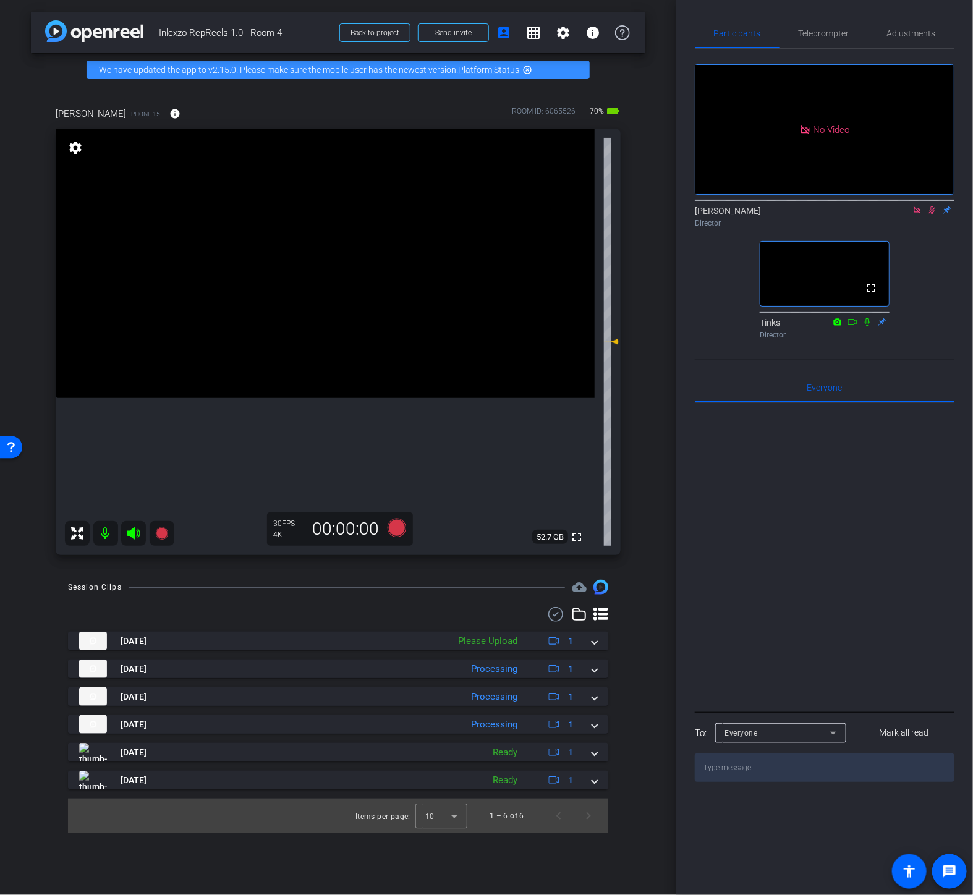
click at [932, 206] on icon at bounding box center [932, 210] width 10 height 9
click at [931, 206] on icon at bounding box center [931, 210] width 5 height 8
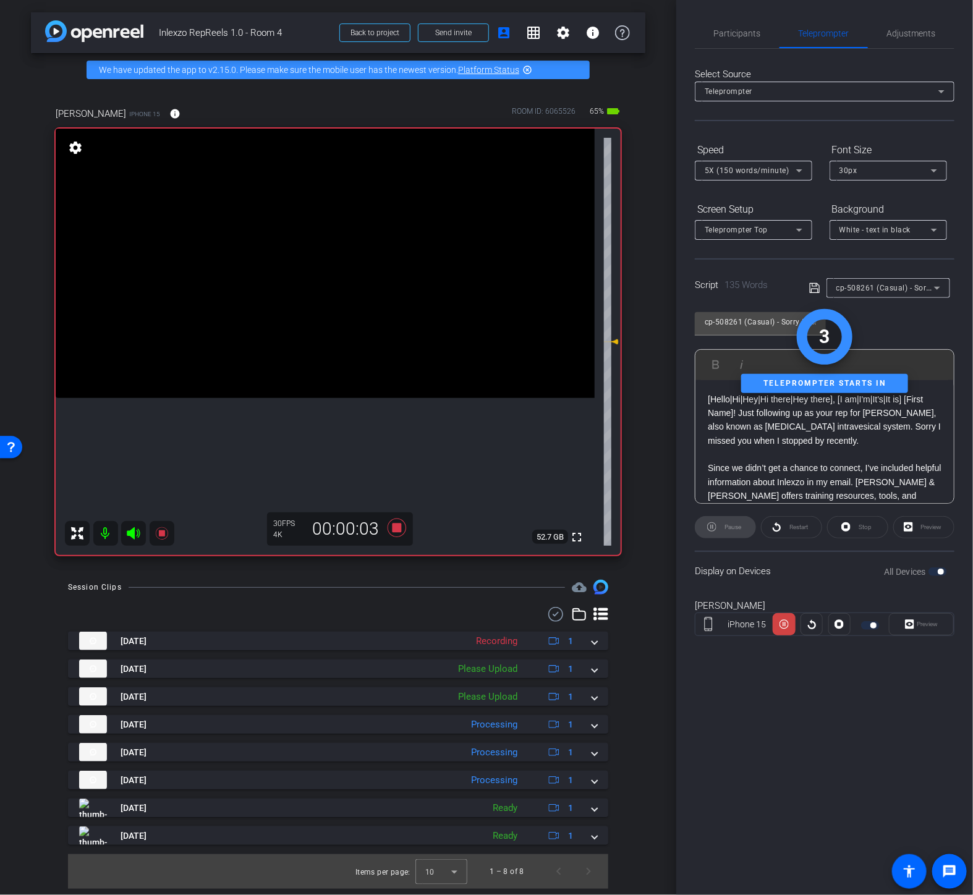
click at [906, 621] on div "Preview" at bounding box center [920, 624] width 65 height 22
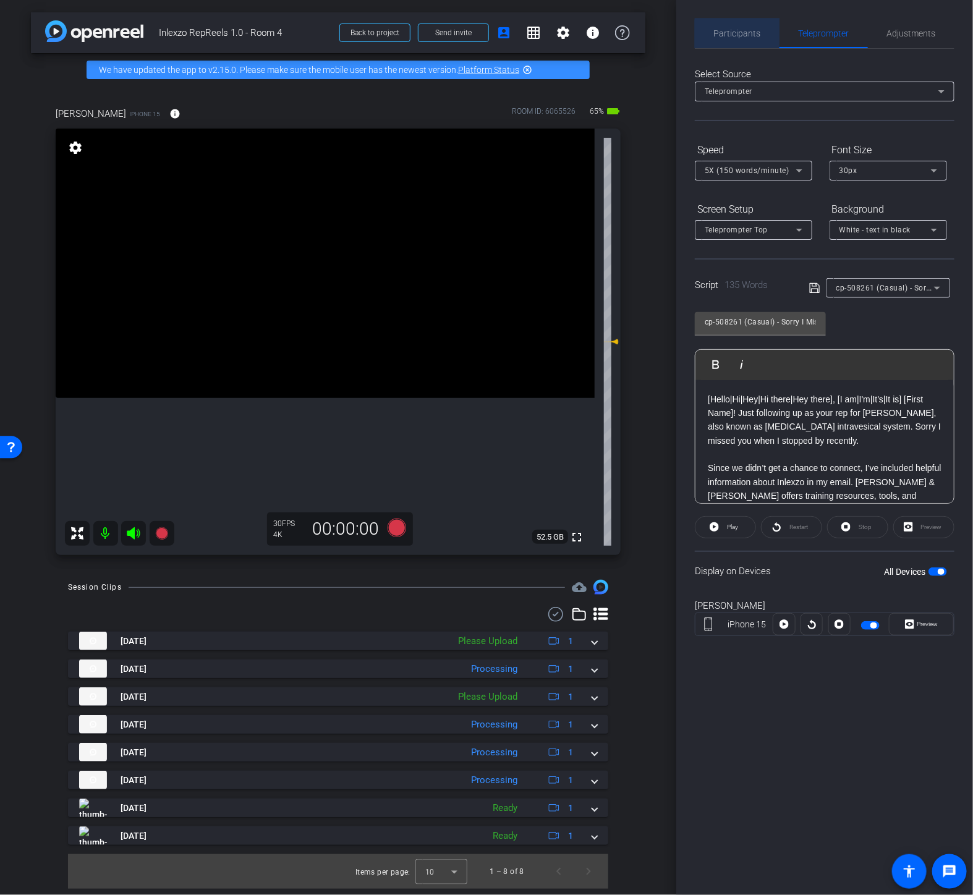
click at [753, 40] on span "Participants" at bounding box center [737, 34] width 47 height 30
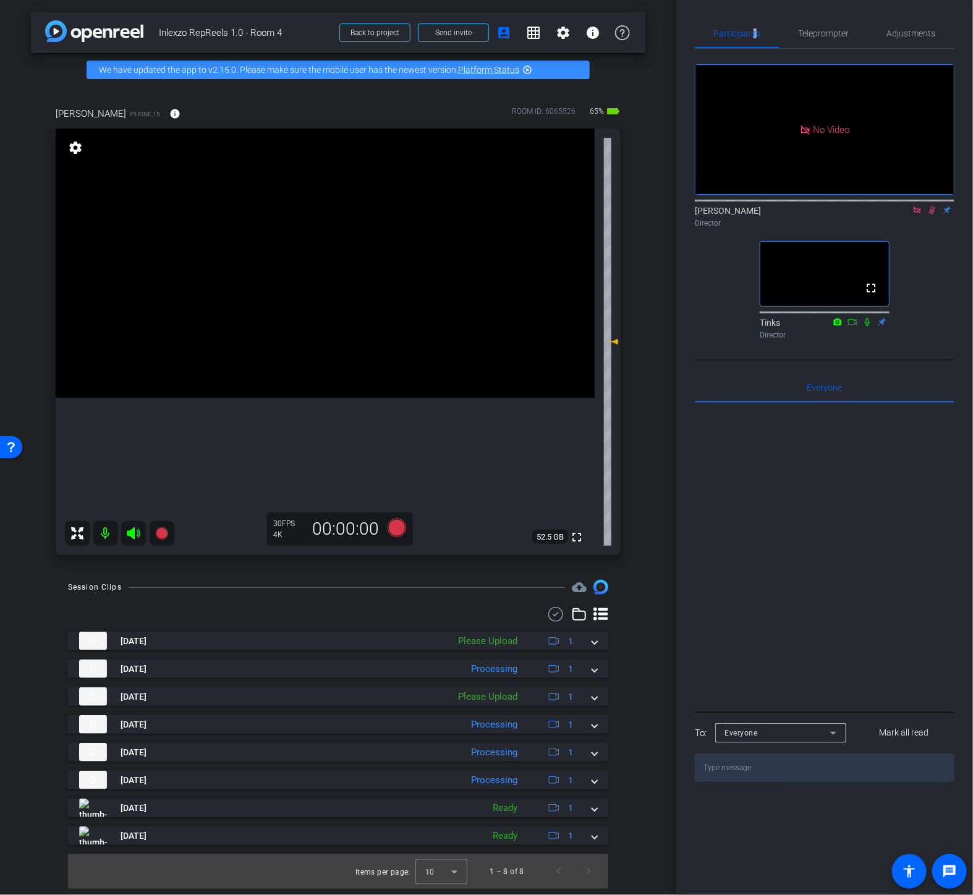
click at [933, 206] on icon at bounding box center [932, 210] width 7 height 8
click at [919, 206] on icon at bounding box center [917, 210] width 10 height 9
click at [918, 214] on icon at bounding box center [917, 210] width 10 height 9
click at [903, 214] on icon at bounding box center [902, 210] width 10 height 9
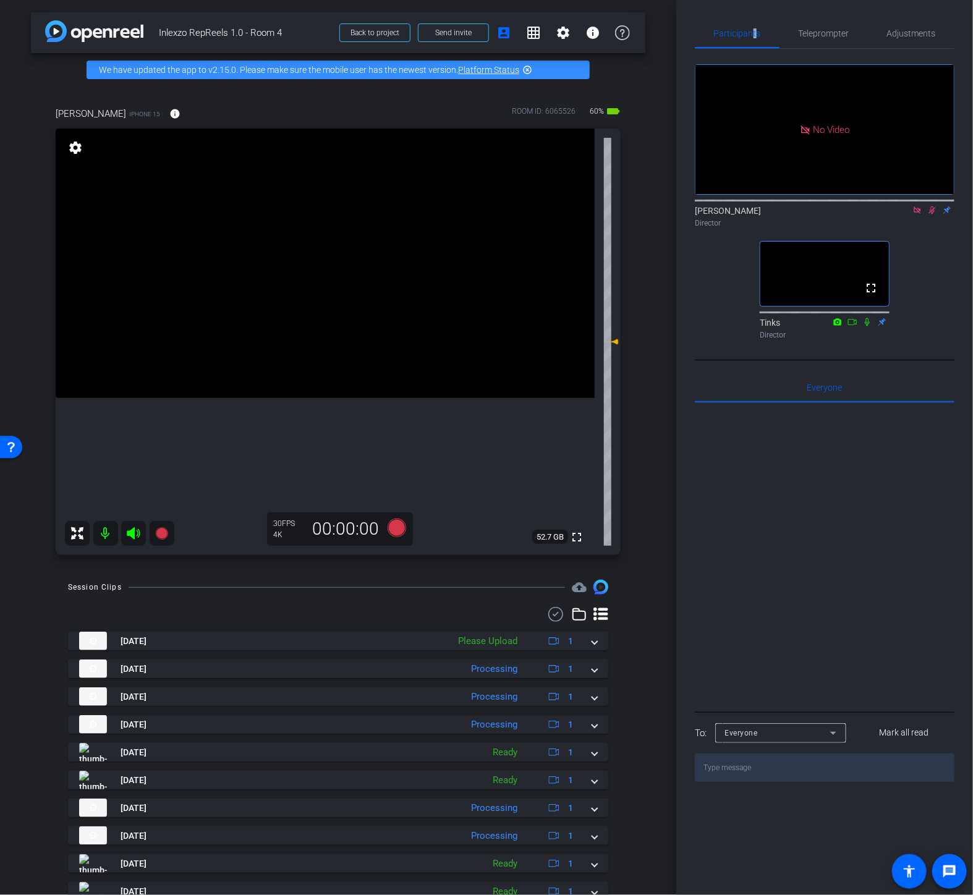
click at [930, 214] on icon at bounding box center [932, 210] width 7 height 8
click at [918, 214] on icon at bounding box center [917, 210] width 10 height 9
click at [906, 213] on icon at bounding box center [902, 210] width 9 height 6
click at [929, 214] on icon at bounding box center [932, 210] width 10 height 9
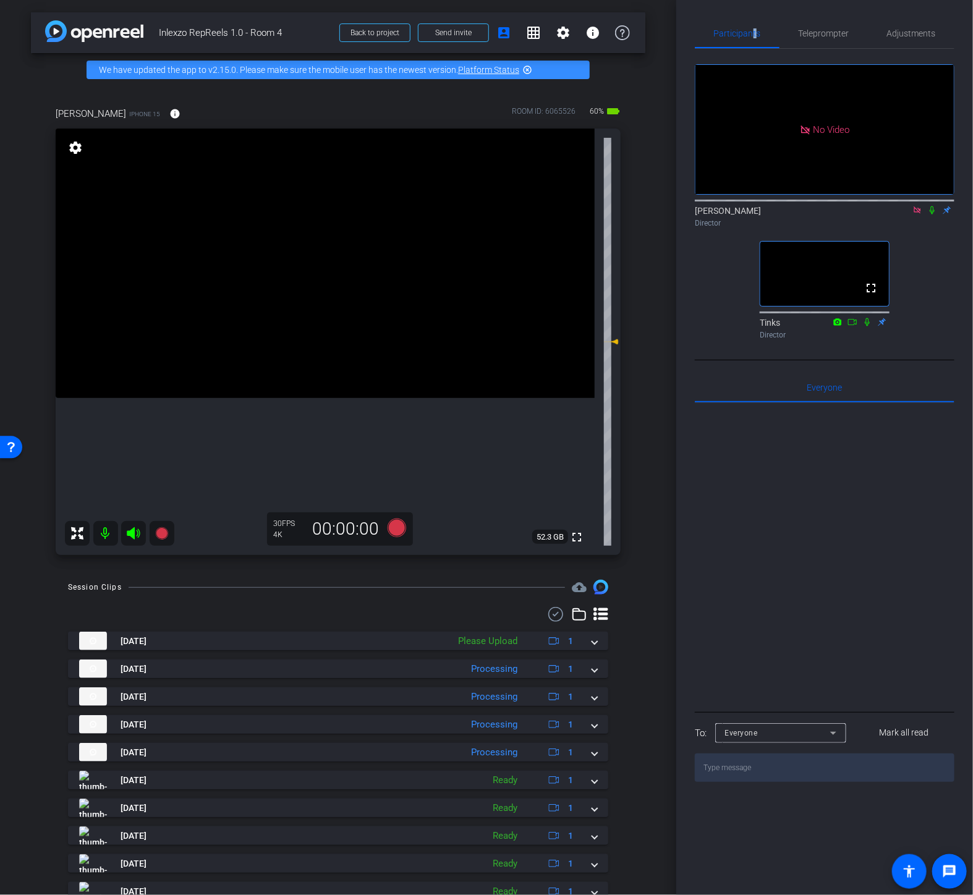
click at [913, 214] on icon at bounding box center [917, 210] width 10 height 9
click at [358, 597] on div "Session Clips cloud_upload Aug 22, 2025 Please Upload 1 Aug 22, 2025 Processing…" at bounding box center [338, 762] width 614 height 365
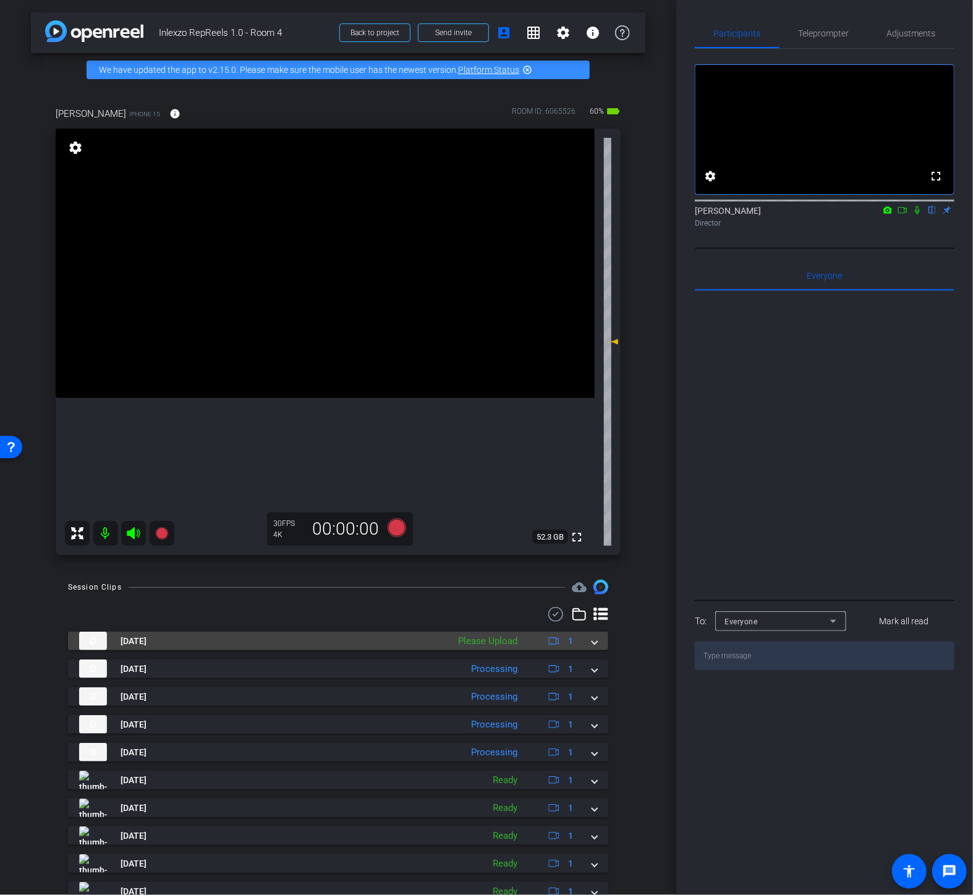
click at [484, 641] on div "Please Upload" at bounding box center [488, 641] width 72 height 14
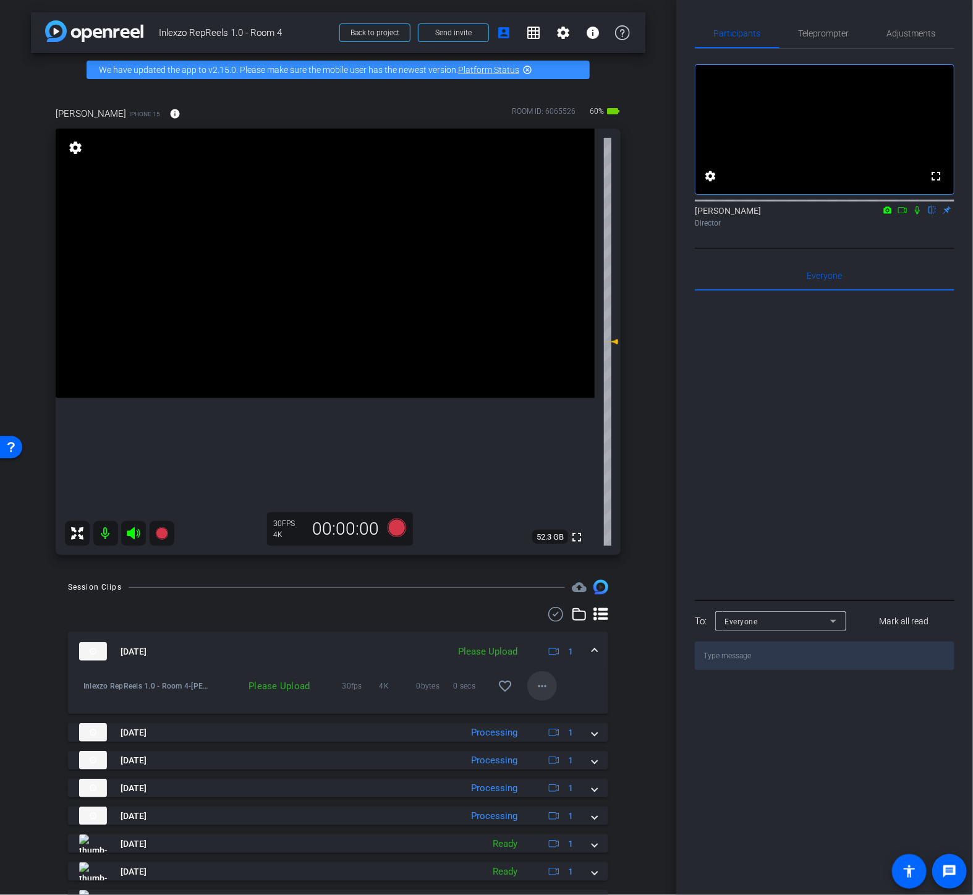
click at [534, 686] on mat-icon "more_horiz" at bounding box center [541, 685] width 15 height 15
click at [538, 708] on span "Upload" at bounding box center [555, 711] width 49 height 15
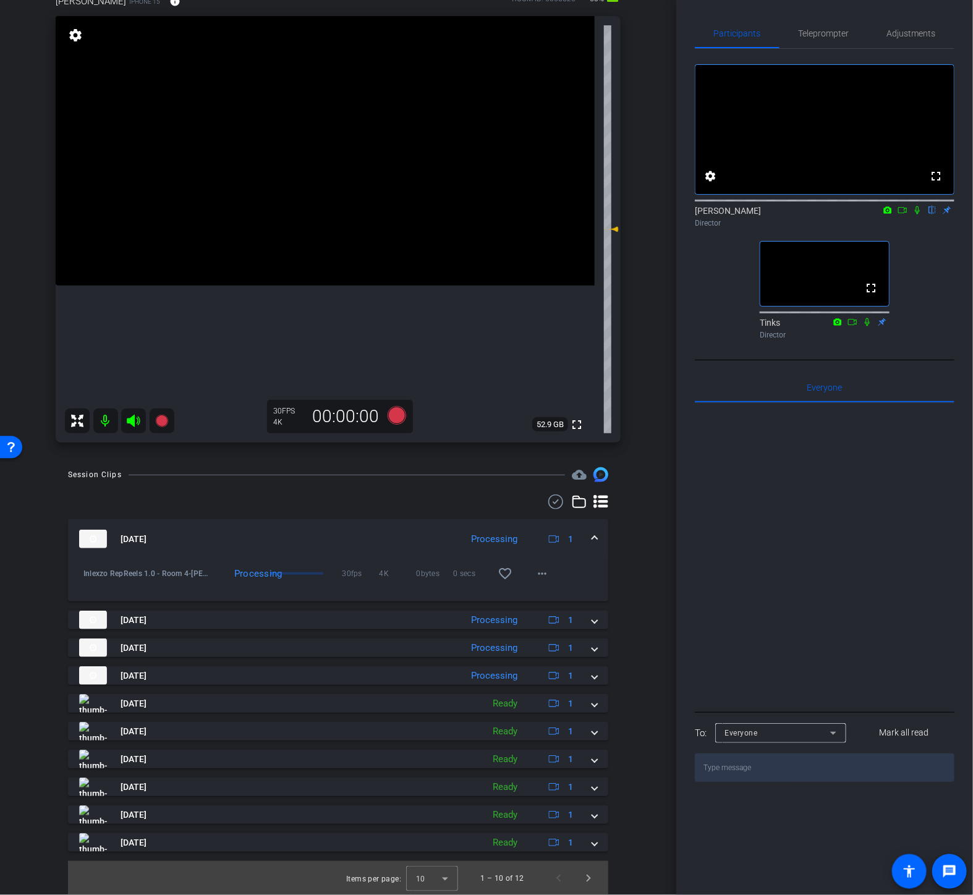
click at [914, 214] on icon at bounding box center [917, 210] width 10 height 9
click at [903, 214] on icon at bounding box center [902, 210] width 10 height 9
click at [932, 214] on icon at bounding box center [932, 210] width 10 height 9
click at [917, 213] on icon at bounding box center [916, 209] width 7 height 7
click at [916, 214] on icon at bounding box center [917, 210] width 10 height 9
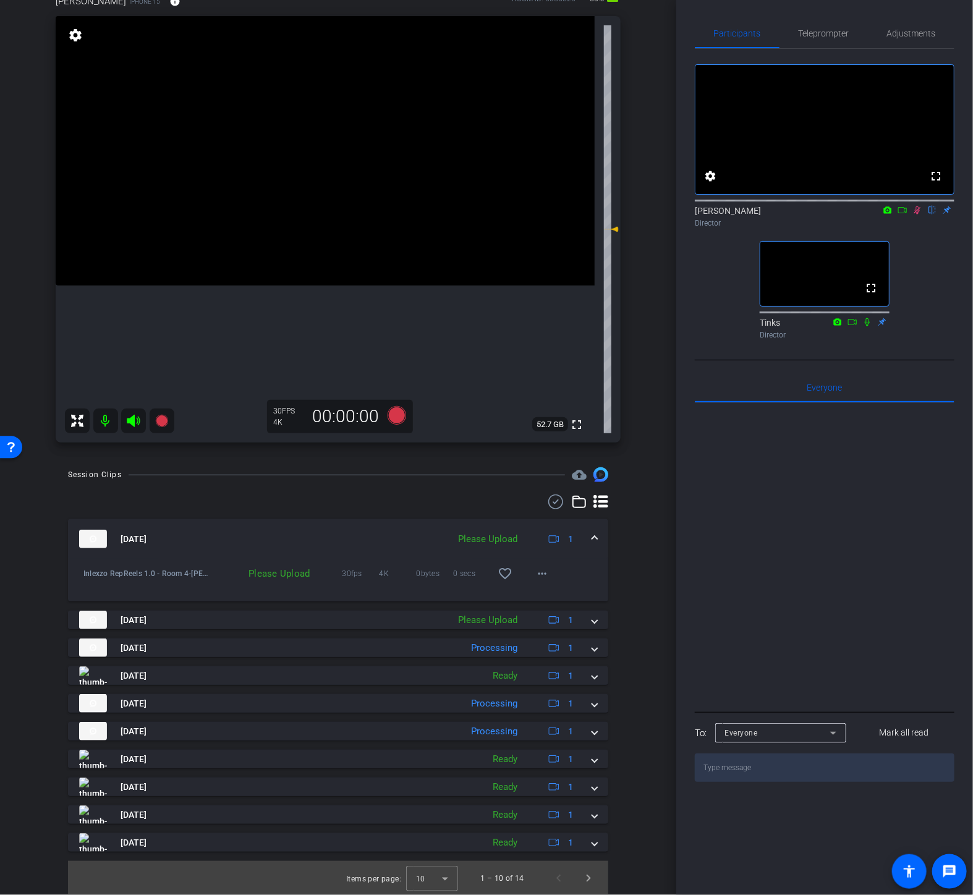
click at [914, 214] on icon at bounding box center [917, 210] width 10 height 9
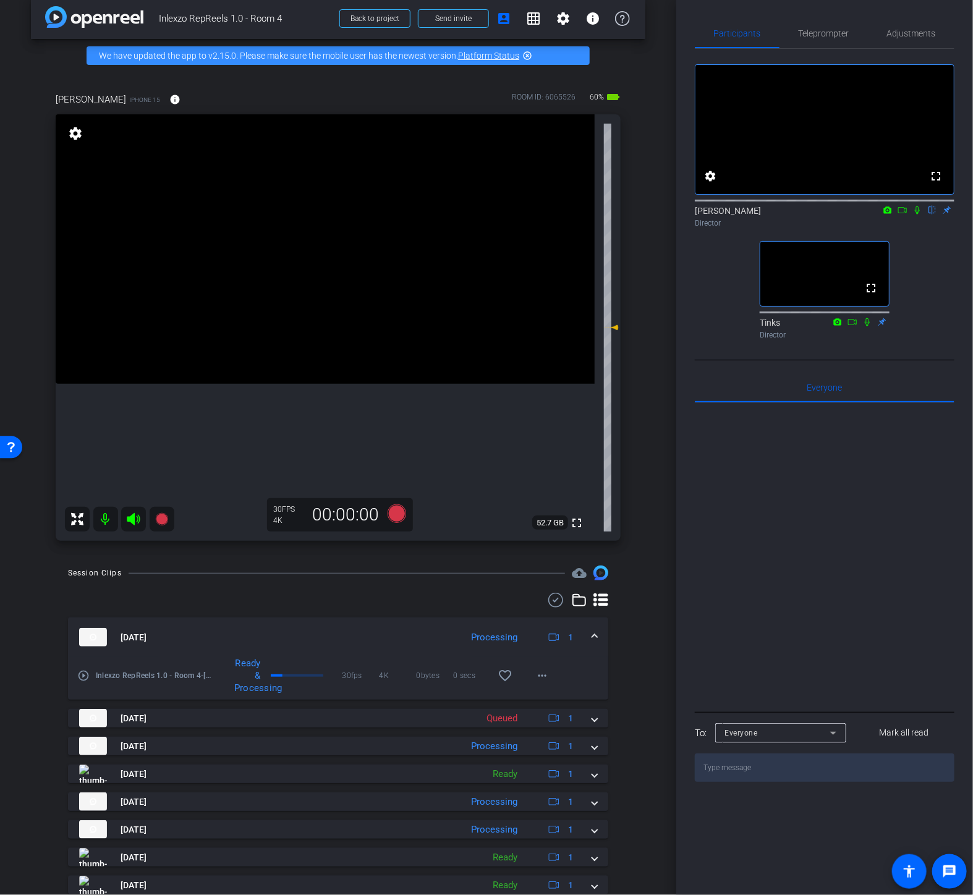
scroll to position [0, 0]
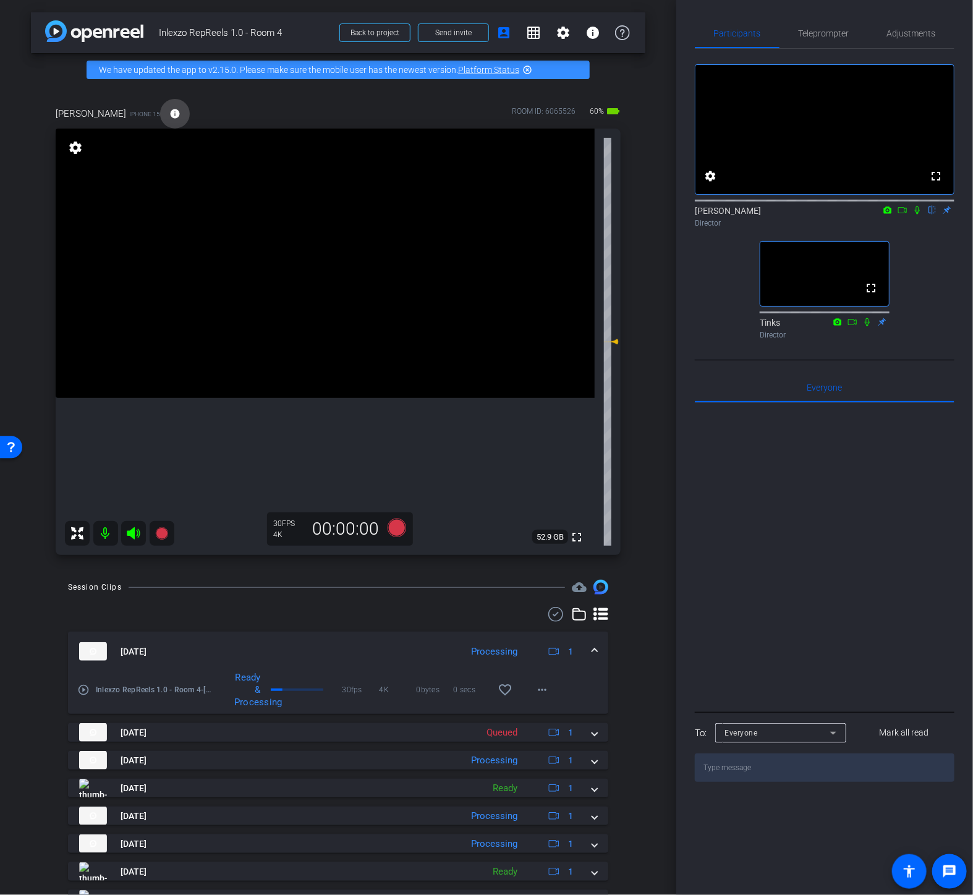
click at [179, 114] on mat-icon "info" at bounding box center [174, 113] width 11 height 11
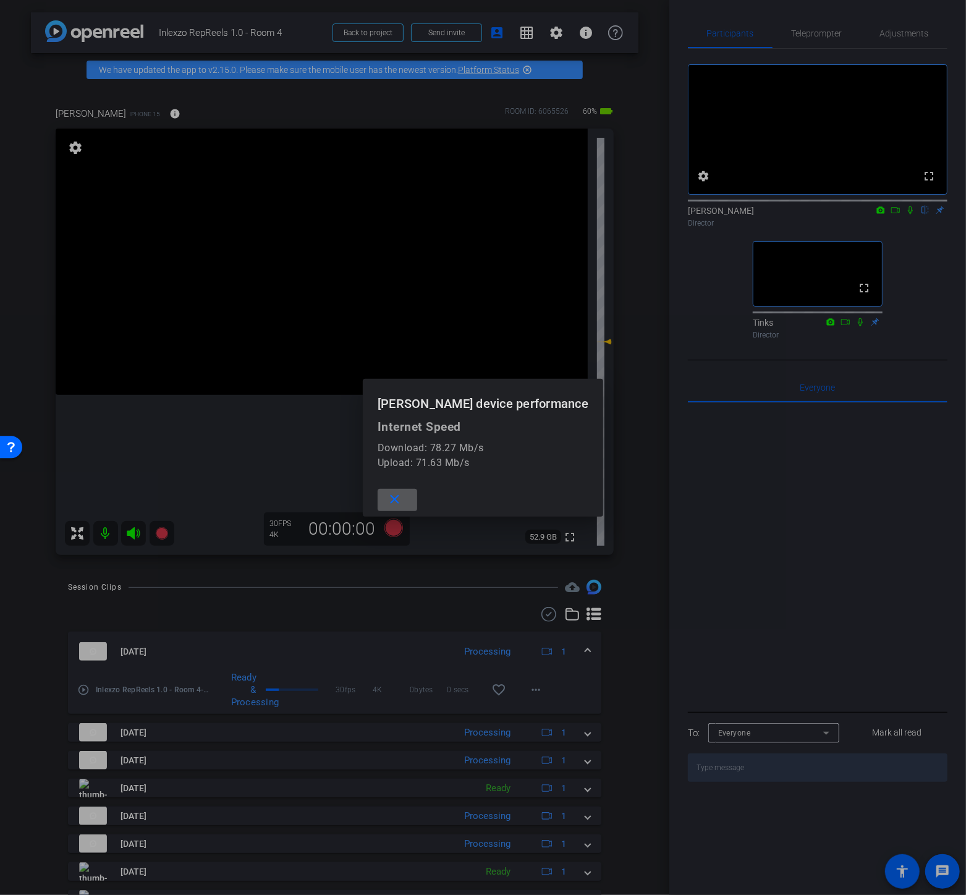
click at [394, 505] on mat-icon "close" at bounding box center [394, 499] width 15 height 15
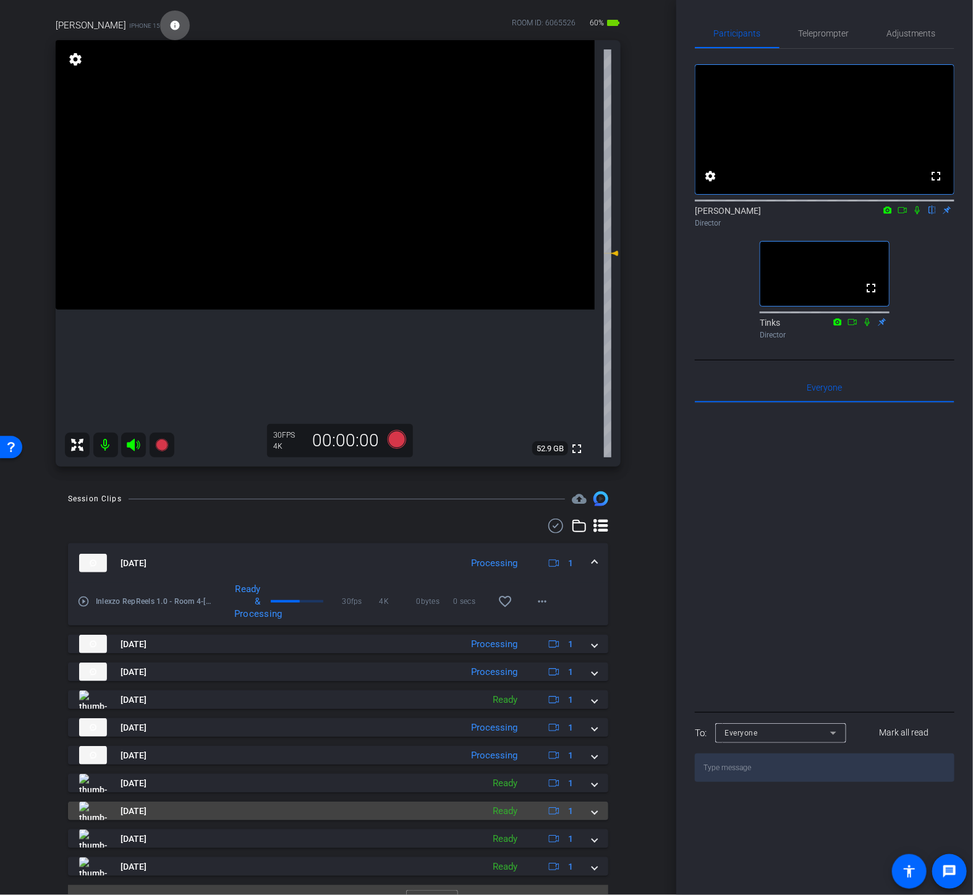
scroll to position [112, 0]
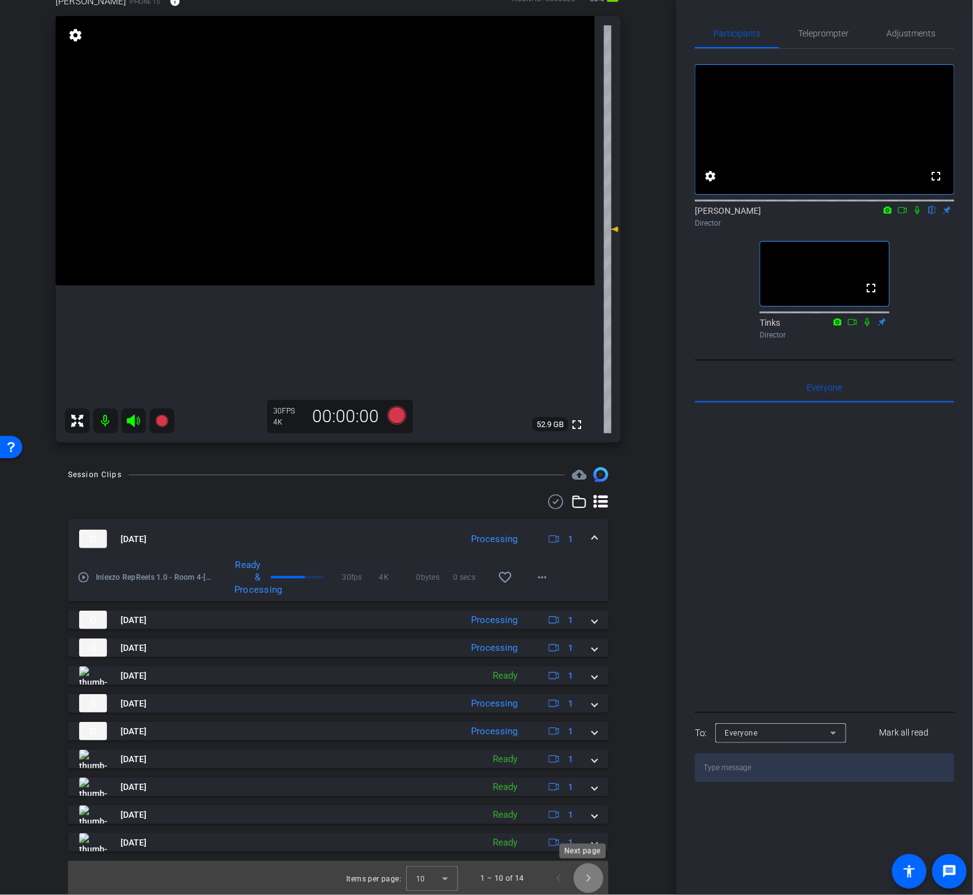
click at [585, 824] on span "Next page" at bounding box center [588, 878] width 30 height 30
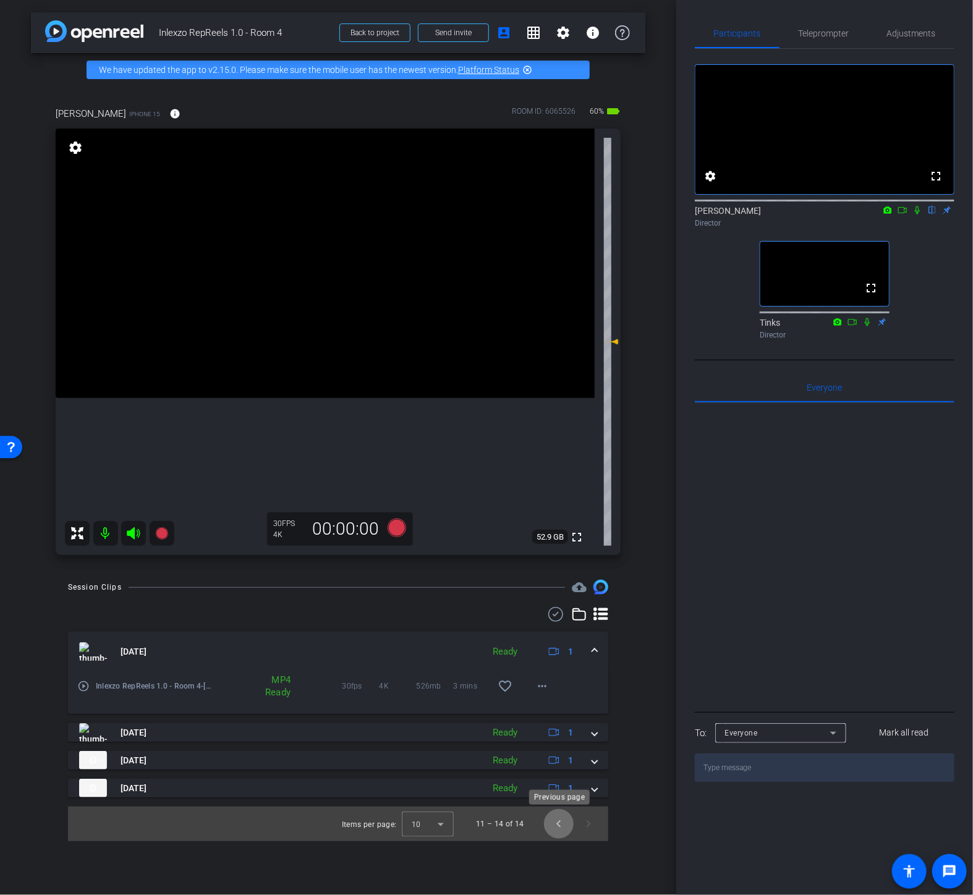
click at [558, 824] on span "Previous page" at bounding box center [559, 824] width 30 height 30
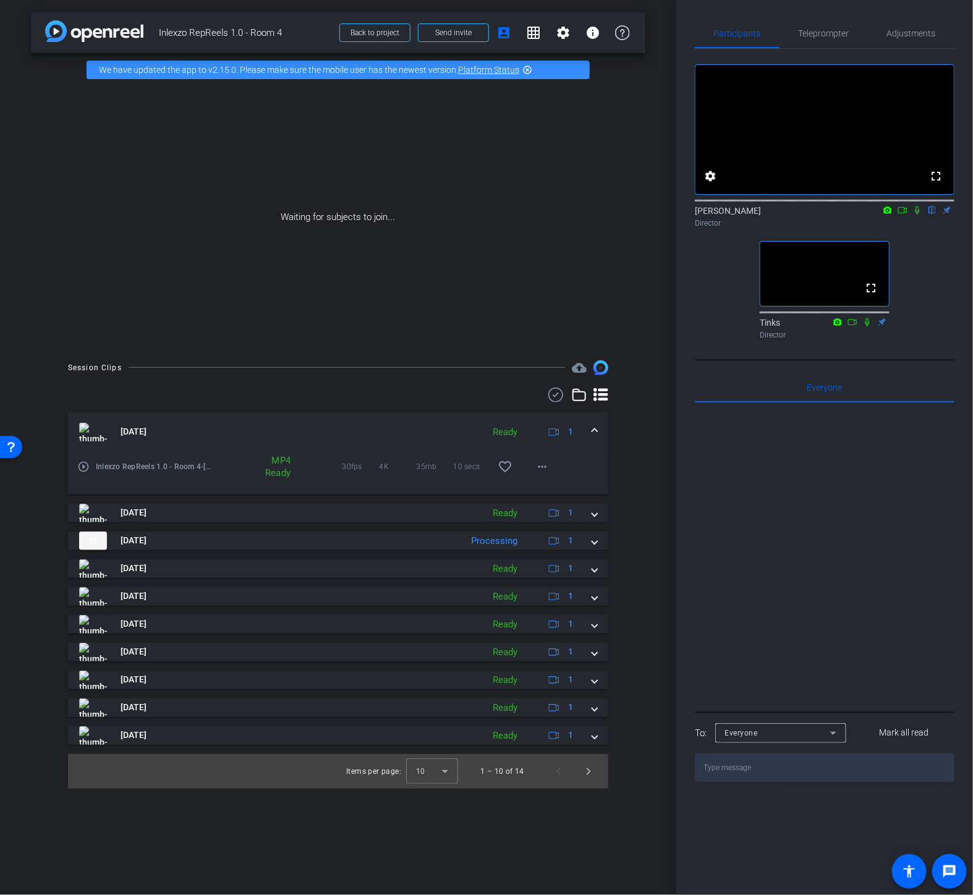
click at [485, 327] on div "Waiting for subjects to join..." at bounding box center [338, 217] width 614 height 261
